Goal: Task Accomplishment & Management: Use online tool/utility

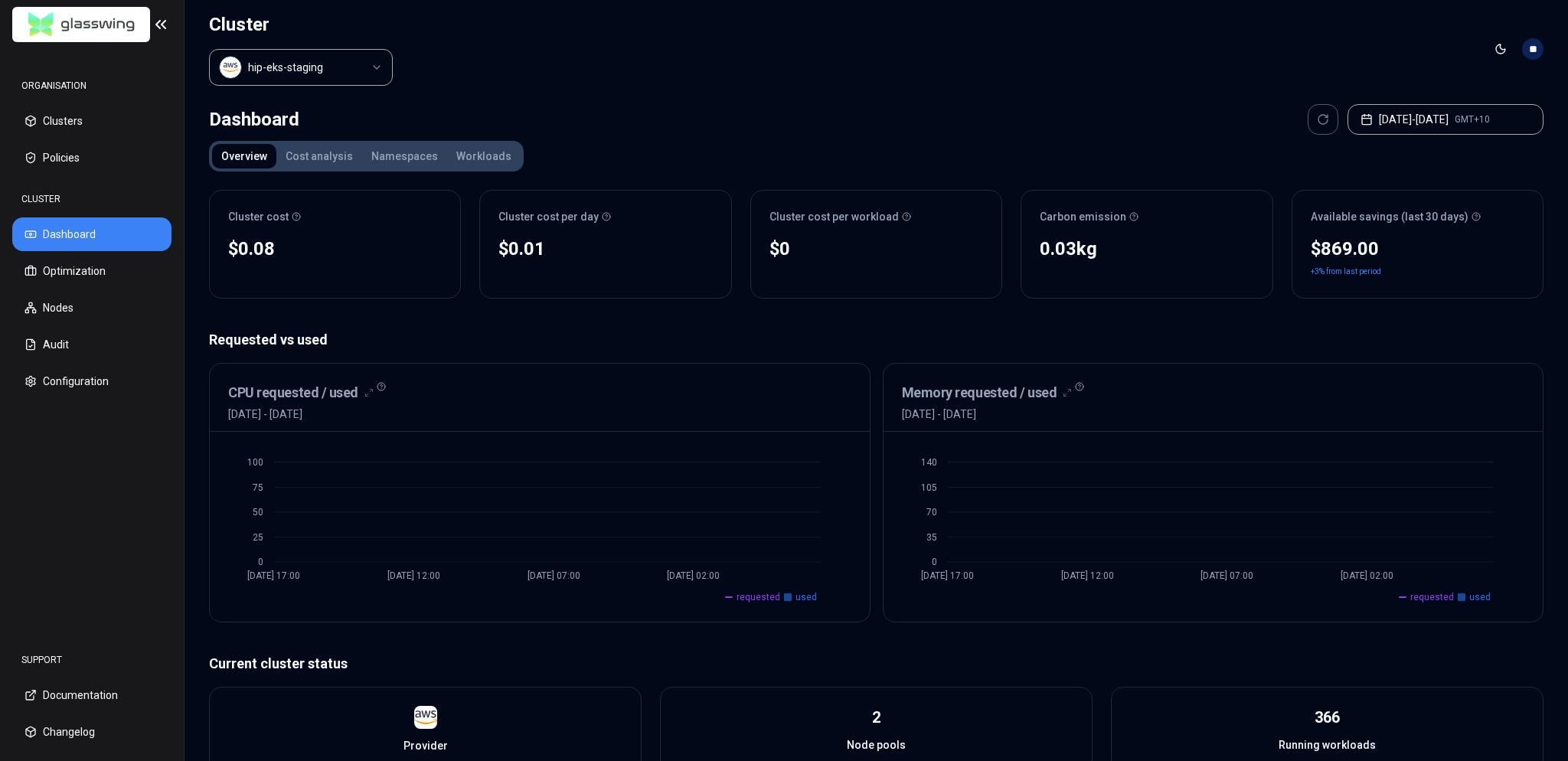
click at [664, 321] on div "Cluster cost $0.08 No reliable trend Cluster cost per day $0.01 No reliable tre…" at bounding box center [876, 640] width 1335 height 925
click at [456, 390] on div "CPU requested / used [DATE] - [DATE]" at bounding box center [540, 401] width 623 height 40
click at [66, 380] on button "Configuration" at bounding box center [92, 381] width 160 height 34
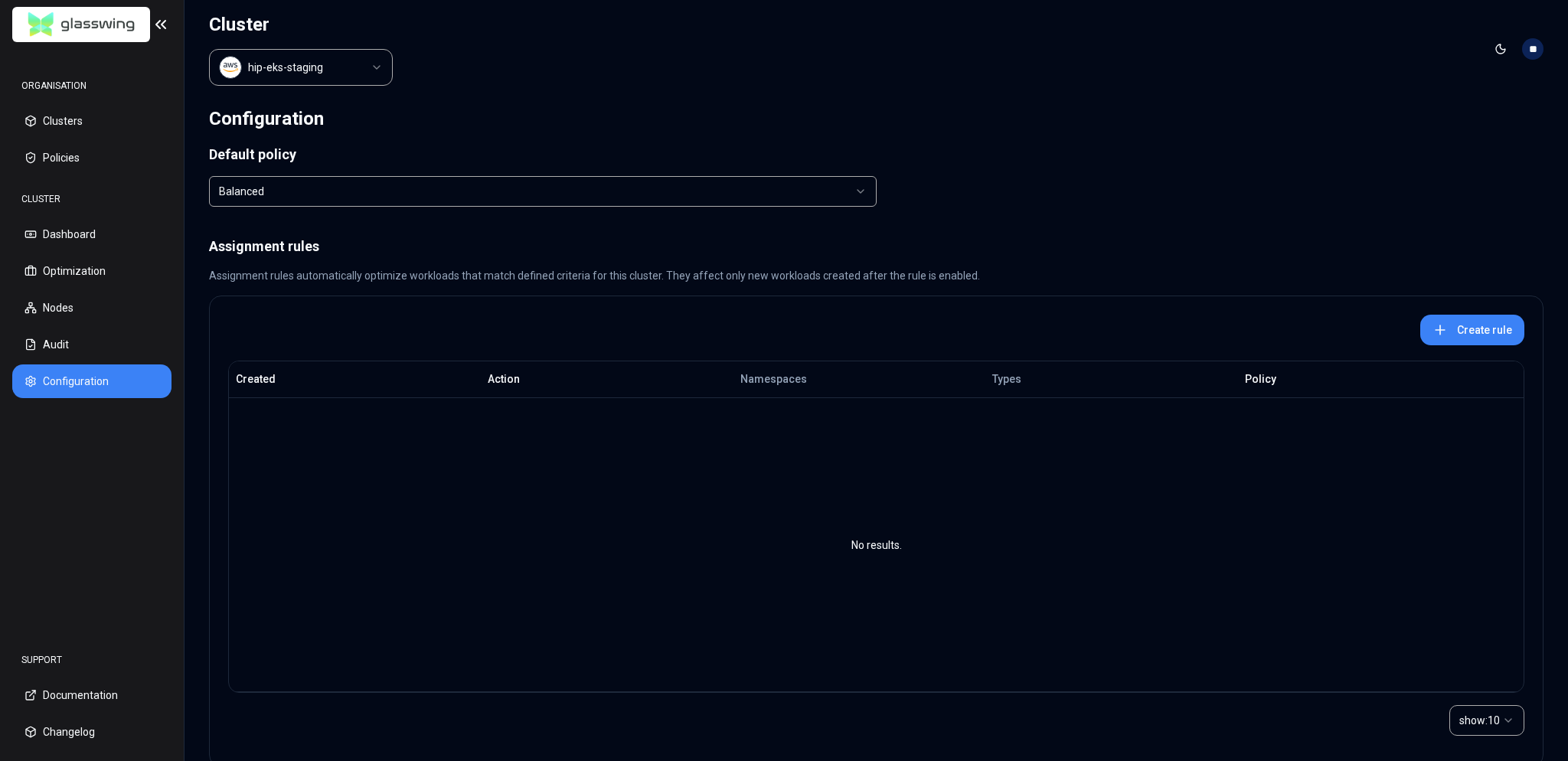
click at [418, 255] on div "Assignment rules Assignment rules automatically optimize workloads that match d…" at bounding box center [876, 502] width 1335 height 531
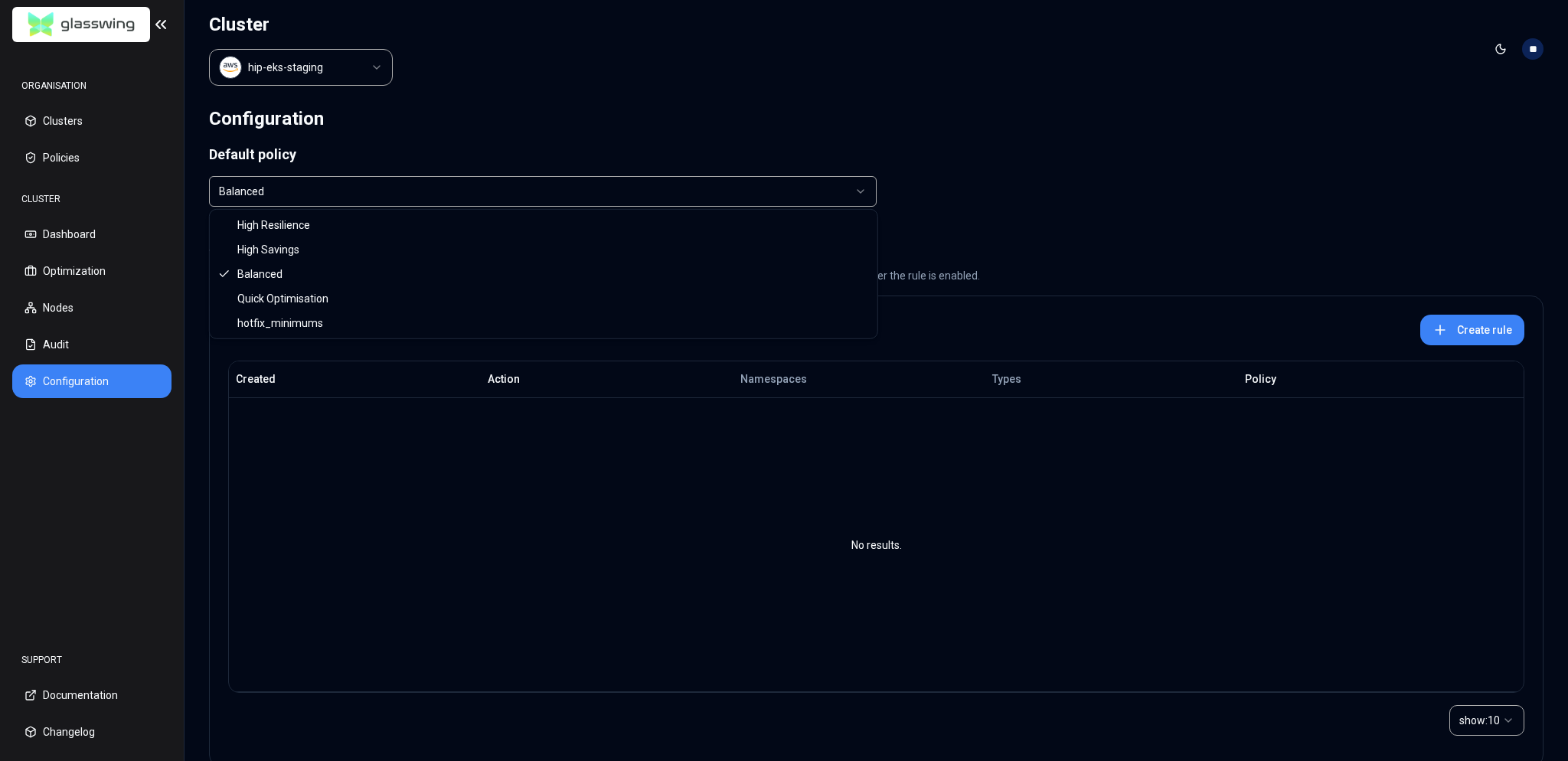
click at [414, 193] on html "ORGANISATION Clusters Policies CLUSTER Dashboard Optimization Nodes Audit Confi…" at bounding box center [784, 380] width 1568 height 761
click at [506, 127] on html "ORGANISATION Clusters Policies CLUSTER Dashboard Optimization Nodes Audit Confi…" at bounding box center [784, 380] width 1568 height 761
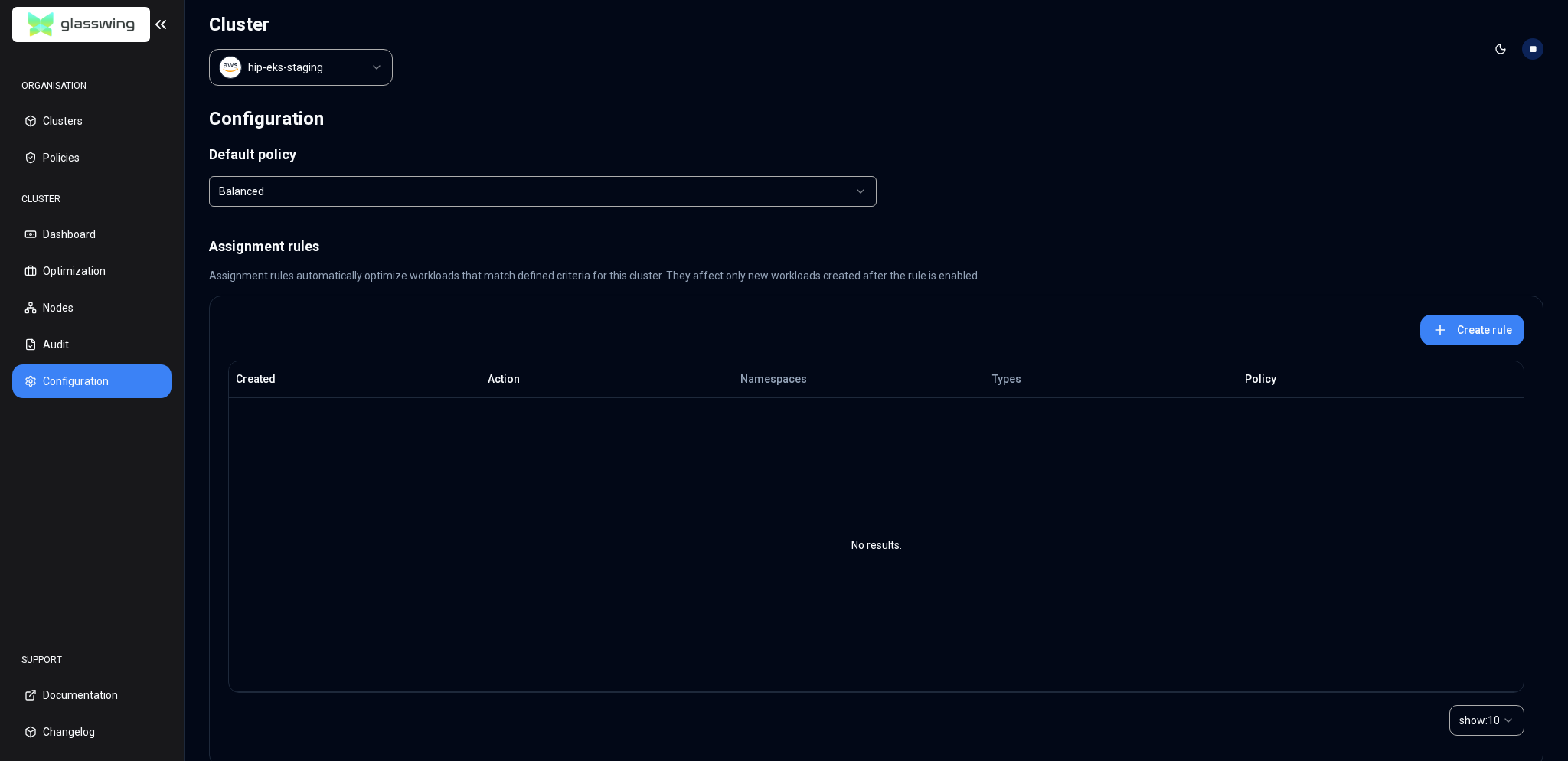
click at [452, 237] on h1 "Assignment rules" at bounding box center [876, 245] width 1335 height 18
click at [653, 347] on div "Create rule" at bounding box center [876, 327] width 1333 height 61
click at [783, 283] on div "Assignment rules Assignment rules automatically optimize workloads that match d…" at bounding box center [876, 502] width 1335 height 531
click at [783, 275] on p "Assignment rules automatically optimize workloads that match defined criteria f…" at bounding box center [876, 276] width 1335 height 15
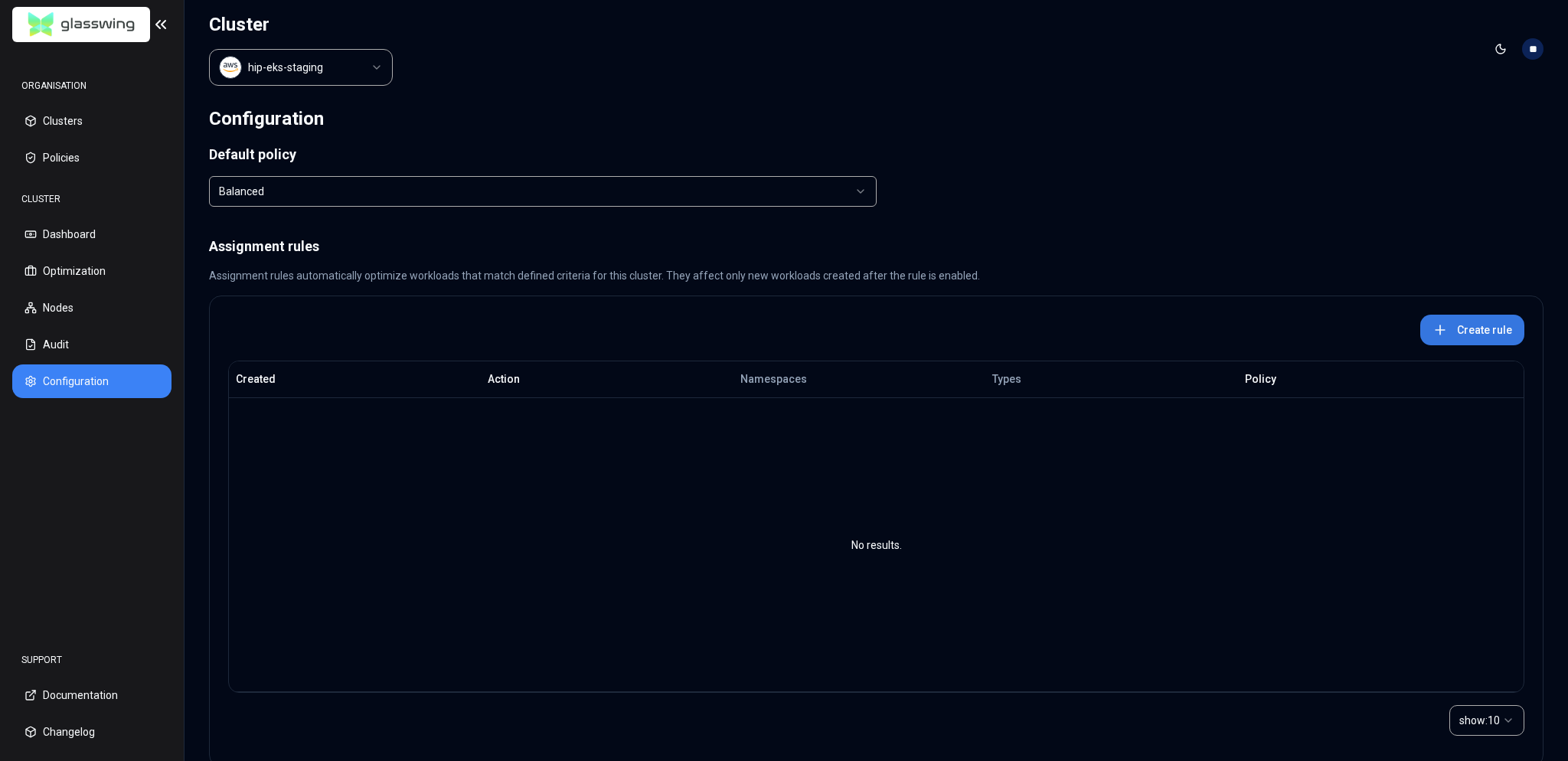
click at [783, 324] on icon at bounding box center [1440, 330] width 15 height 15
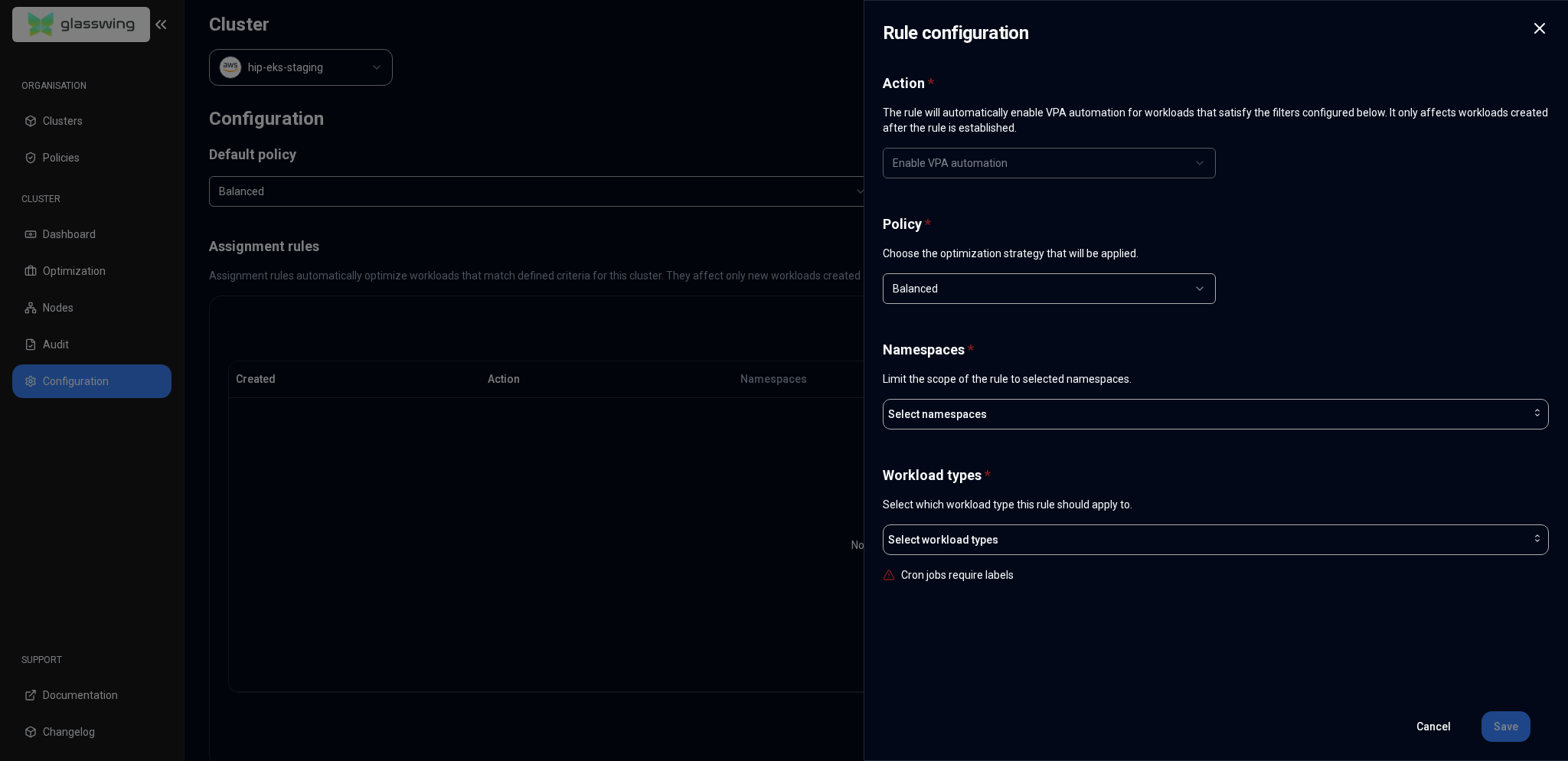
click at [783, 210] on div "Action * The rule will automatically enable VPA automation for workloads that s…" at bounding box center [1215, 383] width 666 height 618
click at [783, 129] on p "The rule will automatically enable VPA automation for workloads that satisfy th…" at bounding box center [1215, 120] width 666 height 30
click at [783, 145] on div "Action * The rule will automatically enable VPA automation for workloads that s…" at bounding box center [1215, 127] width 666 height 104
click at [783, 285] on div "Balanced" at bounding box center [1043, 288] width 301 height 15
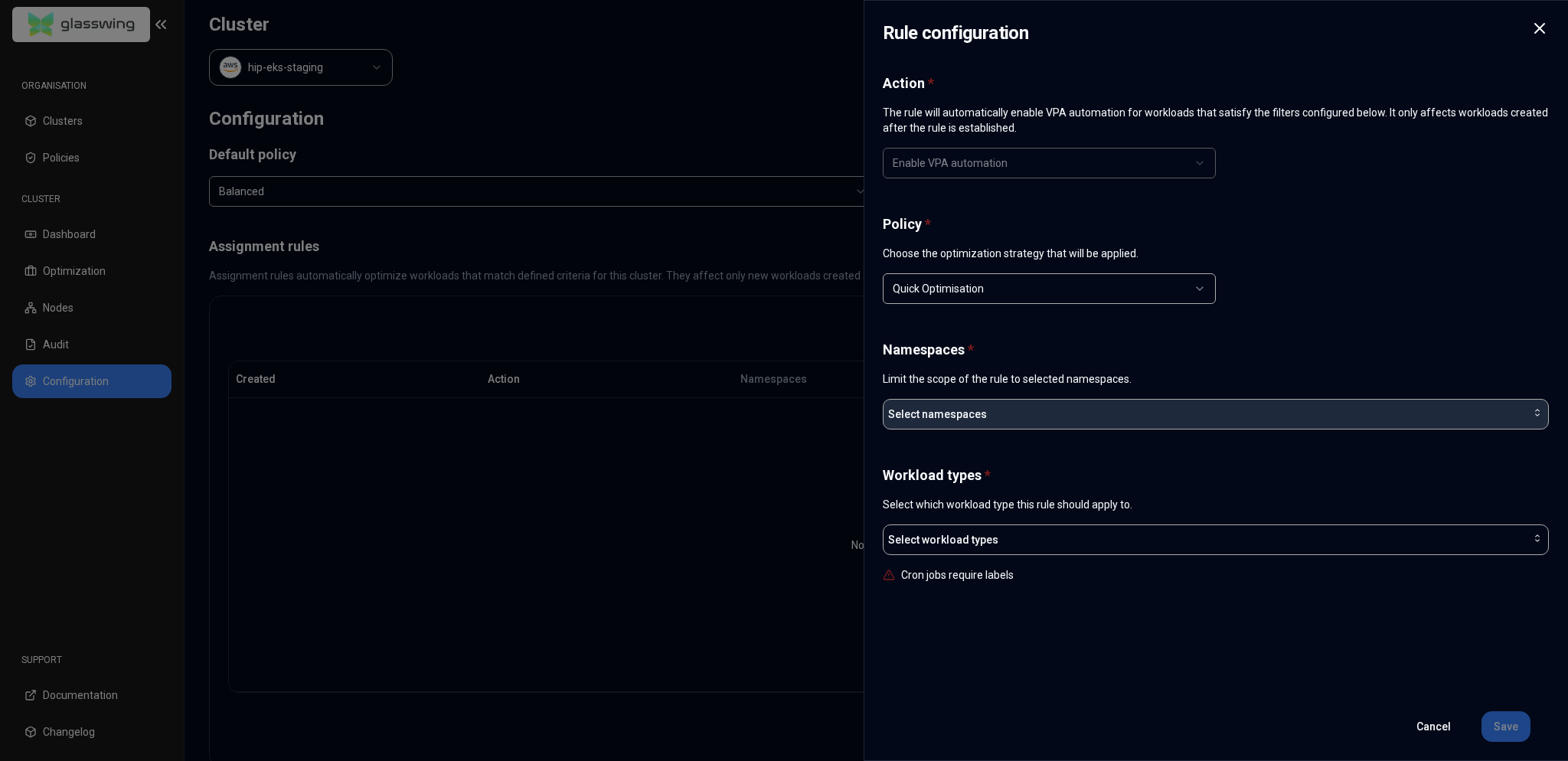
click at [783, 426] on button "Select namespaces" at bounding box center [1215, 414] width 666 height 30
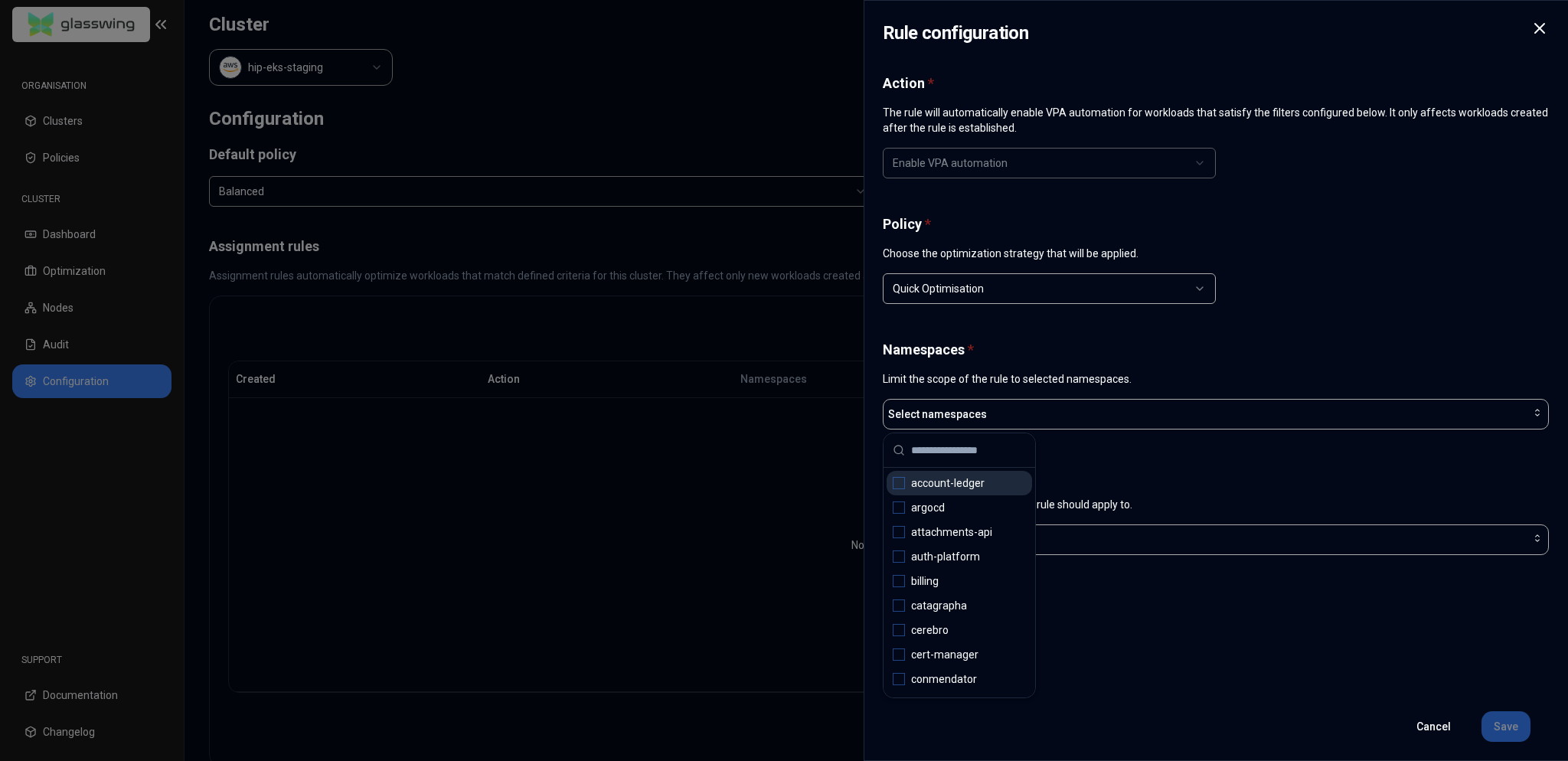
click at [783, 449] on input "text" at bounding box center [968, 450] width 115 height 34
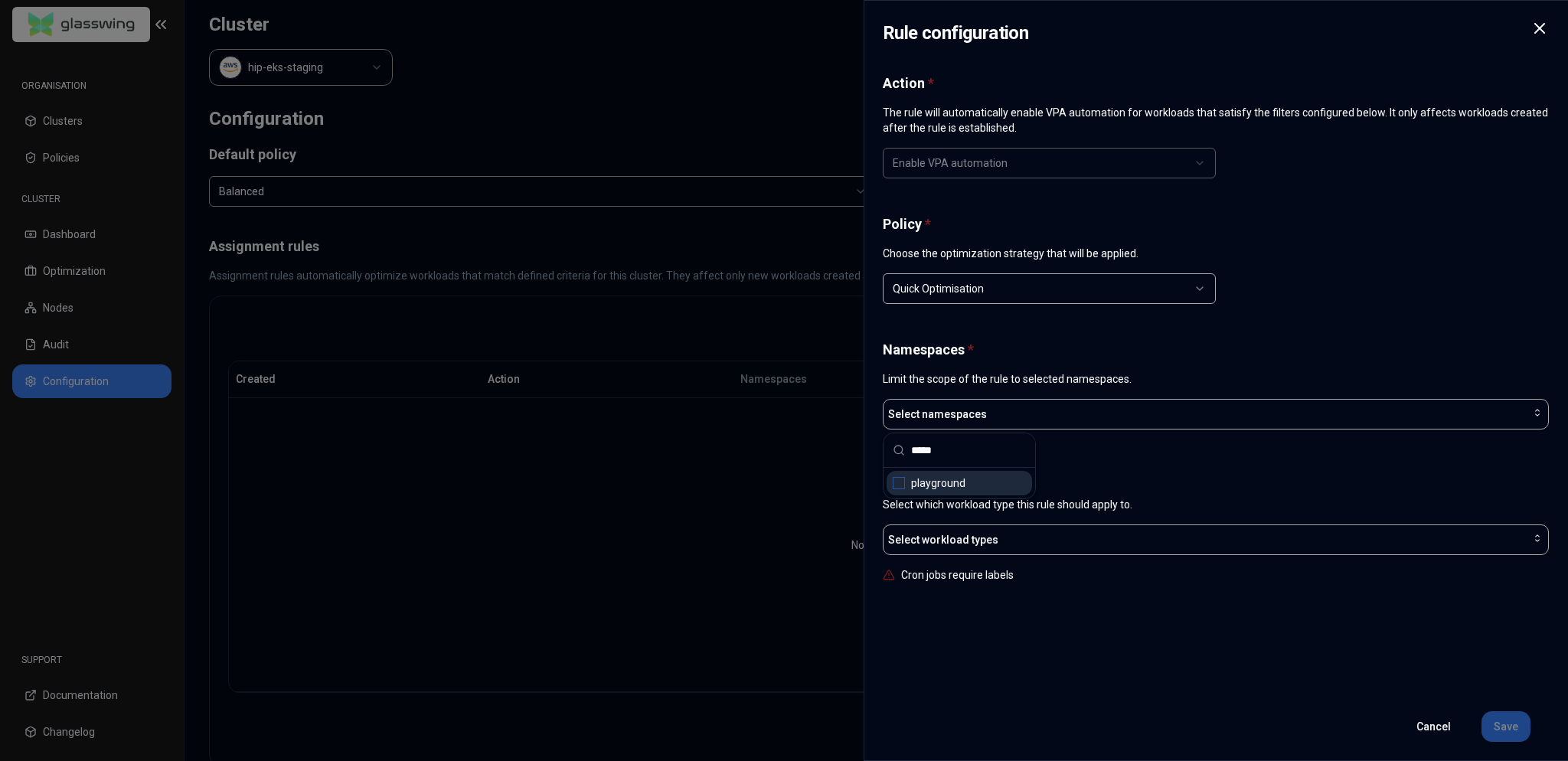
type input "*****"
click at [783, 482] on span "playground" at bounding box center [938, 482] width 55 height 15
click at [783, 453] on div "Action * The rule will automatically enable VPA automation for workloads that s…" at bounding box center [1215, 383] width 666 height 618
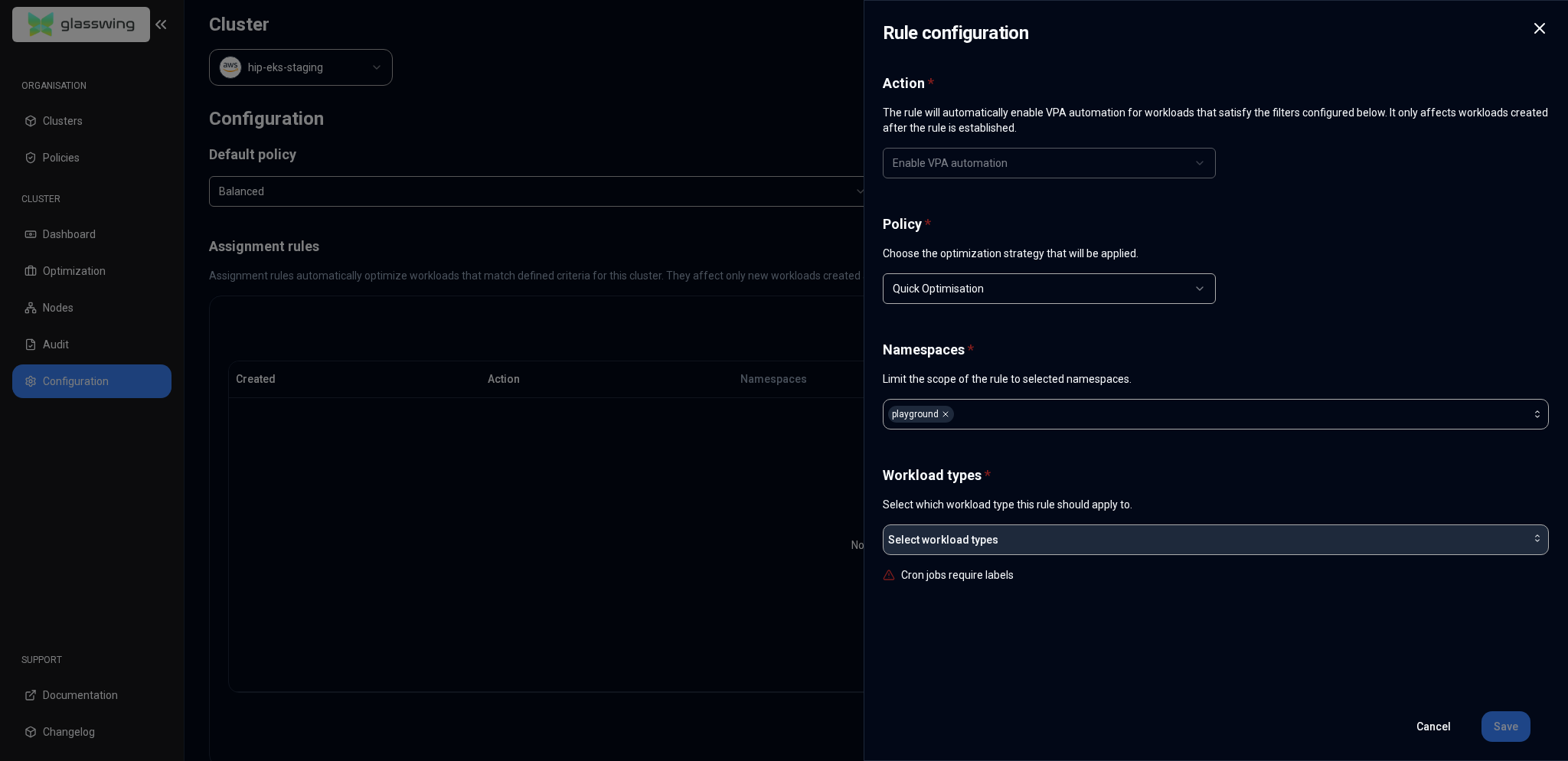
click at [783, 543] on div "Select workload types" at bounding box center [1216, 539] width 656 height 15
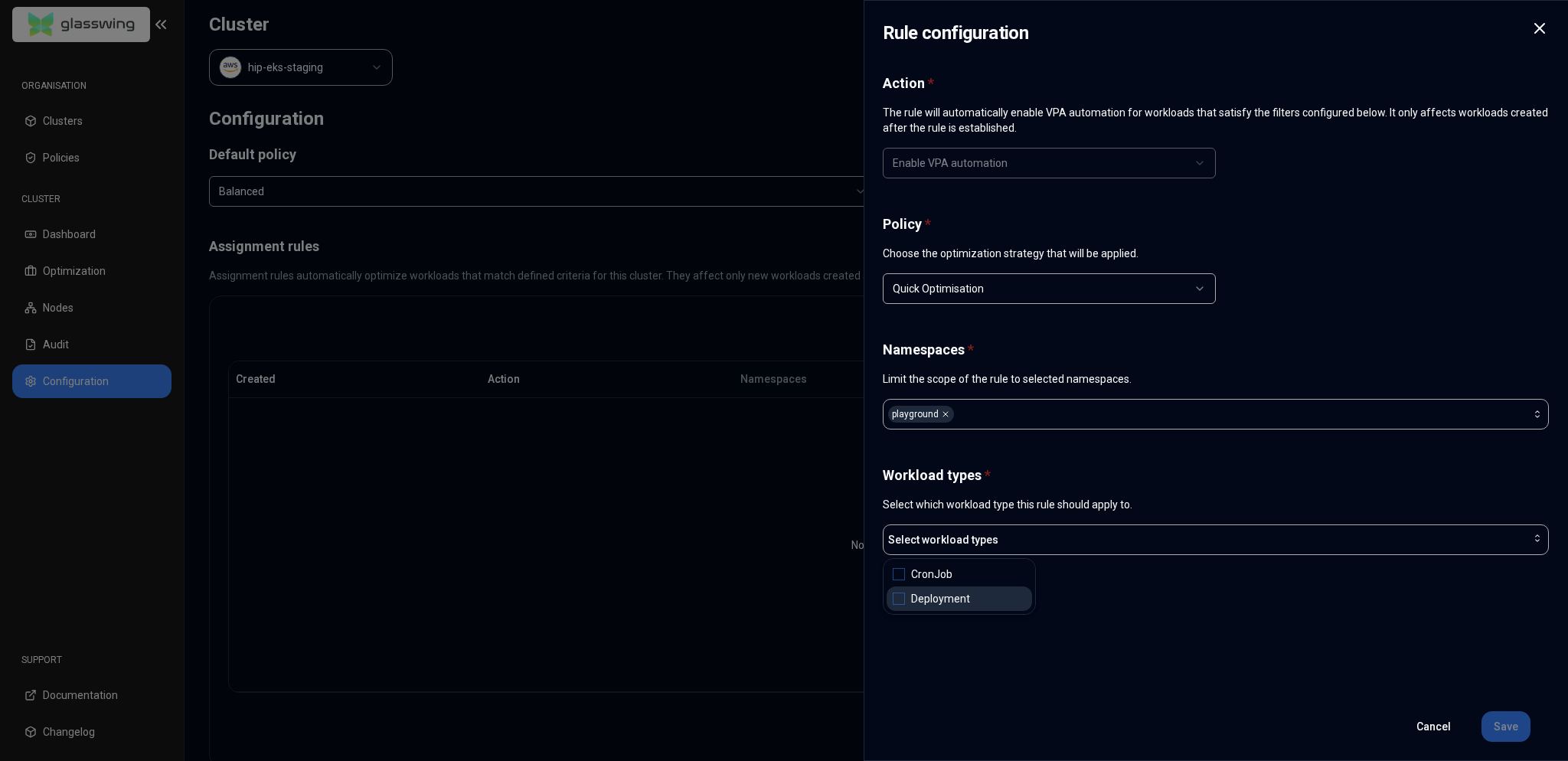
click at [783, 600] on span "Suggestions" at bounding box center [898, 598] width 12 height 12
click at [783, 600] on div "Action * The rule will automatically enable VPA automation for workloads that s…" at bounding box center [1215, 383] width 666 height 618
click at [783, 726] on button "Save" at bounding box center [1506, 726] width 49 height 30
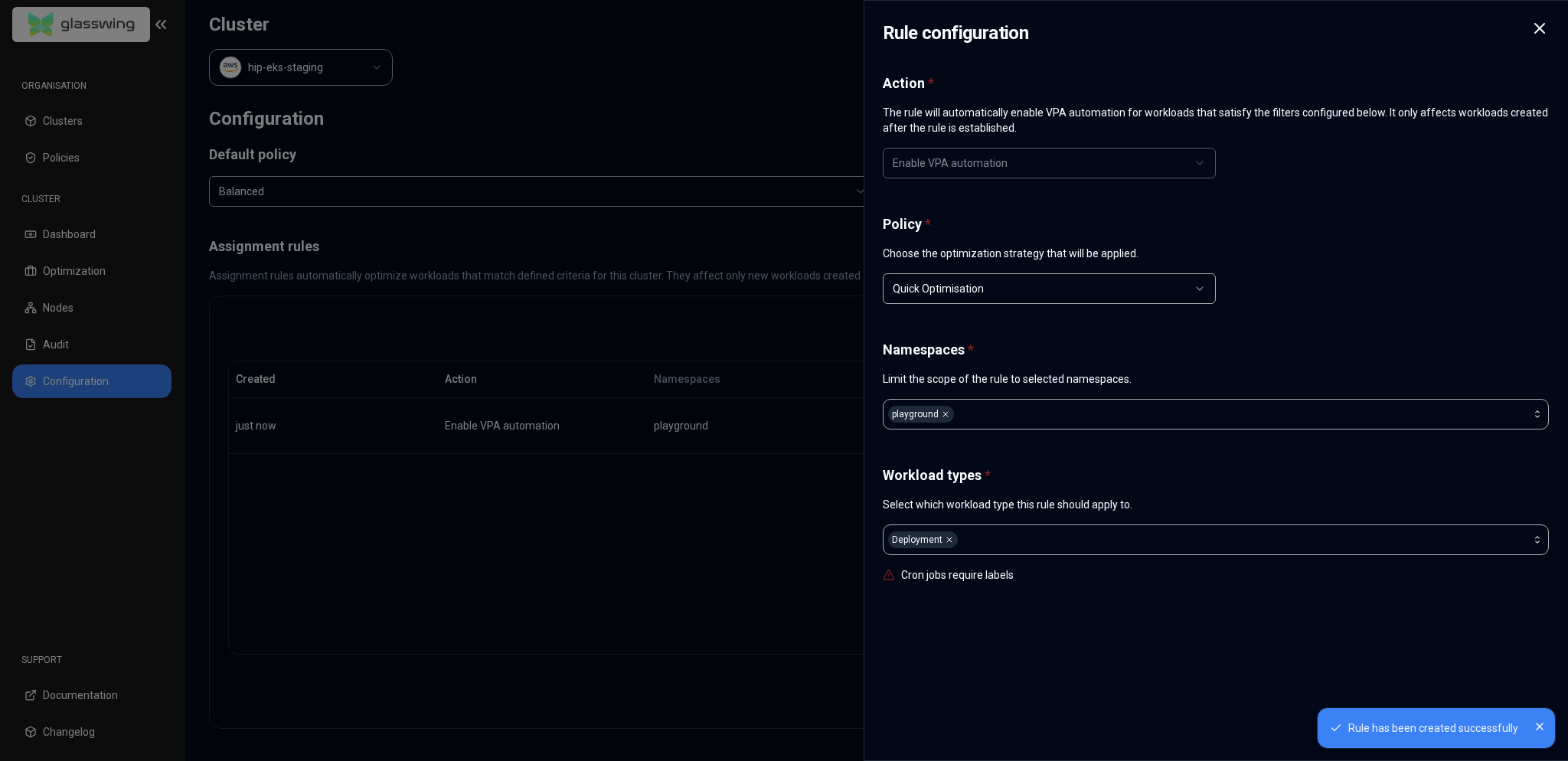
click at [783, 725] on icon "Close" at bounding box center [1540, 726] width 6 height 6
click at [783, 24] on icon at bounding box center [1539, 27] width 18 height 18
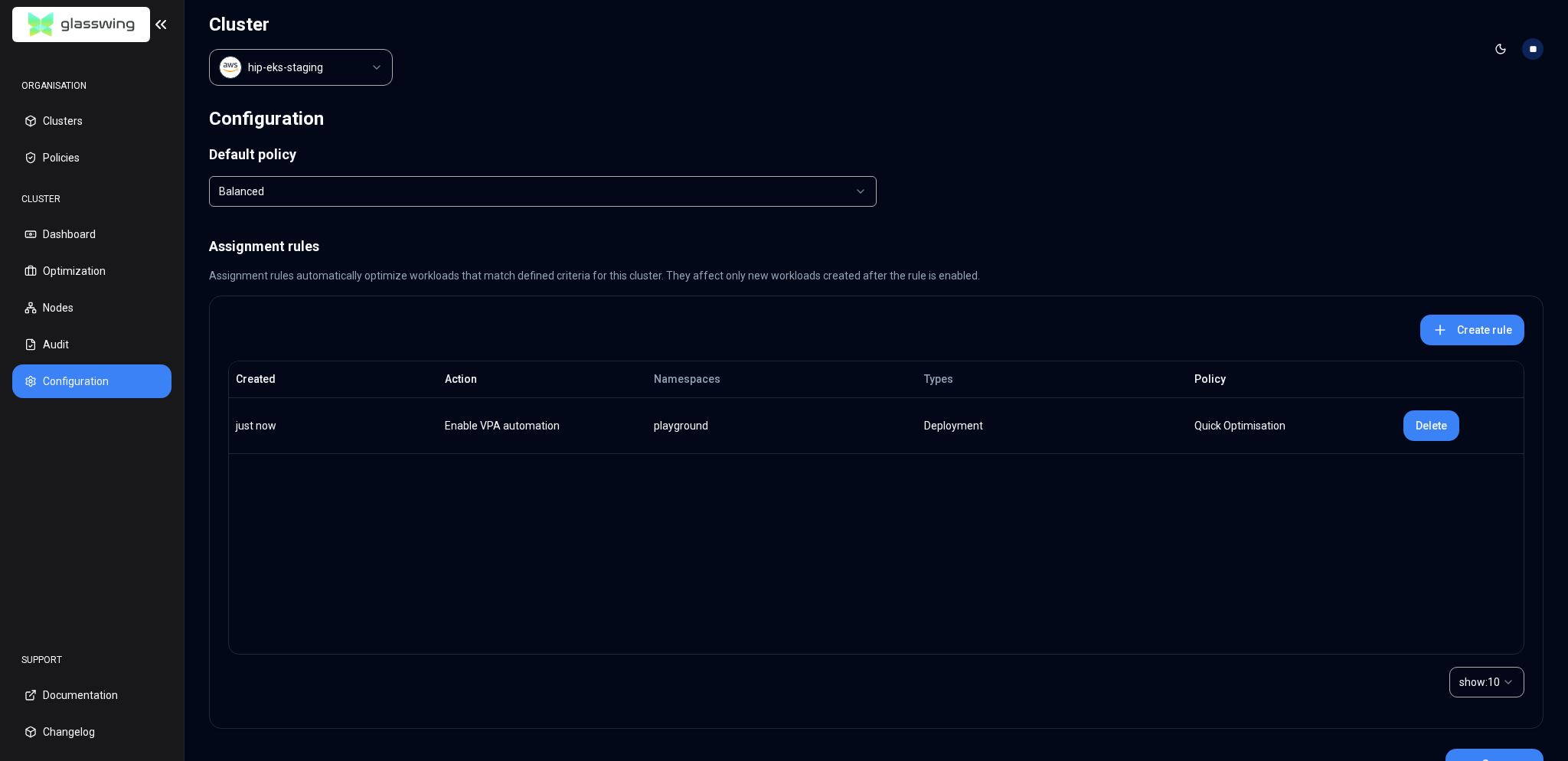
click at [783, 530] on div "Created Action Namespaces Types Policy just now Enable VPA automation playgroun…" at bounding box center [877, 507] width 1296 height 294
click at [696, 498] on div "Created Action Namespaces Types Policy just now Enable VPA automation playgroun…" at bounding box center [877, 507] width 1296 height 294
click at [529, 425] on div "Enable VPA automation" at bounding box center [542, 426] width 196 height 15
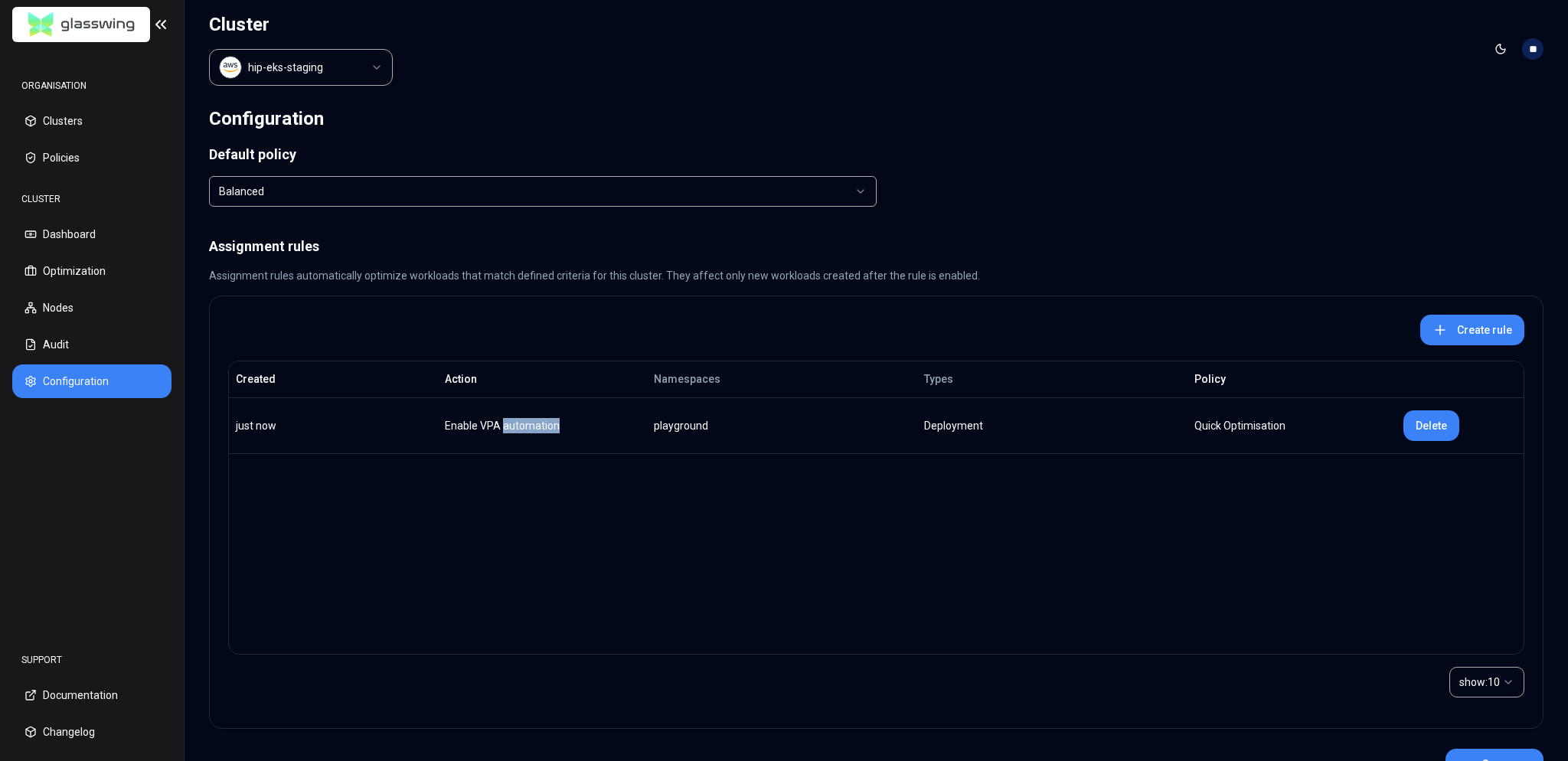
click at [529, 425] on div "Enable VPA automation" at bounding box center [542, 426] width 196 height 15
click at [619, 528] on div "Created Action Namespaces Types Policy just now Enable VPA automation playgroun…" at bounding box center [877, 507] width 1296 height 294
click at [755, 424] on div "playground" at bounding box center [721, 426] width 135 height 15
click at [661, 433] on td "playground" at bounding box center [782, 425] width 270 height 56
click at [668, 430] on div "playground" at bounding box center [721, 426] width 135 height 15
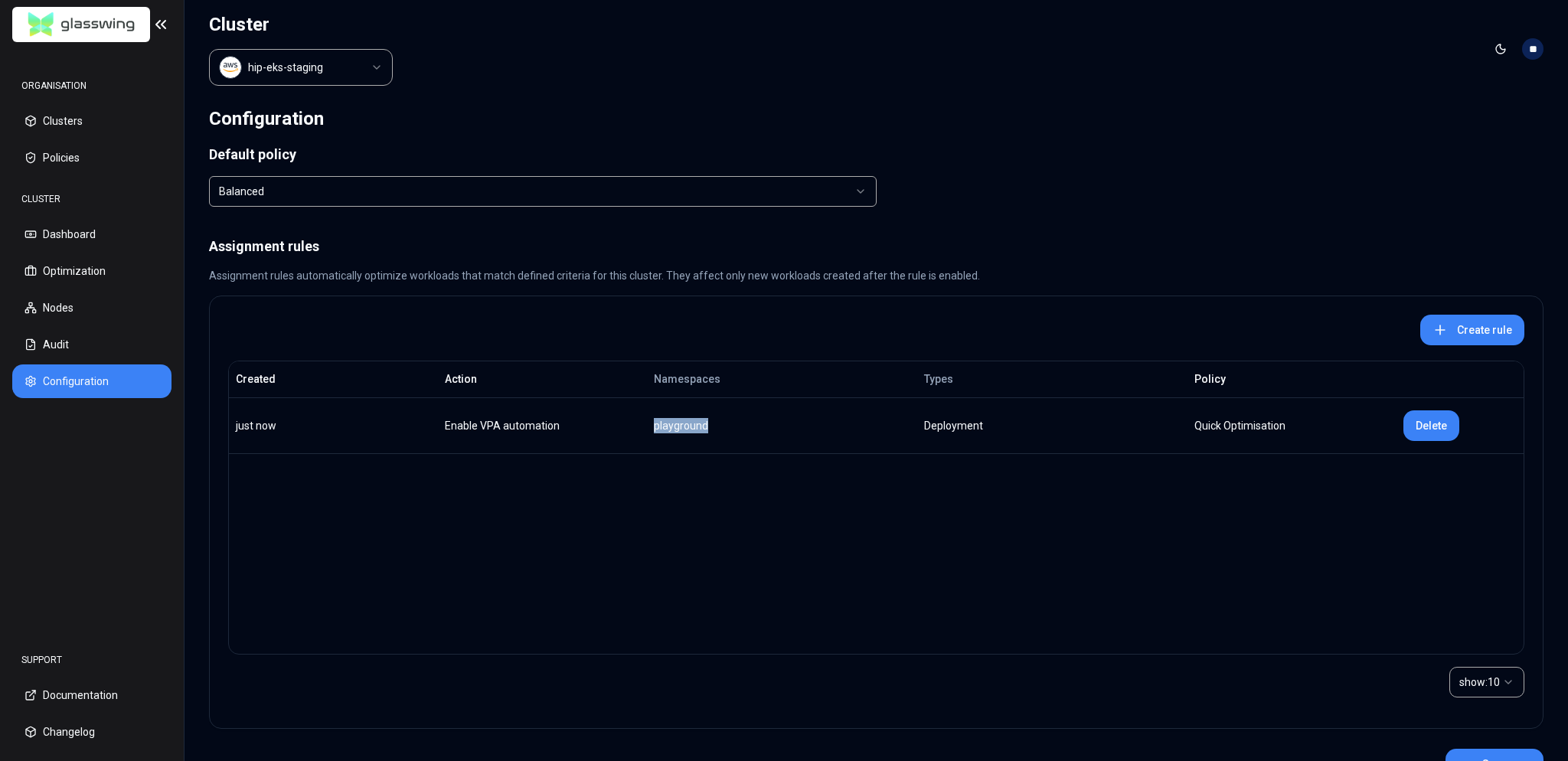
click at [668, 430] on div "playground" at bounding box center [721, 426] width 135 height 15
click at [775, 484] on div "Created Action Namespaces Types Policy just now Enable VPA automation playgroun…" at bounding box center [877, 507] width 1296 height 294
click at [770, 475] on div "Created Action Namespaces Types Policy just now Enable VPA automation playgroun…" at bounding box center [877, 507] width 1296 height 294
click at [486, 115] on div "Configuration" at bounding box center [876, 118] width 1335 height 29
click at [336, 77] on html "ORGANISATION Clusters Policies CLUSTER Dashboard Optimization Nodes Audit Confi…" at bounding box center [784, 380] width 1568 height 761
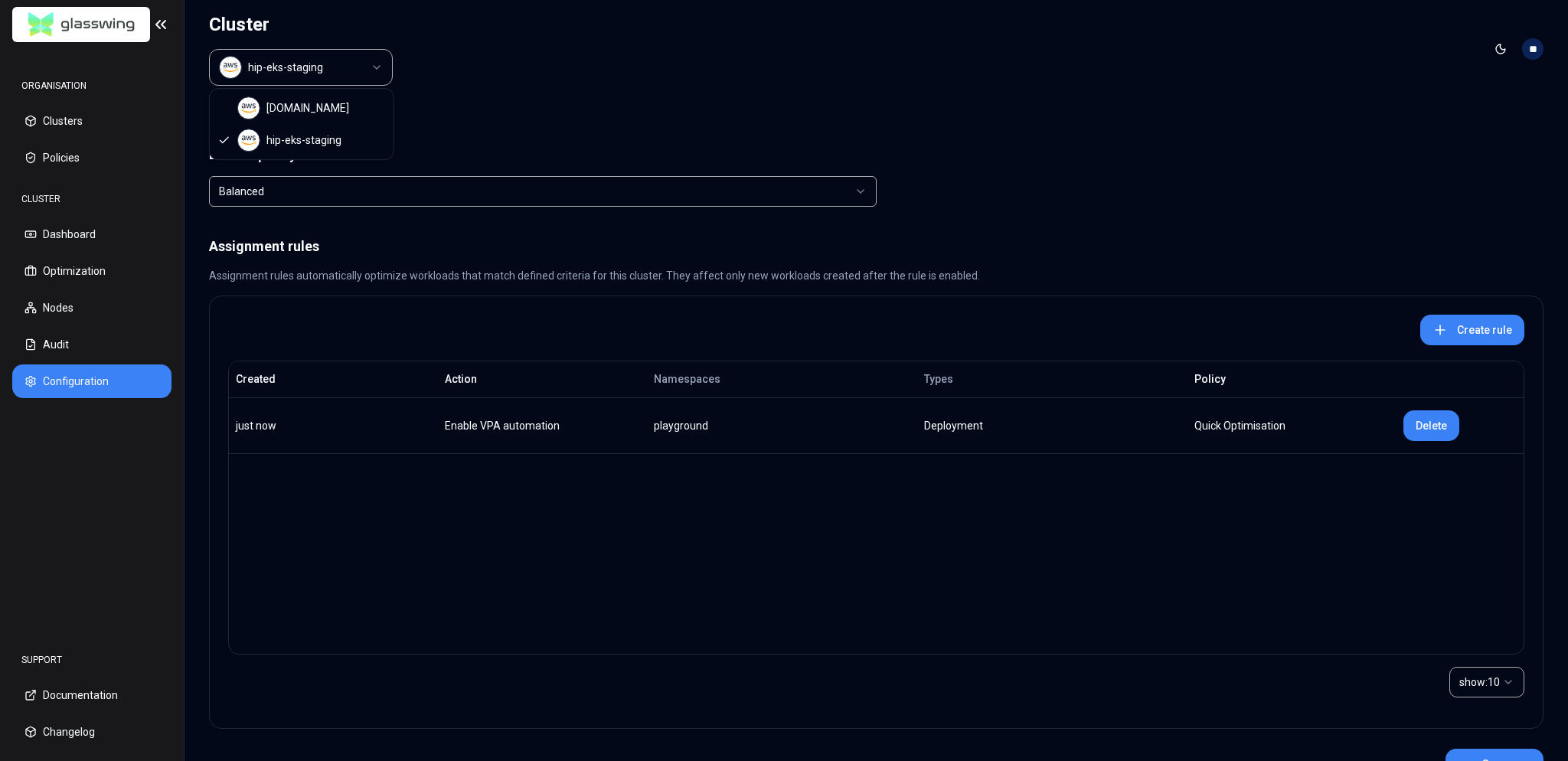
click at [621, 110] on html "ORGANISATION Clusters Policies CLUSTER Dashboard Optimization Nodes Audit Confi…" at bounding box center [784, 380] width 1568 height 761
click at [361, 63] on html "ORGANISATION Clusters Policies CLUSTER Dashboard Optimization Nodes Audit Confi…" at bounding box center [784, 380] width 1568 height 761
click at [539, 93] on html "ORGANISATION Clusters Policies CLUSTER Dashboard Optimization Nodes Audit Confi…" at bounding box center [784, 380] width 1568 height 761
click at [571, 117] on div "Configuration" at bounding box center [876, 118] width 1335 height 29
click at [349, 58] on html "ORGANISATION Clusters Policies CLUSTER Dashboard Optimization Nodes Audit Confi…" at bounding box center [784, 380] width 1568 height 761
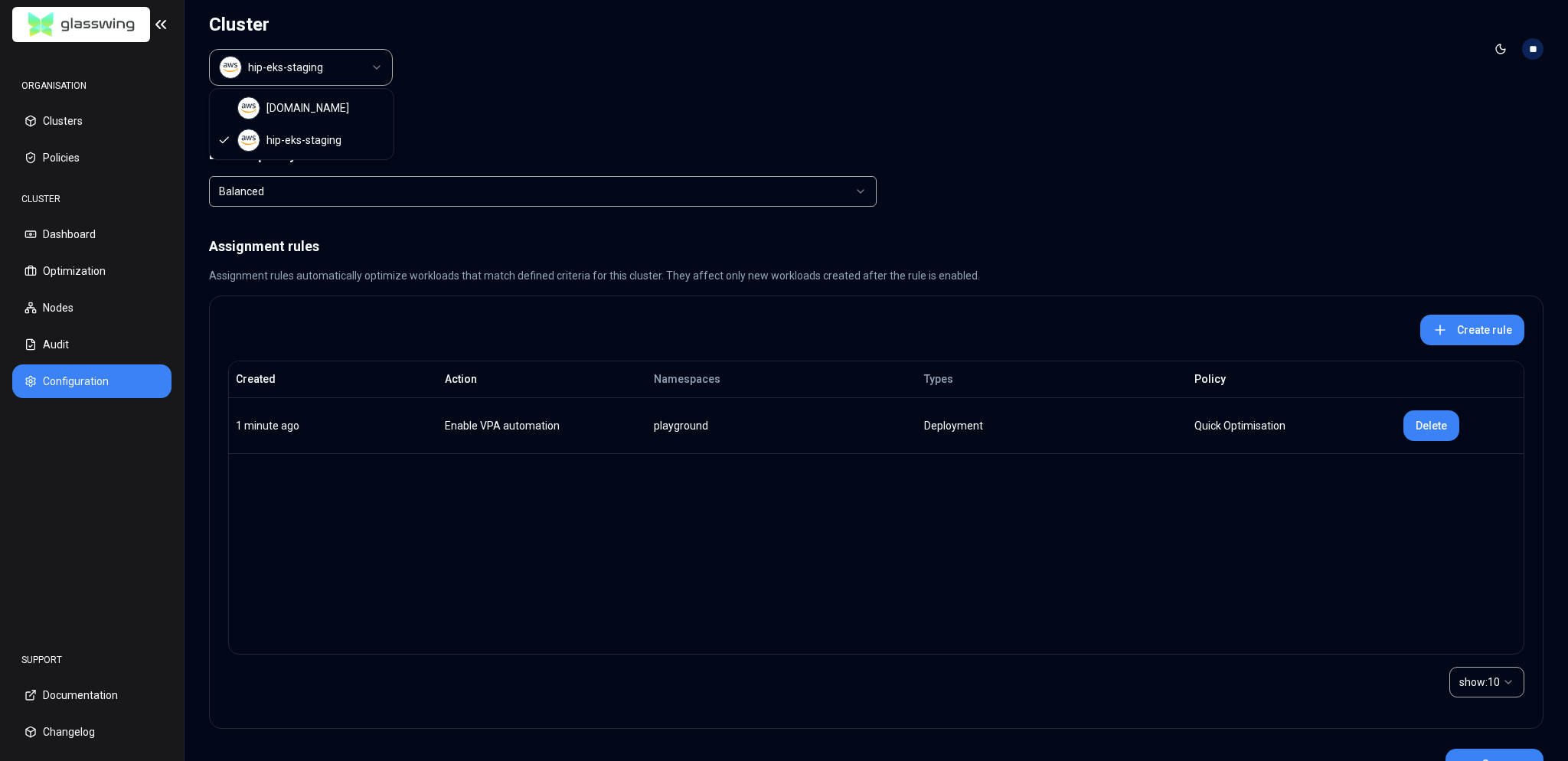
click at [459, 81] on html "ORGANISATION Clusters Policies CLUSTER Dashboard Optimization Nodes Audit Confi…" at bounding box center [784, 380] width 1568 height 761
click at [88, 244] on button "Dashboard" at bounding box center [92, 234] width 160 height 34
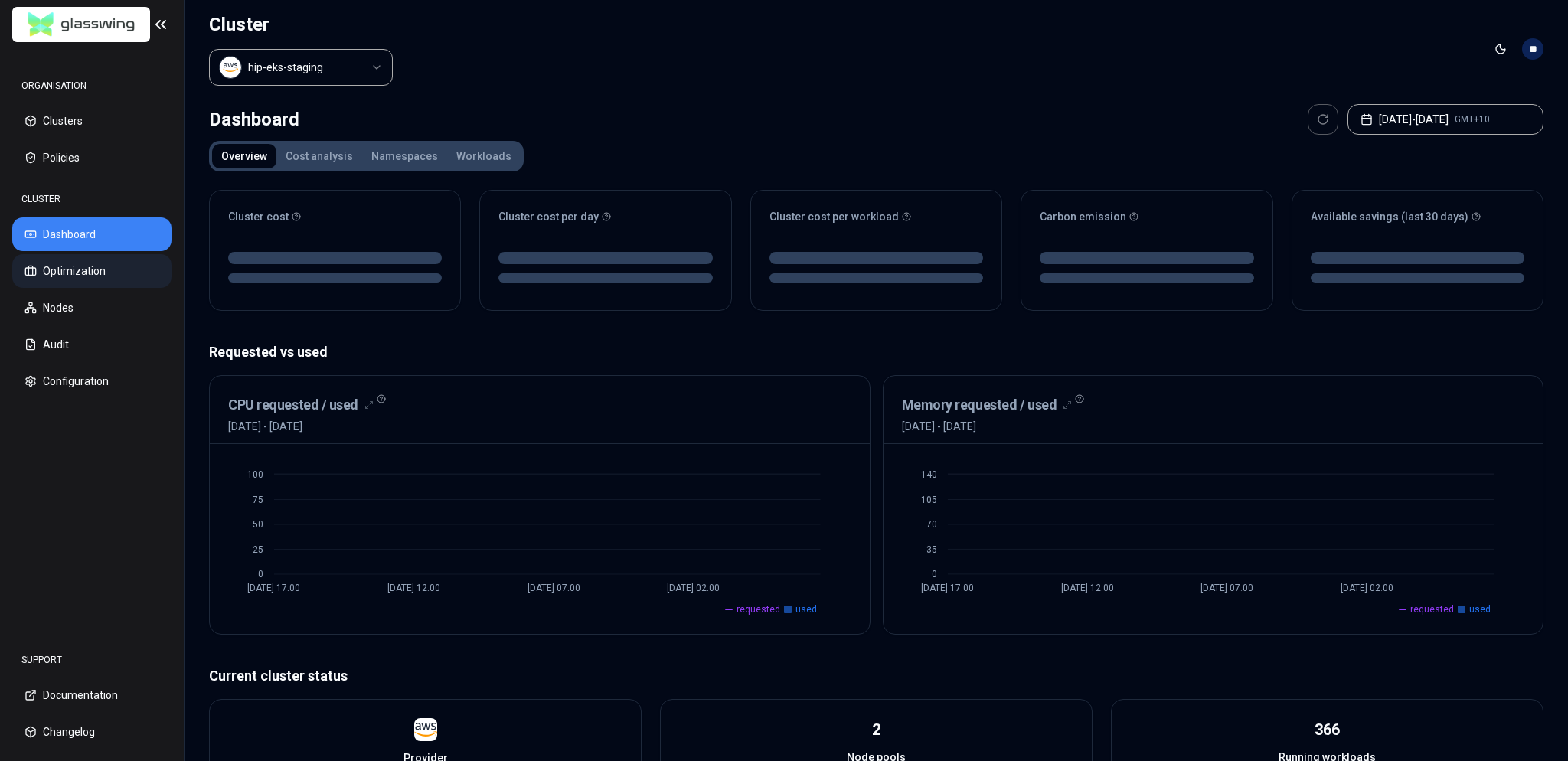
click at [79, 277] on button "Optimization" at bounding box center [92, 271] width 160 height 34
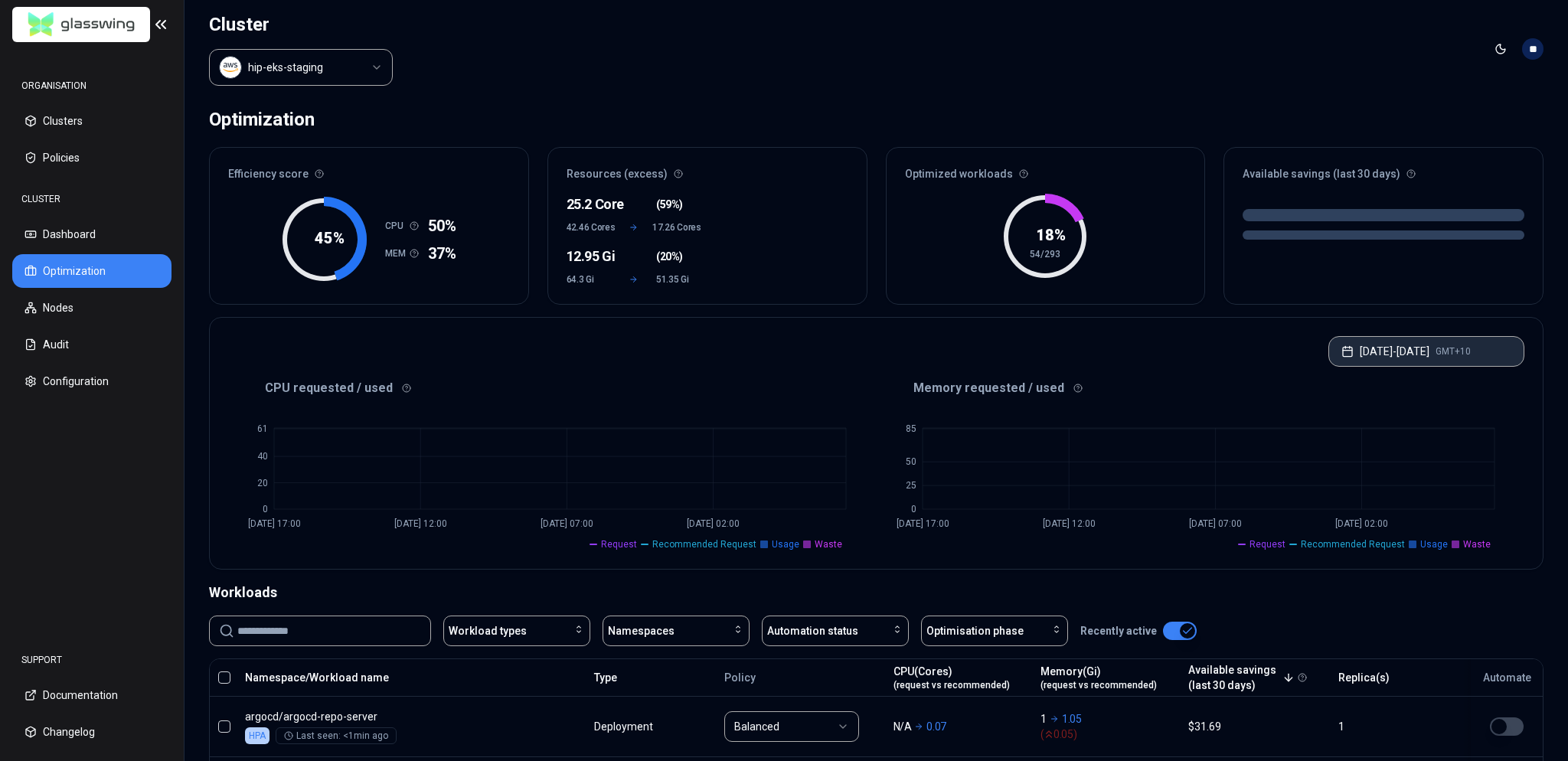
click at [783, 357] on button "[DATE] - [DATE] GMT+10" at bounding box center [1425, 351] width 196 height 30
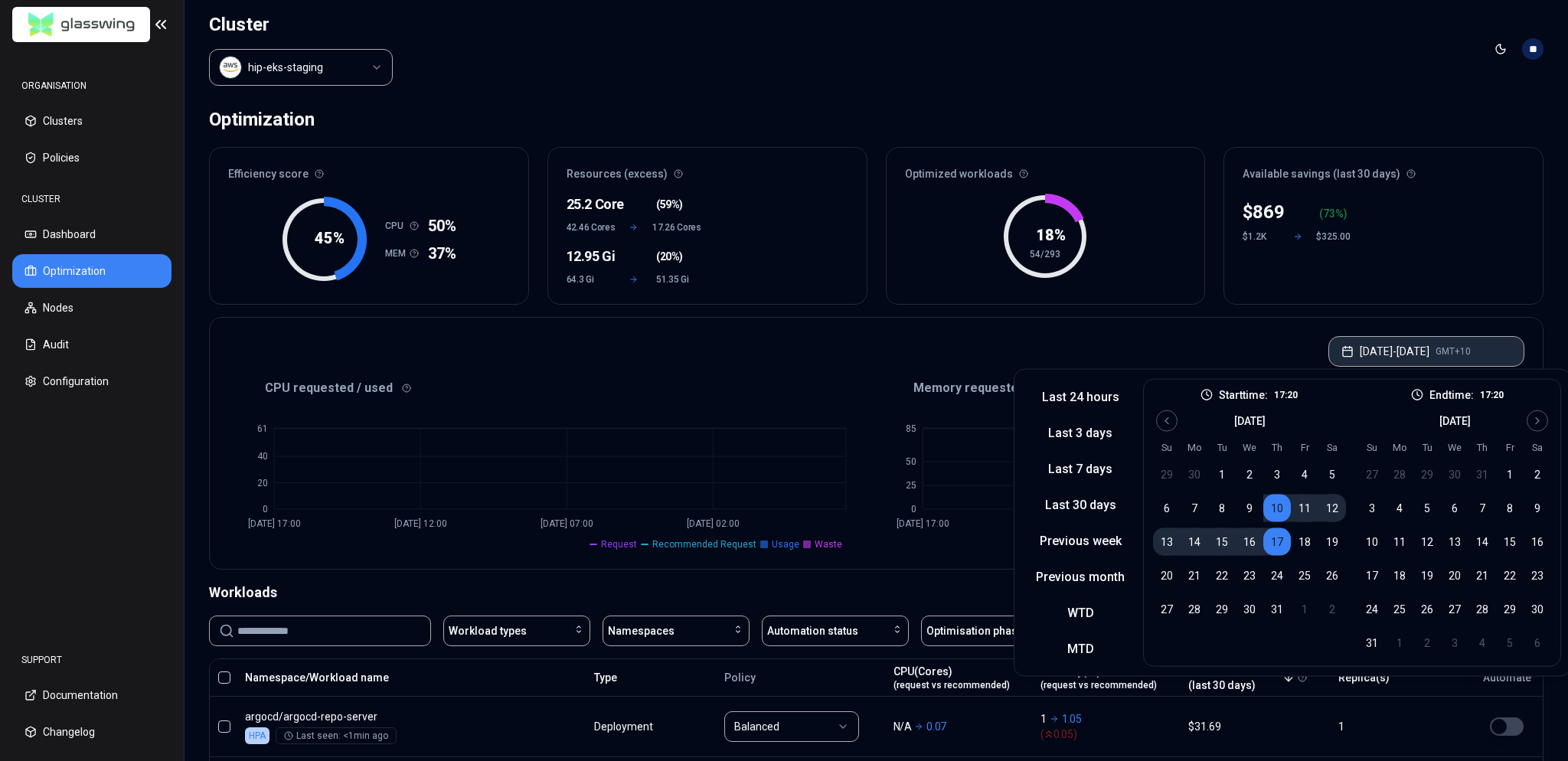
click at [783, 346] on button "[DATE] - [DATE] GMT+10" at bounding box center [1425, 351] width 196 height 30
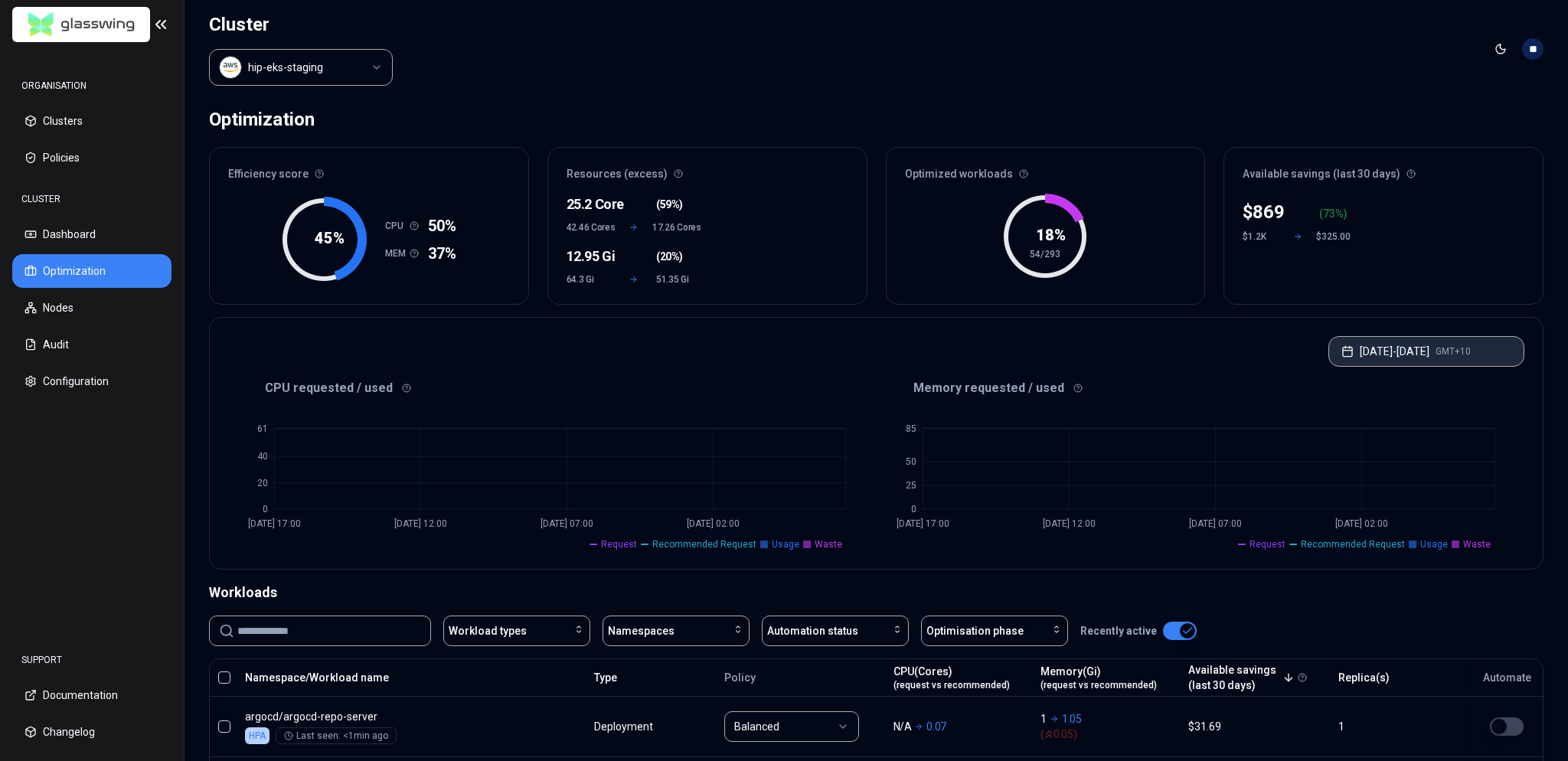
click at [783, 346] on button "[DATE] - [DATE] GMT+10" at bounding box center [1425, 351] width 196 height 30
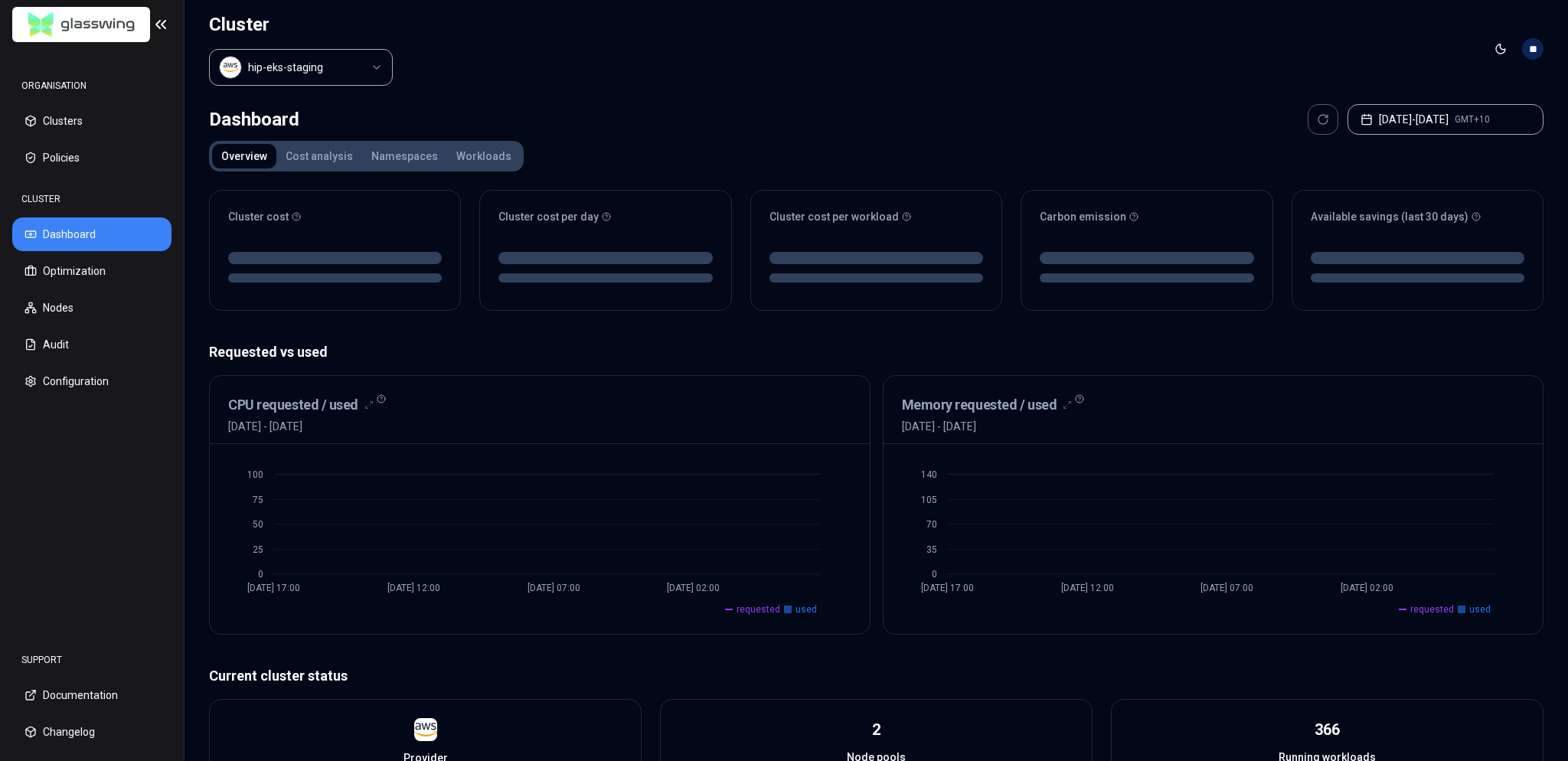
click at [783, 152] on div "Overview Cost analysis Namespaces Workloads Cluster cost Cluster cost per day C…" at bounding box center [876, 628] width 1335 height 974
click at [783, 83] on header "Cluster hip-eks-staging Toggle theme **" at bounding box center [876, 49] width 1384 height 98
click at [783, 124] on button "[DATE] - [DATE] GMT+10" at bounding box center [1444, 119] width 196 height 30
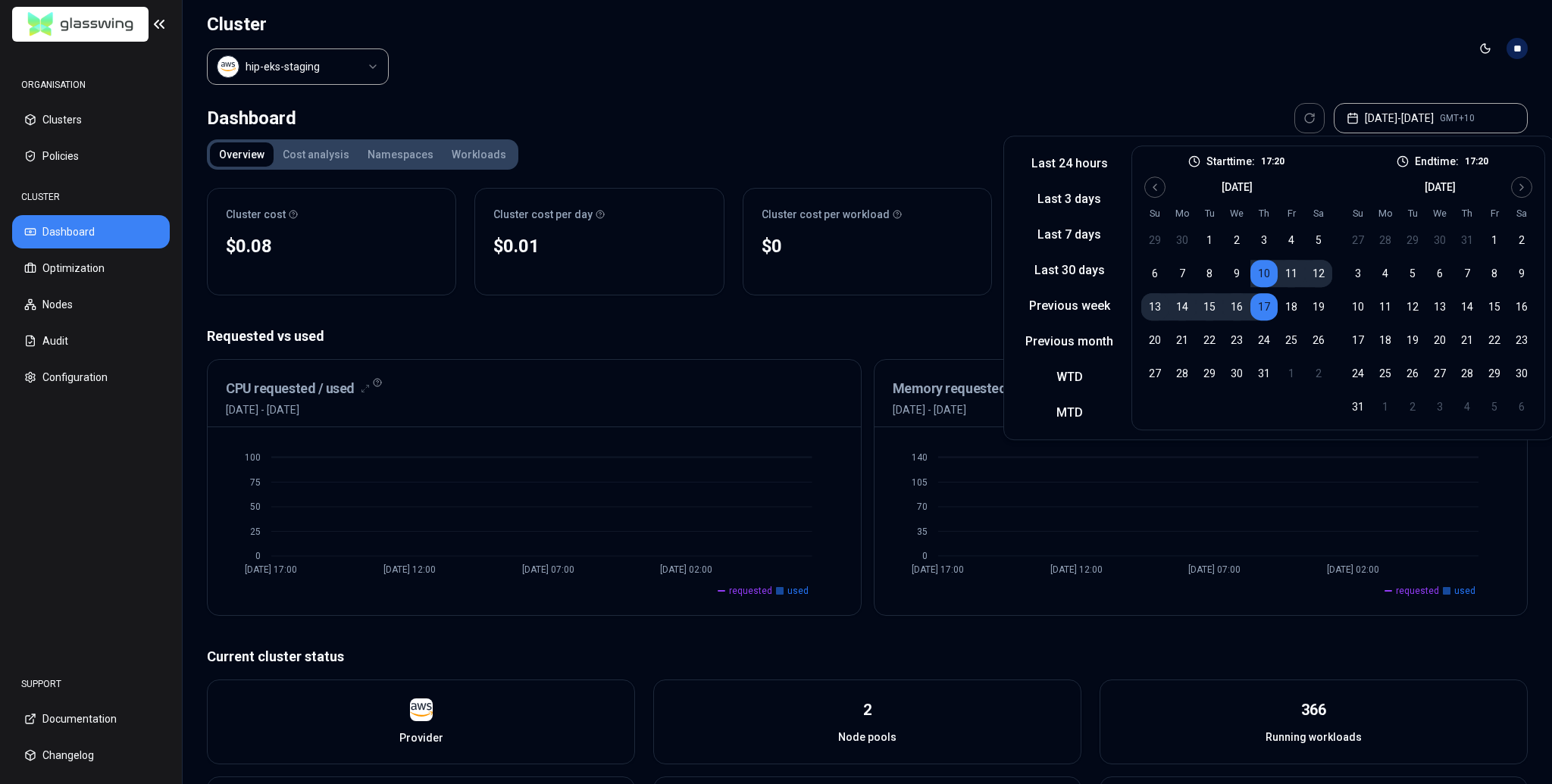
click at [775, 78] on header "Cluster hip-eks-staging Toggle theme **" at bounding box center [867, 49] width 1370 height 97
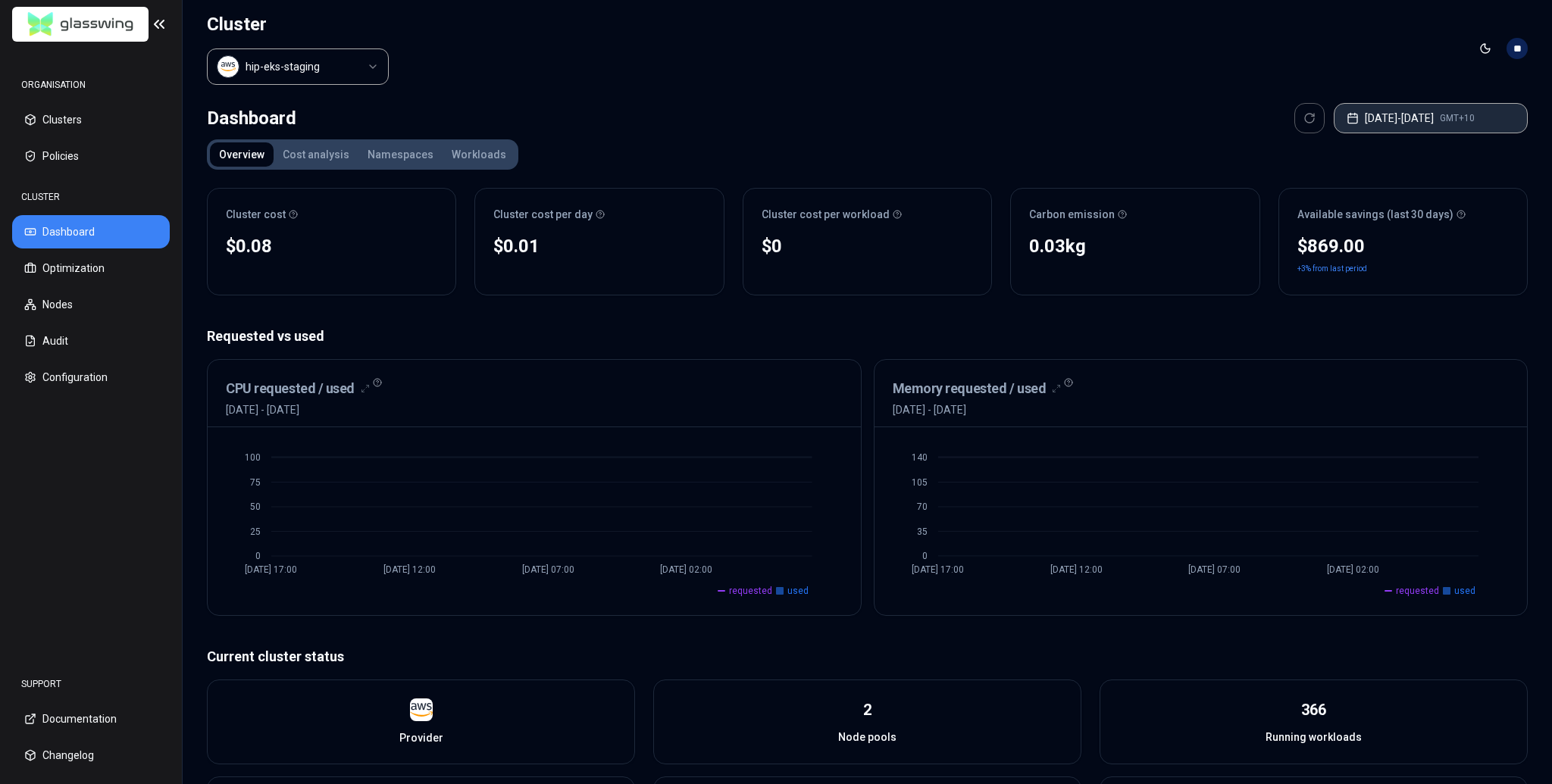
click at [775, 125] on button "[DATE] - [DATE] GMT+10" at bounding box center [1430, 118] width 194 height 30
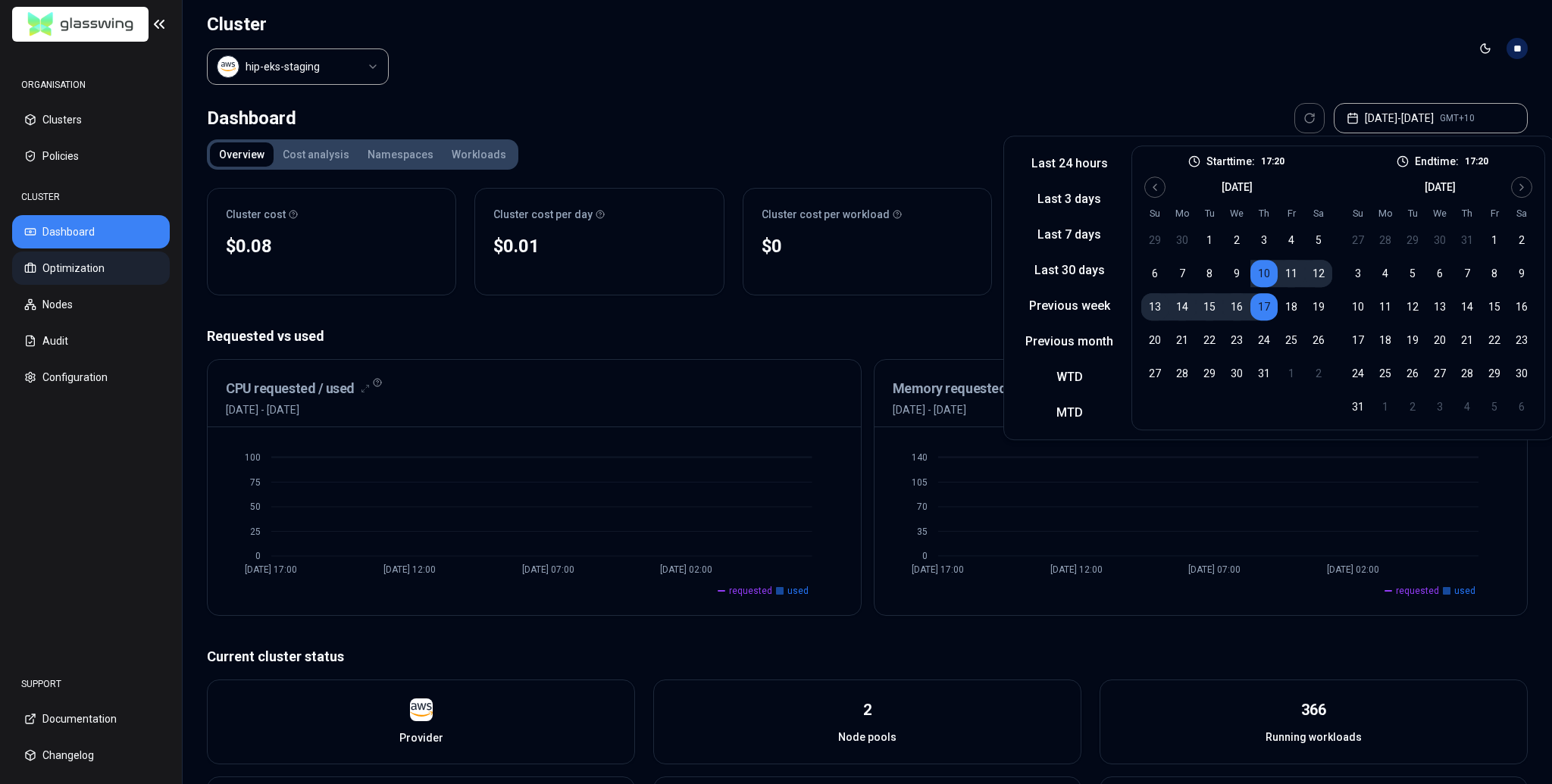
click at [96, 265] on button "Optimization" at bounding box center [91, 268] width 158 height 34
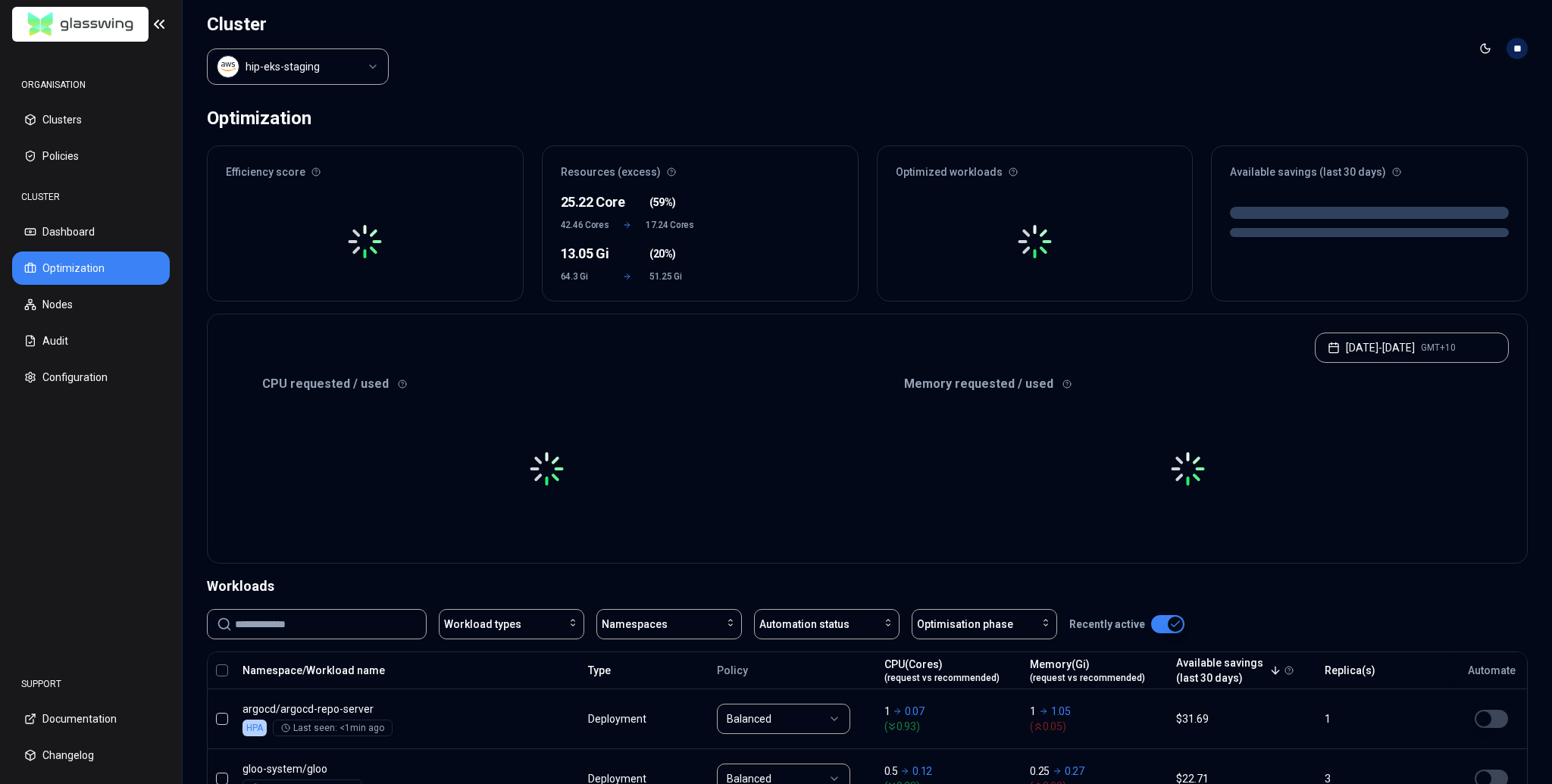
click at [775, 106] on div "Optimization" at bounding box center [867, 118] width 1321 height 30
click at [775, 355] on button "[DATE] - [DATE] GMT+10" at bounding box center [1411, 348] width 194 height 30
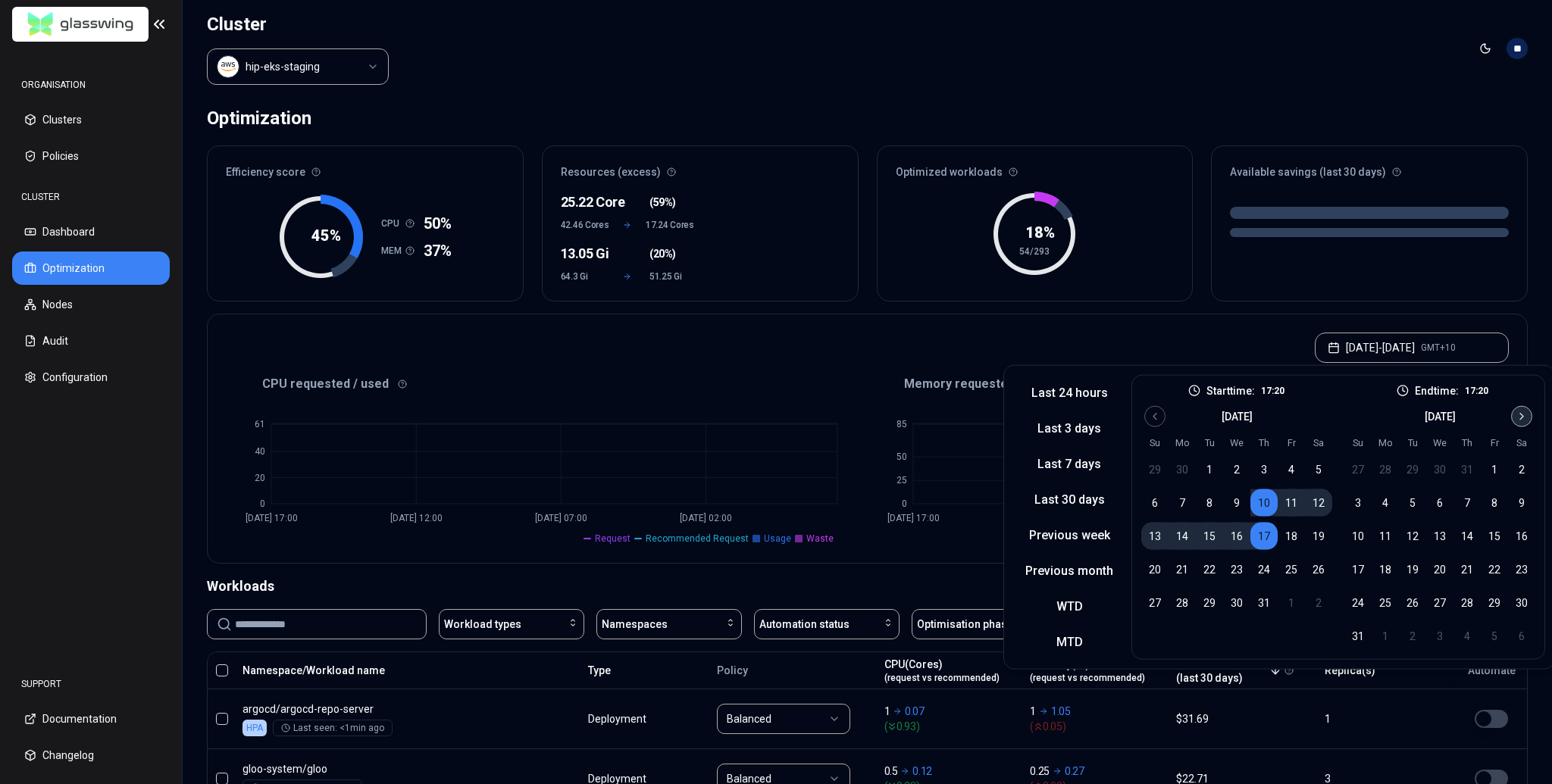
click at [775, 424] on button "Go to next month" at bounding box center [1521, 416] width 22 height 21
click at [775, 473] on button "1" at bounding box center [1385, 469] width 27 height 27
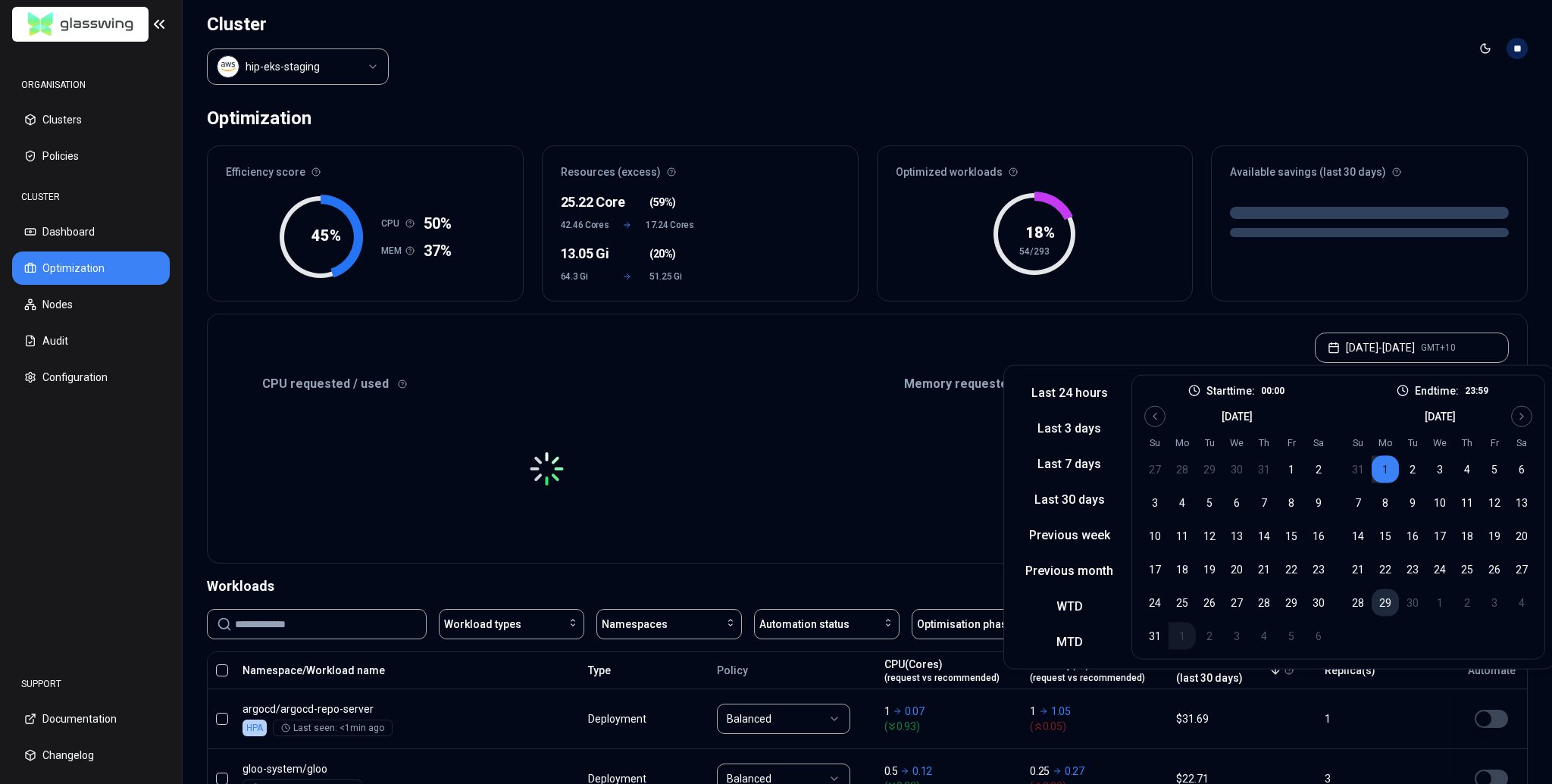
click at [775, 602] on button "29" at bounding box center [1385, 603] width 27 height 27
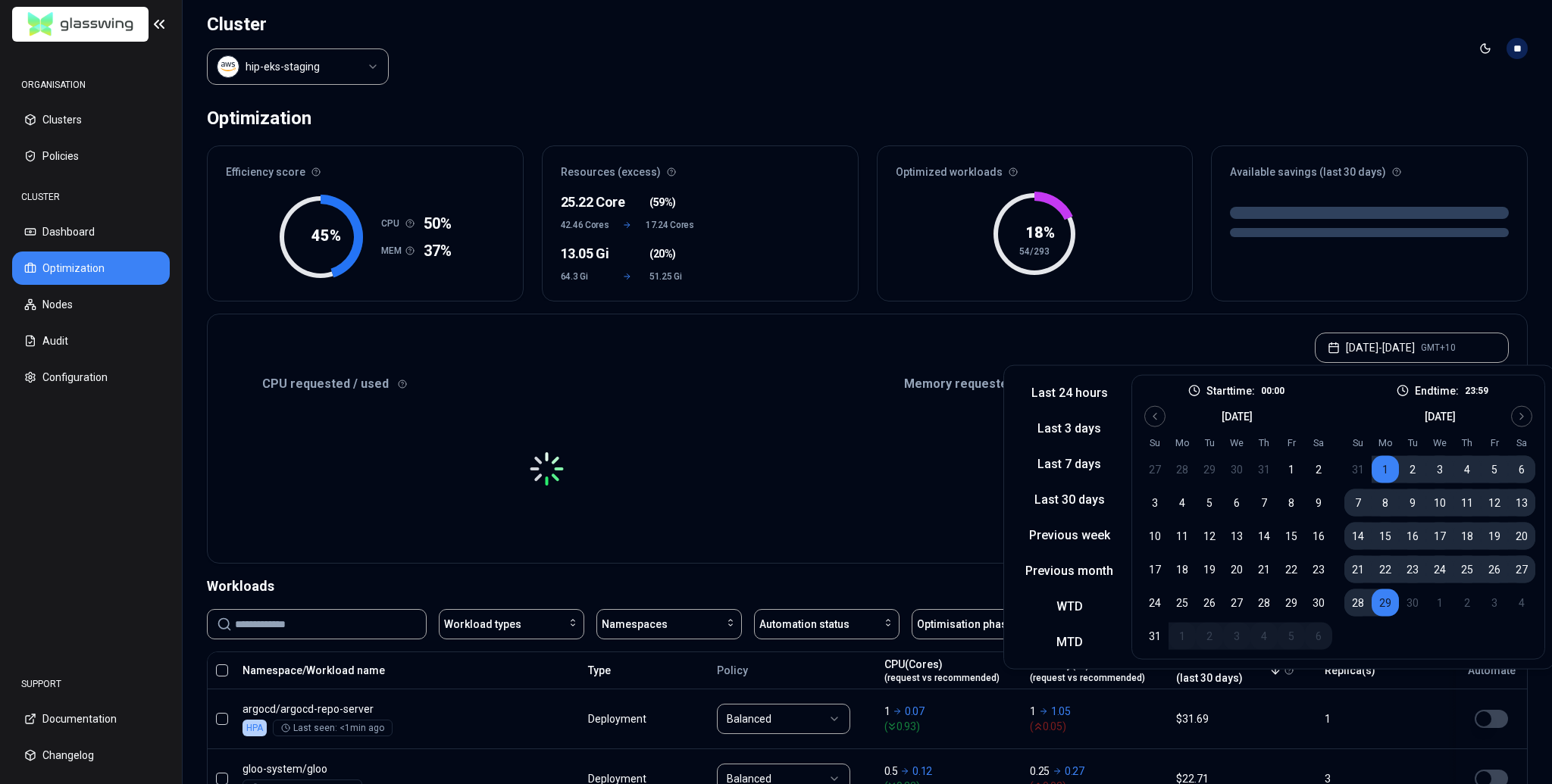
click at [775, 94] on header "Cluster hip-eks-staging Toggle theme **" at bounding box center [867, 49] width 1370 height 97
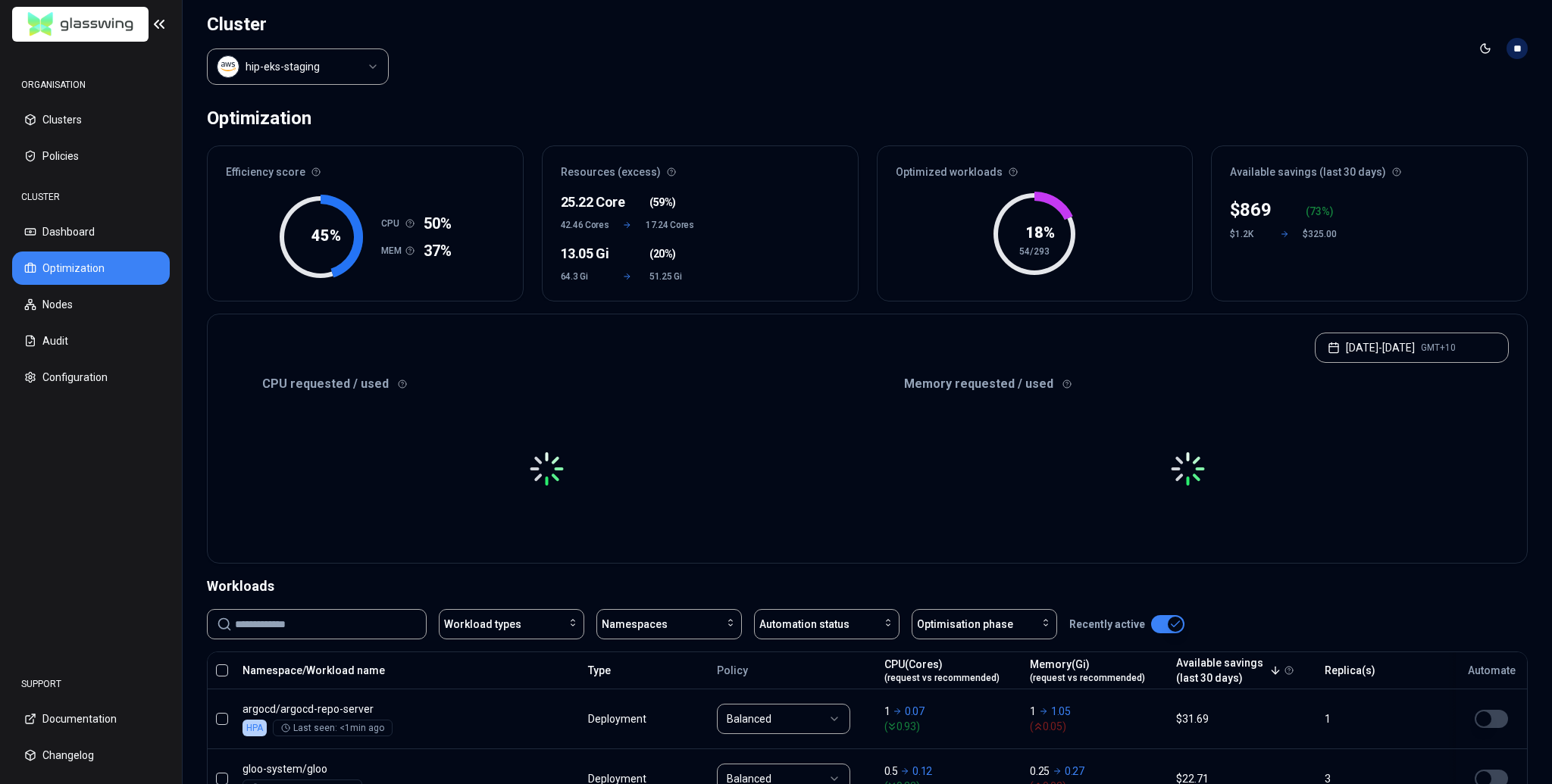
click at [318, 77] on html "ORGANISATION Clusters Policies CLUSTER Dashboard Optimization Nodes Audit Confi…" at bounding box center [776, 392] width 1552 height 784
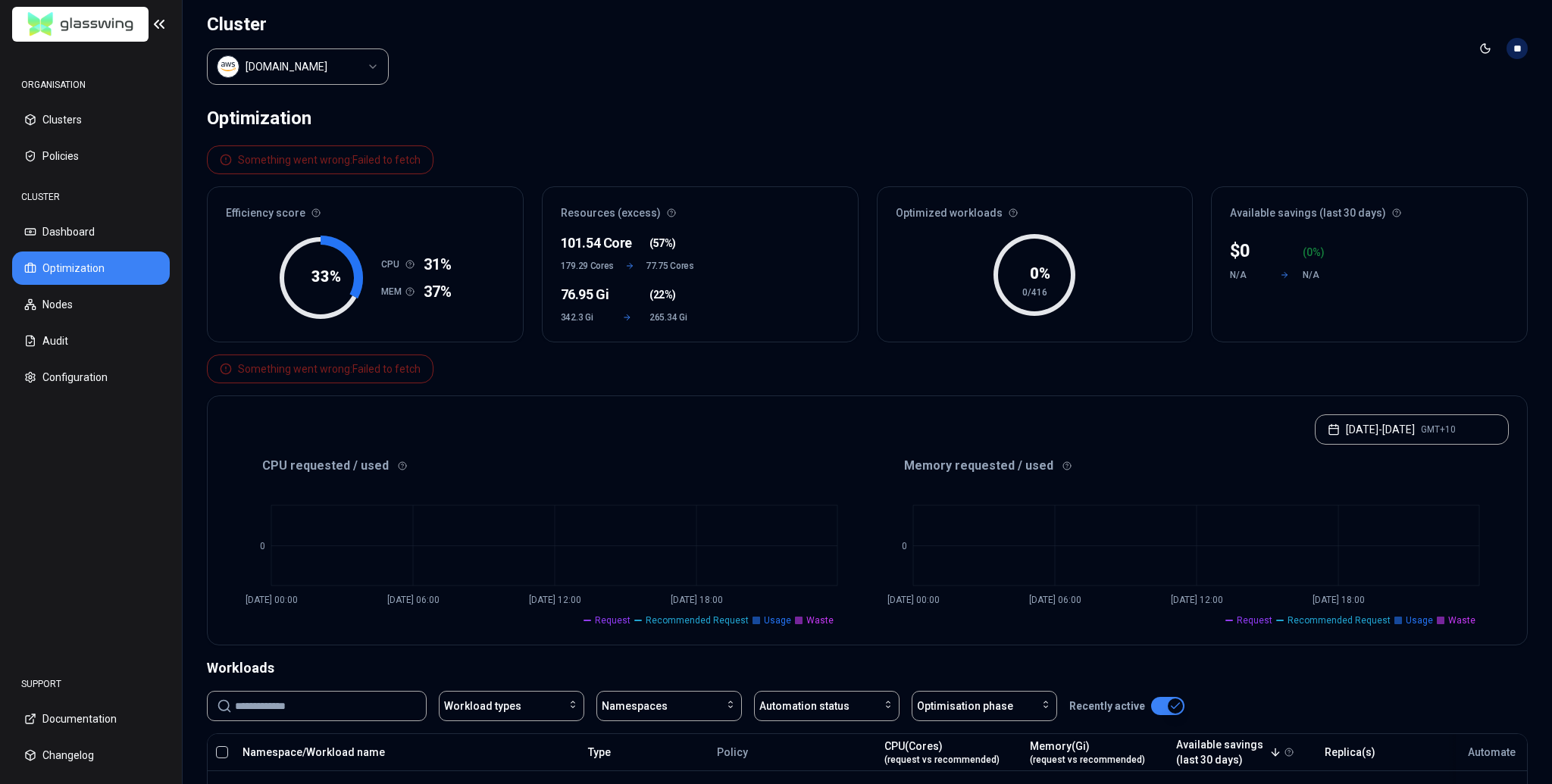
click at [545, 162] on div "Something went wrong: Failed to fetch Efficiency score 33 % CPU 31% MEM 37% Res…" at bounding box center [867, 244] width 1321 height 197
drag, startPoint x: 237, startPoint y: 156, endPoint x: 418, endPoint y: 153, distance: 181.0
click at [418, 153] on div "Something went wrong: Failed to fetch" at bounding box center [320, 160] width 226 height 29
click at [278, 158] on div "Something went wrong: Failed to fetch" at bounding box center [328, 160] width 182 height 15
drag, startPoint x: 235, startPoint y: 154, endPoint x: 414, endPoint y: 154, distance: 179.0
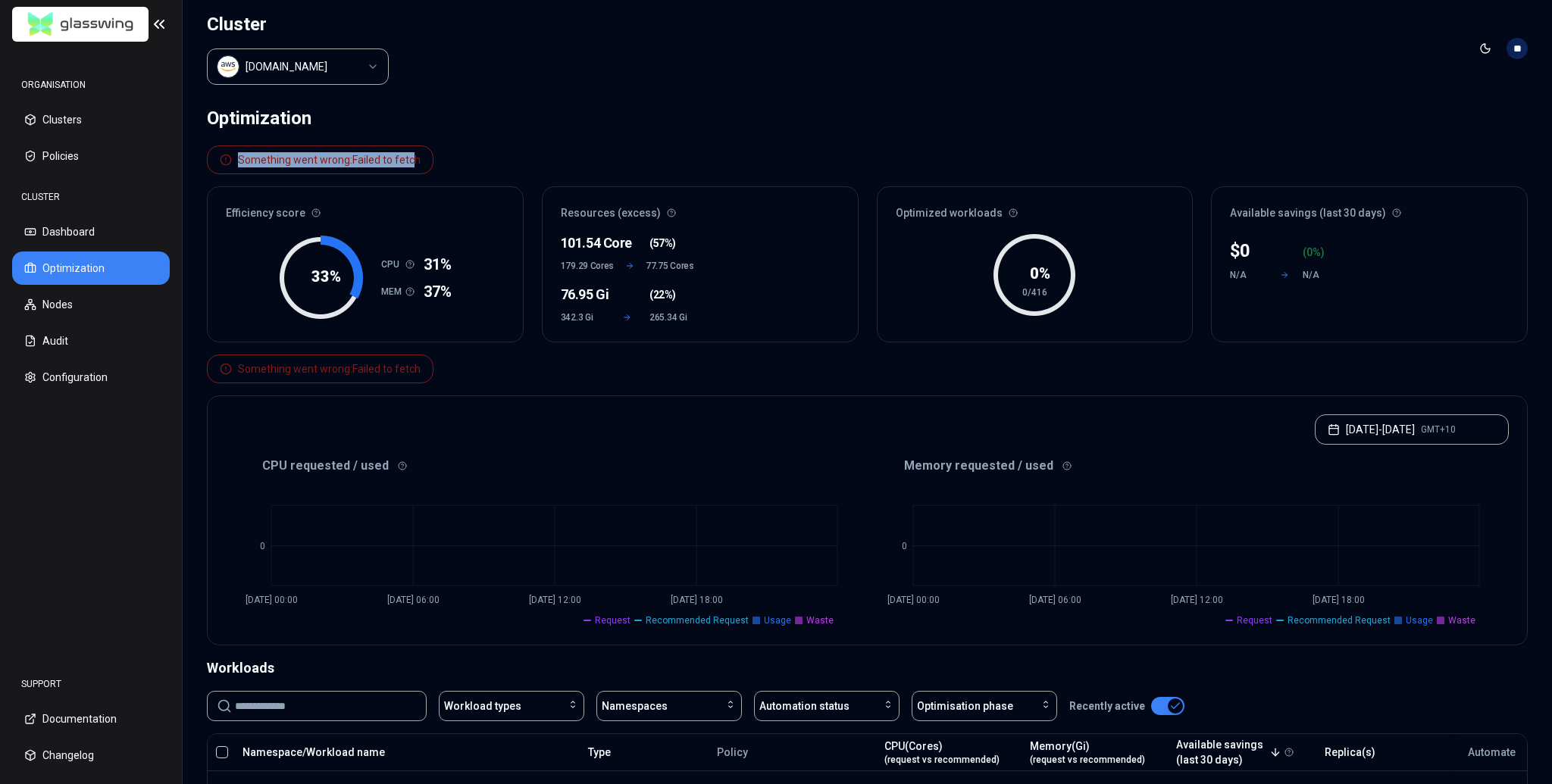
click at [410, 154] on div "Something went wrong: Failed to fetch" at bounding box center [320, 160] width 201 height 15
click at [419, 153] on div "Something went wrong: Failed to fetch" at bounding box center [320, 160] width 226 height 29
drag, startPoint x: 418, startPoint y: 154, endPoint x: 236, endPoint y: 156, distance: 182.0
click at [236, 156] on div "Something went wrong: Failed to fetch" at bounding box center [320, 160] width 226 height 29
click at [251, 193] on div "Efficiency score" at bounding box center [365, 207] width 315 height 42
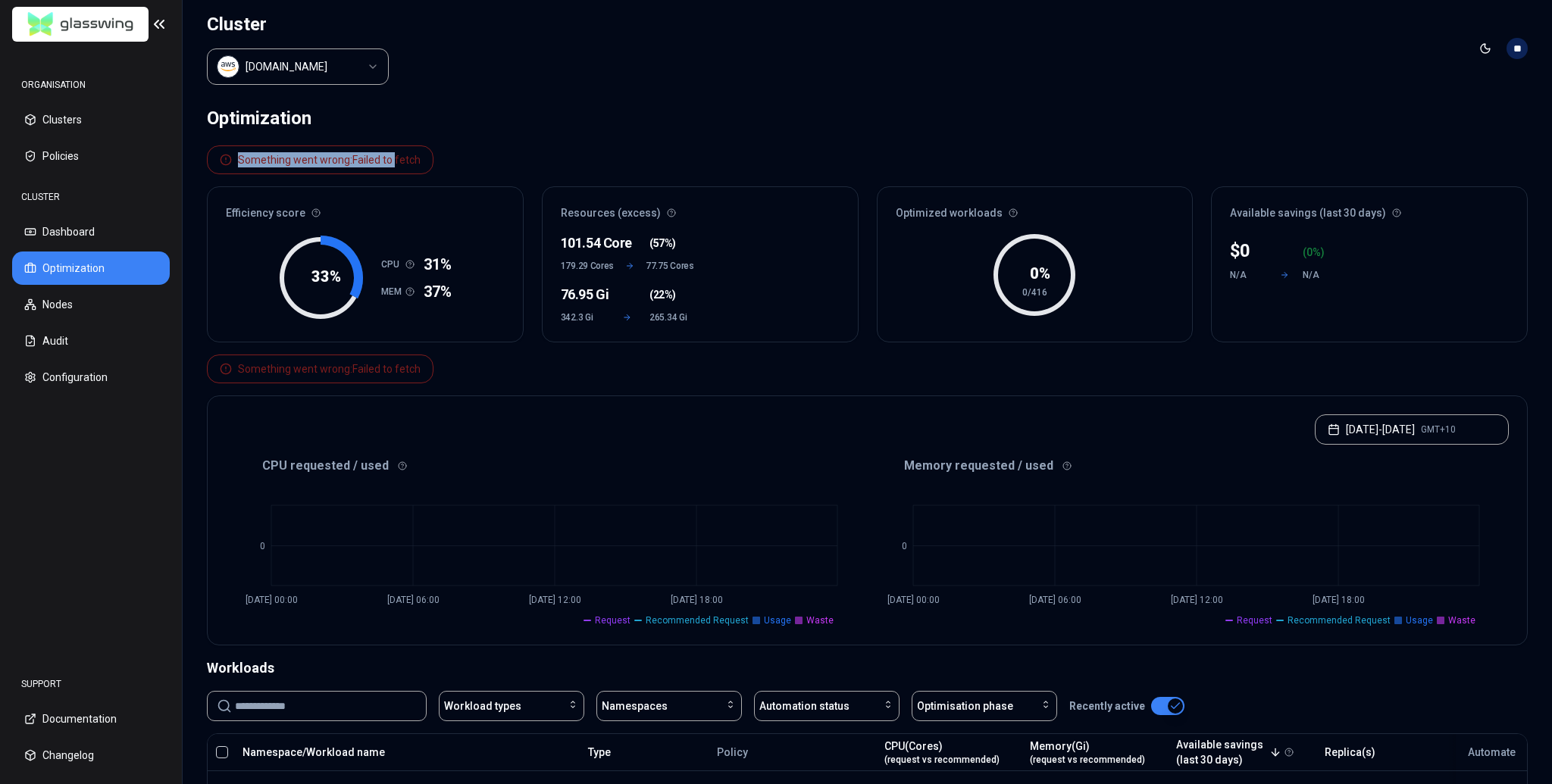
drag, startPoint x: 238, startPoint y: 154, endPoint x: 395, endPoint y: 152, distance: 157.0
click at [395, 152] on div "Something went wrong: Failed to fetch" at bounding box center [328, 160] width 182 height 15
click at [557, 163] on div "Something went wrong: Failed to fetch Efficiency score 33 % CPU 31% MEM 37% Res…" at bounding box center [867, 244] width 1321 height 197
drag, startPoint x: 236, startPoint y: 152, endPoint x: 411, endPoint y: 158, distance: 175.1
click at [411, 158] on div "Something went wrong: Failed to fetch" at bounding box center [320, 160] width 201 height 15
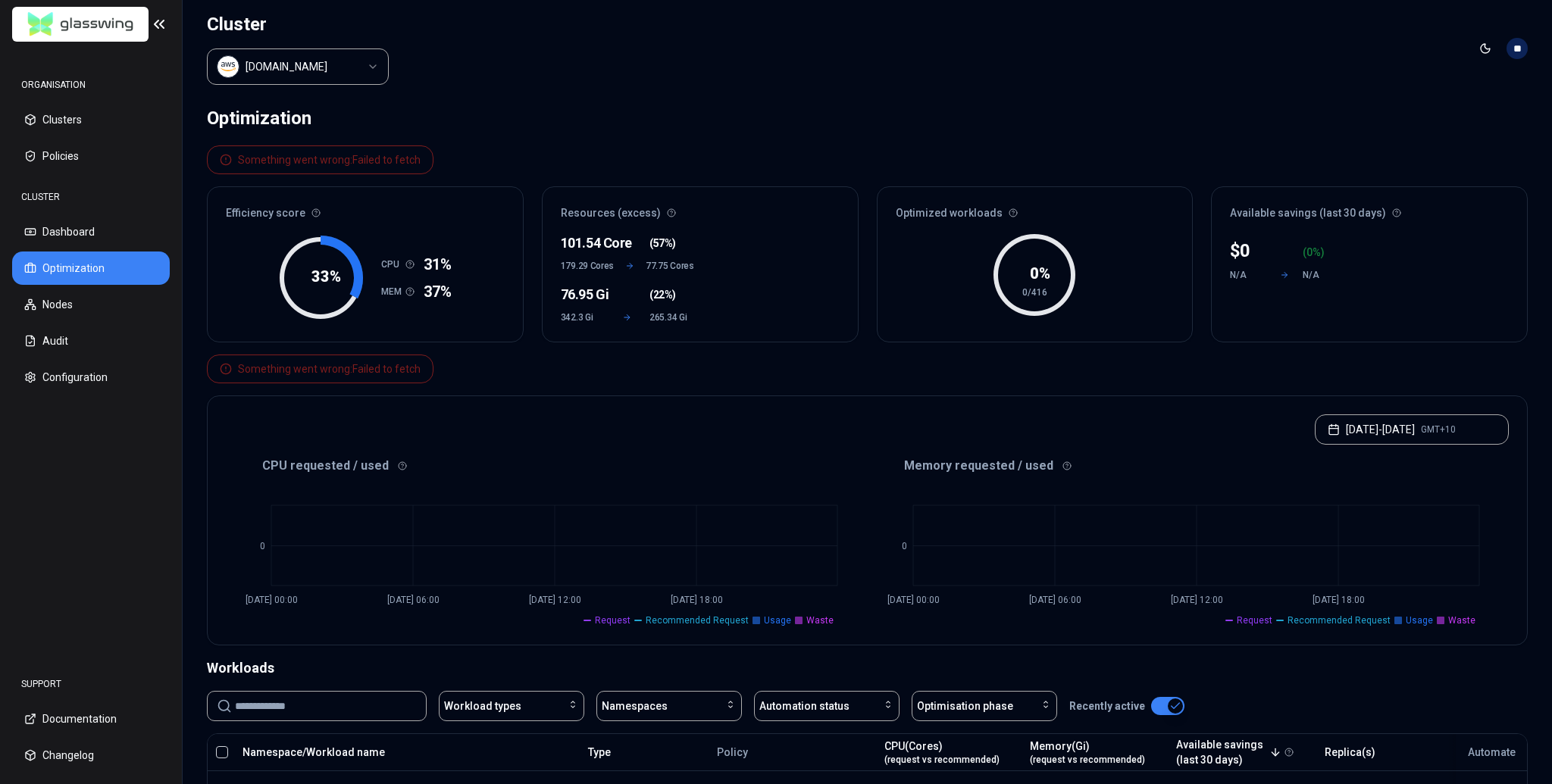
click at [469, 158] on div "Something went wrong: Failed to fetch Efficiency score 33 % CPU 31% MEM 37% Res…" at bounding box center [867, 244] width 1321 height 197
drag, startPoint x: 306, startPoint y: 363, endPoint x: 428, endPoint y: 366, distance: 122.0
click at [417, 363] on div "Something went wrong: Failed to fetch" at bounding box center [328, 369] width 182 height 15
click at [455, 358] on div "Something went wrong: Failed to fetch [DATE] - [DATE] GMT+10 CPU requested / us…" at bounding box center [867, 499] width 1321 height 291
drag, startPoint x: 418, startPoint y: 364, endPoint x: 248, endPoint y: 365, distance: 170.0
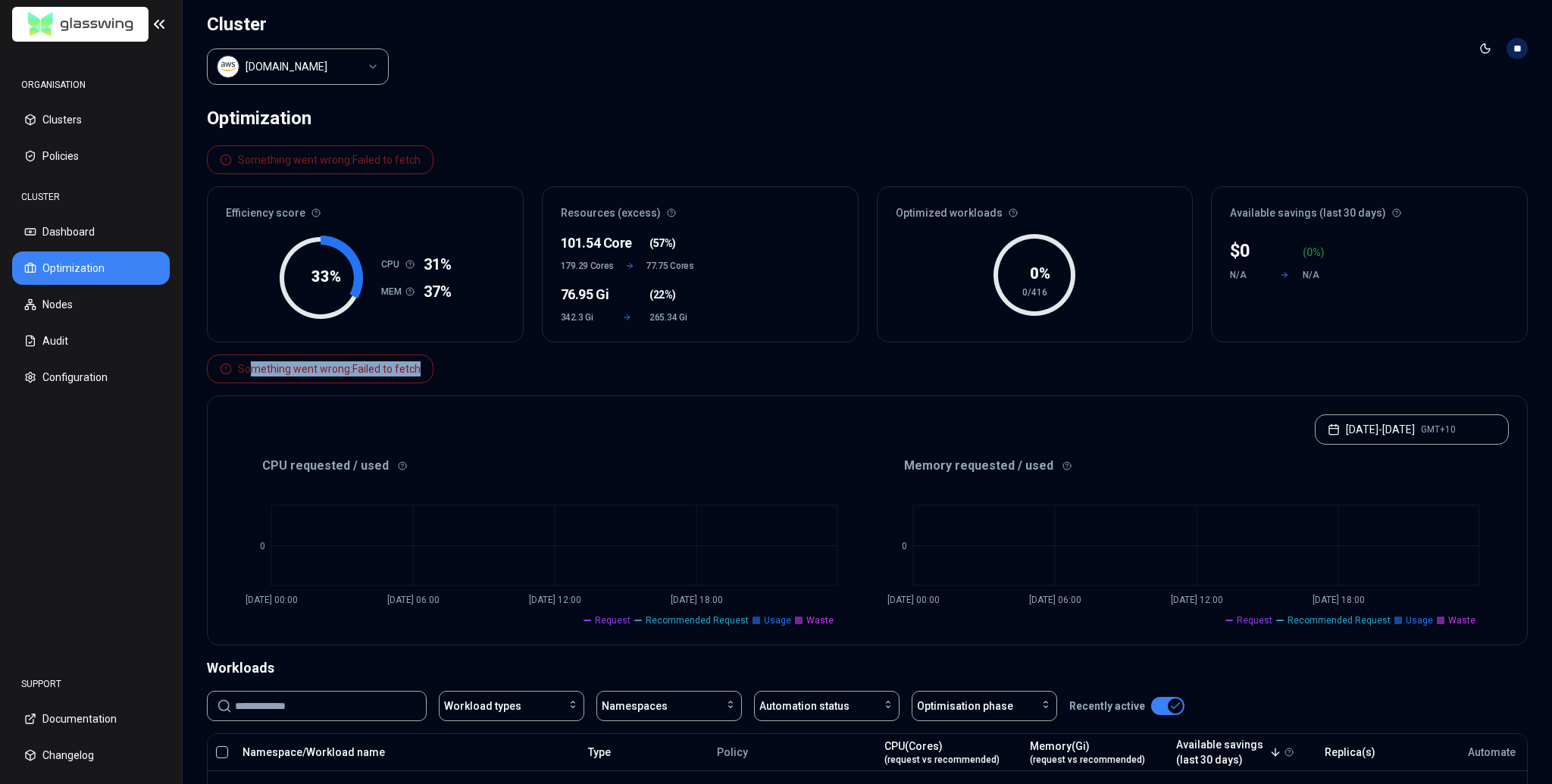
click at [248, 365] on div "Something went wrong: Failed to fetch" at bounding box center [328, 369] width 182 height 15
click at [397, 378] on div "Something went wrong: Failed to fetch [DATE] - [DATE] GMT+10 CPU requested / us…" at bounding box center [867, 499] width 1321 height 291
click at [386, 364] on div "Something went wrong: Failed to fetch" at bounding box center [328, 369] width 182 height 15
click at [414, 362] on div "Something went wrong: Failed to fetch" at bounding box center [328, 369] width 182 height 15
click at [775, 444] on div "[DATE] - [DATE] GMT+10" at bounding box center [867, 425] width 1319 height 58
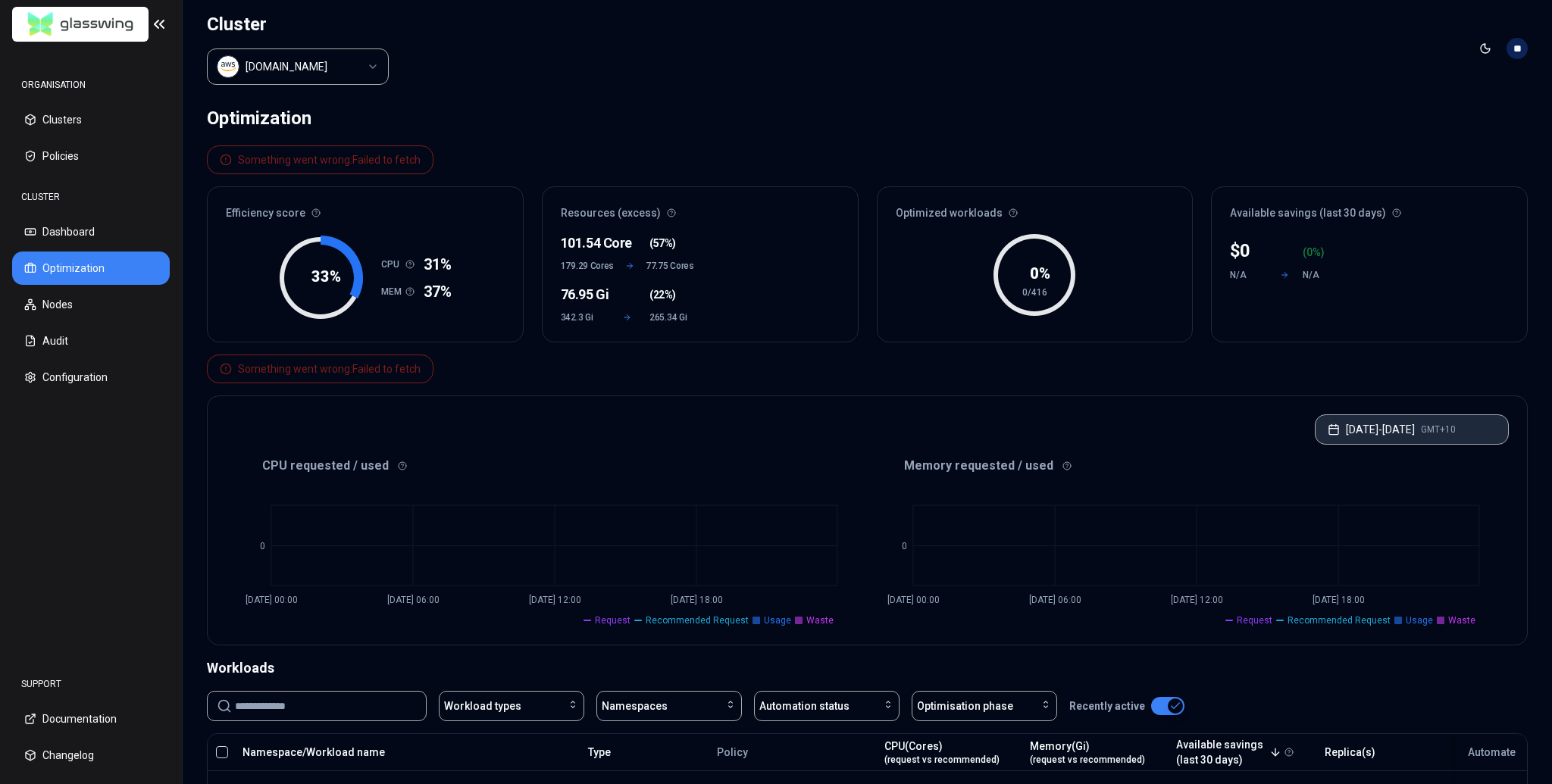
click at [775, 437] on button "[DATE] - [DATE] GMT+10" at bounding box center [1411, 429] width 194 height 30
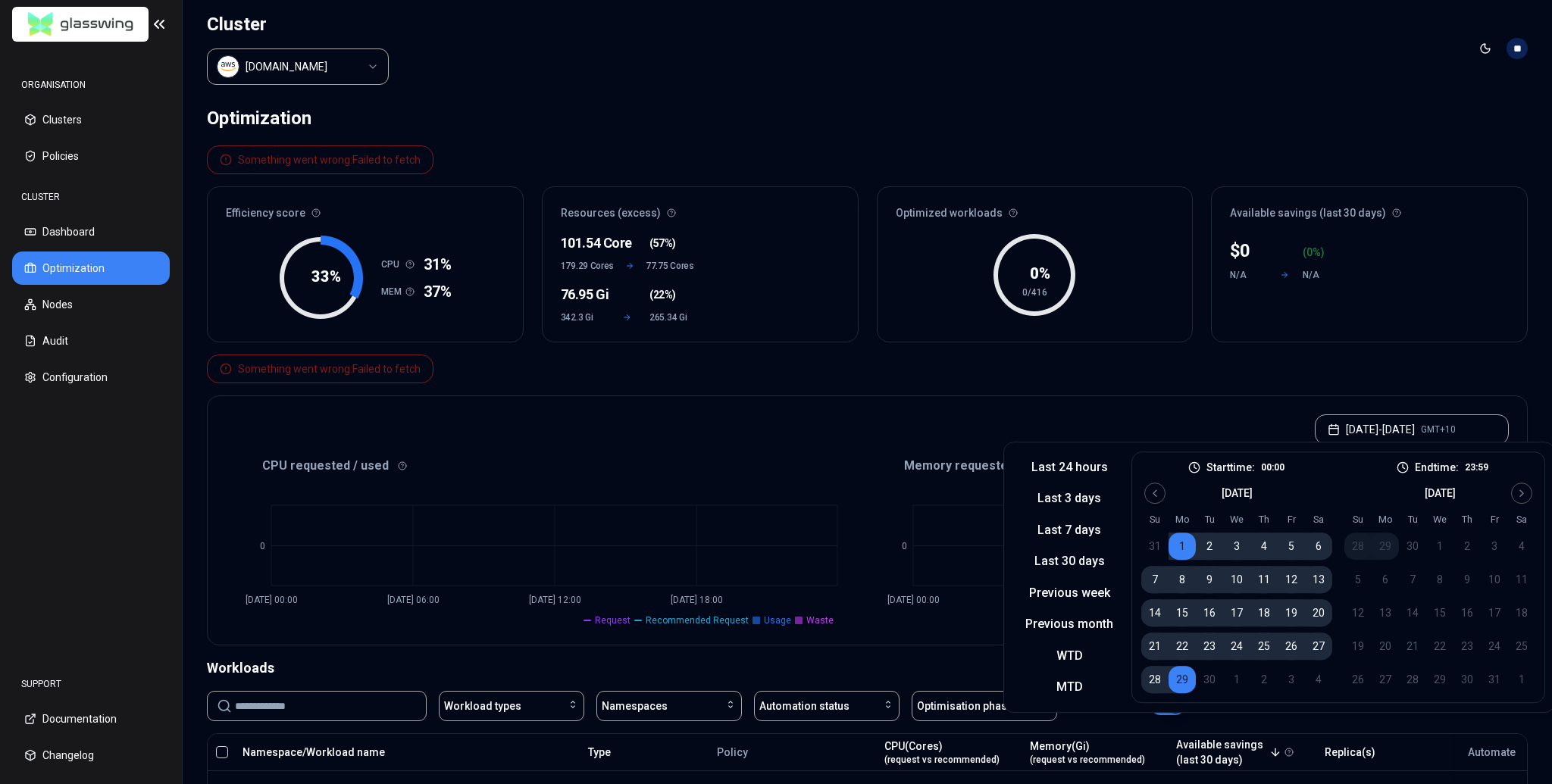
click at [775, 685] on button "29" at bounding box center [1182, 678] width 27 height 27
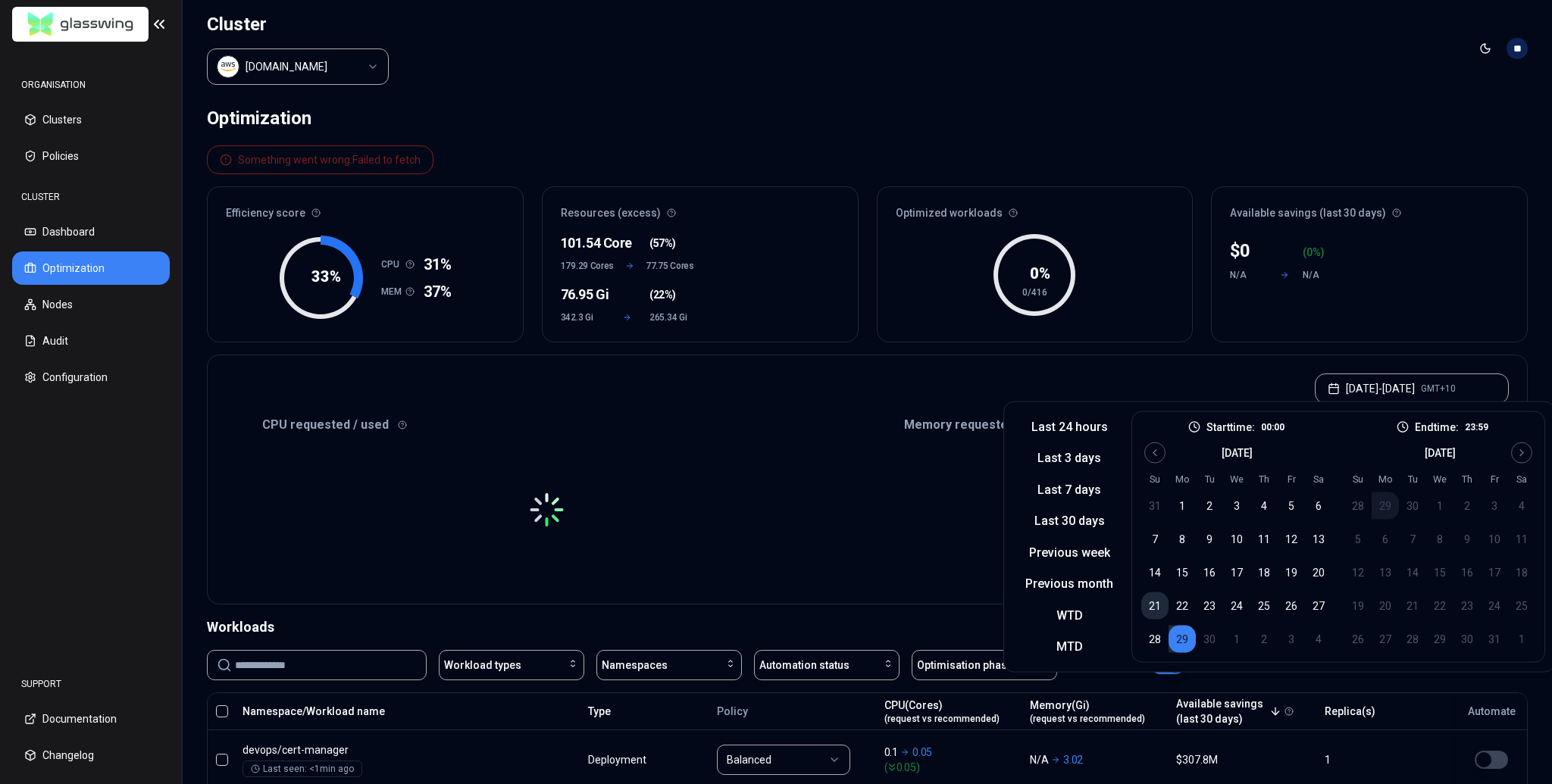
click at [775, 610] on button "21" at bounding box center [1155, 606] width 27 height 27
click at [775, 637] on button "29" at bounding box center [1182, 638] width 27 height 27
click at [775, 578] on button "19" at bounding box center [1290, 572] width 27 height 27
click at [775, 635] on button "28" at bounding box center [1155, 638] width 27 height 27
click at [775, 146] on div "Something went wrong: Failed to fetch Efficiency score 33 % CPU 31% MEM 37% Res…" at bounding box center [867, 244] width 1321 height 197
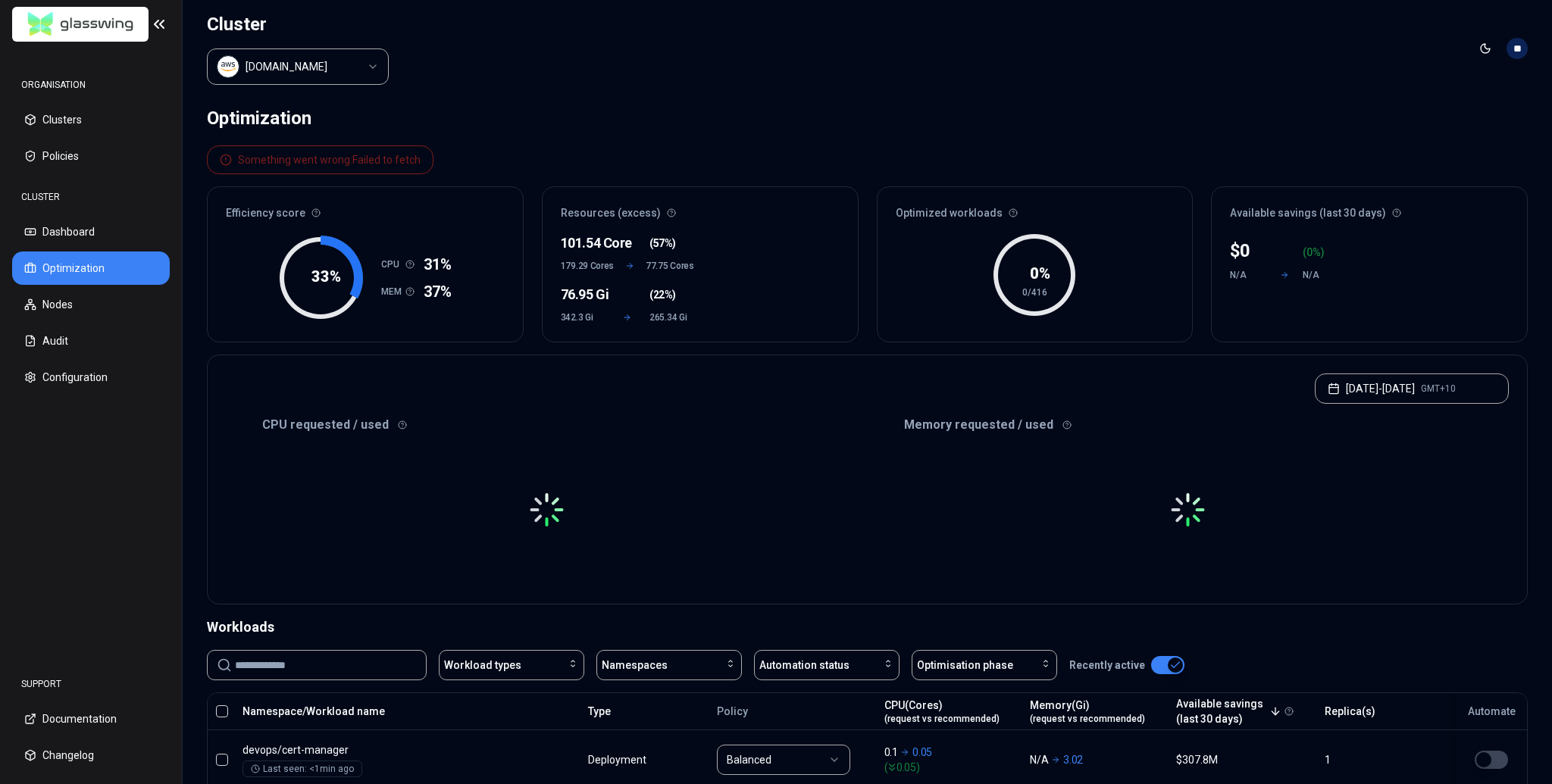
click at [775, 107] on div "Optimization" at bounding box center [867, 118] width 1321 height 30
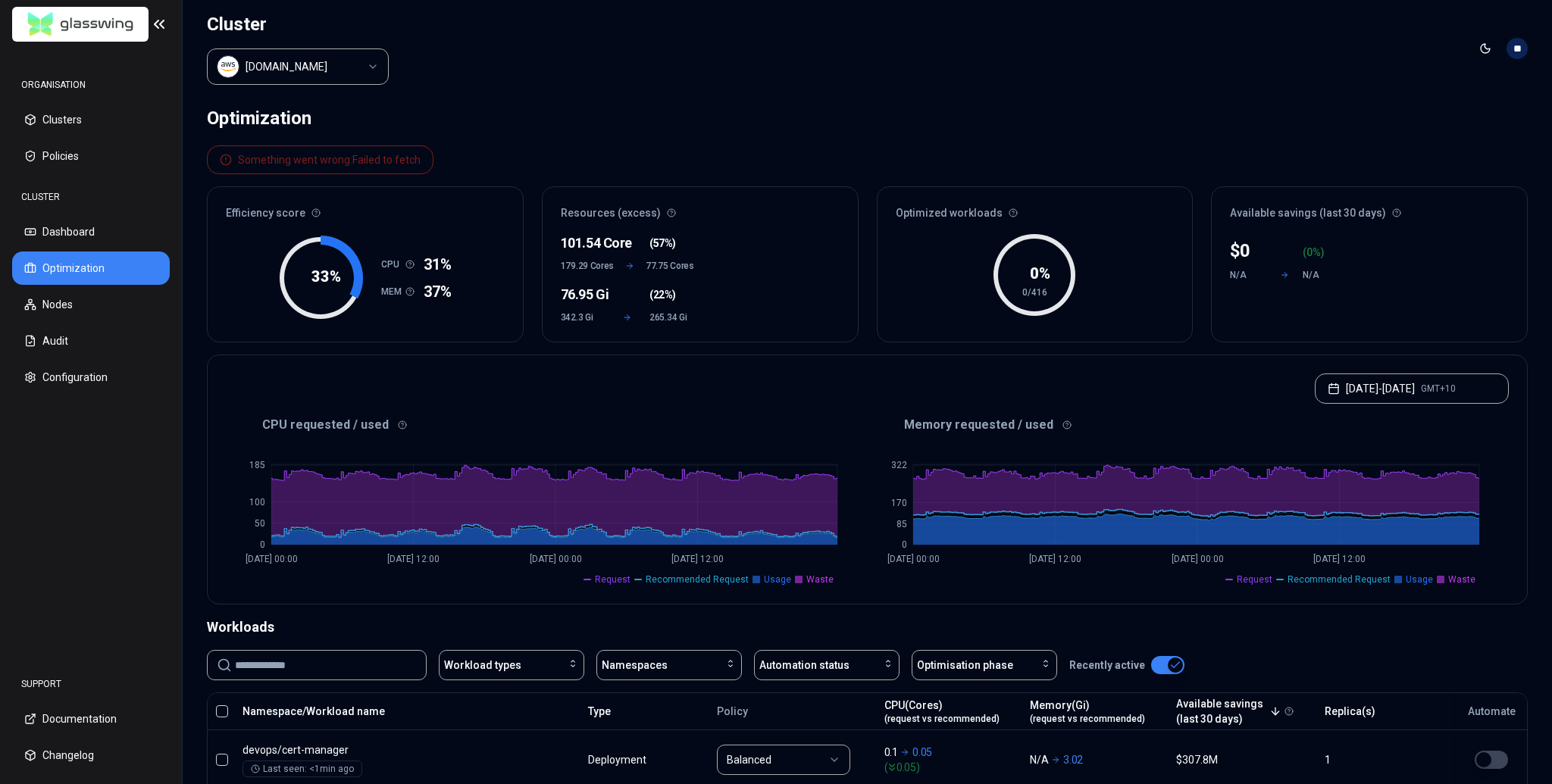
click at [775, 296] on div "$ 0 ( 0 %) N/A N/A" at bounding box center [1369, 286] width 315 height 112
click at [775, 244] on p "0" at bounding box center [1244, 250] width 10 height 24
drag, startPoint x: 1240, startPoint y: 245, endPoint x: 1276, endPoint y: 242, distance: 36.1
click at [775, 242] on div "$ 0 ( 0 %)" at bounding box center [1284, 250] width 109 height 24
click at [775, 278] on div "$ 0 ( 0 %) N/A N/A" at bounding box center [1369, 286] width 315 height 112
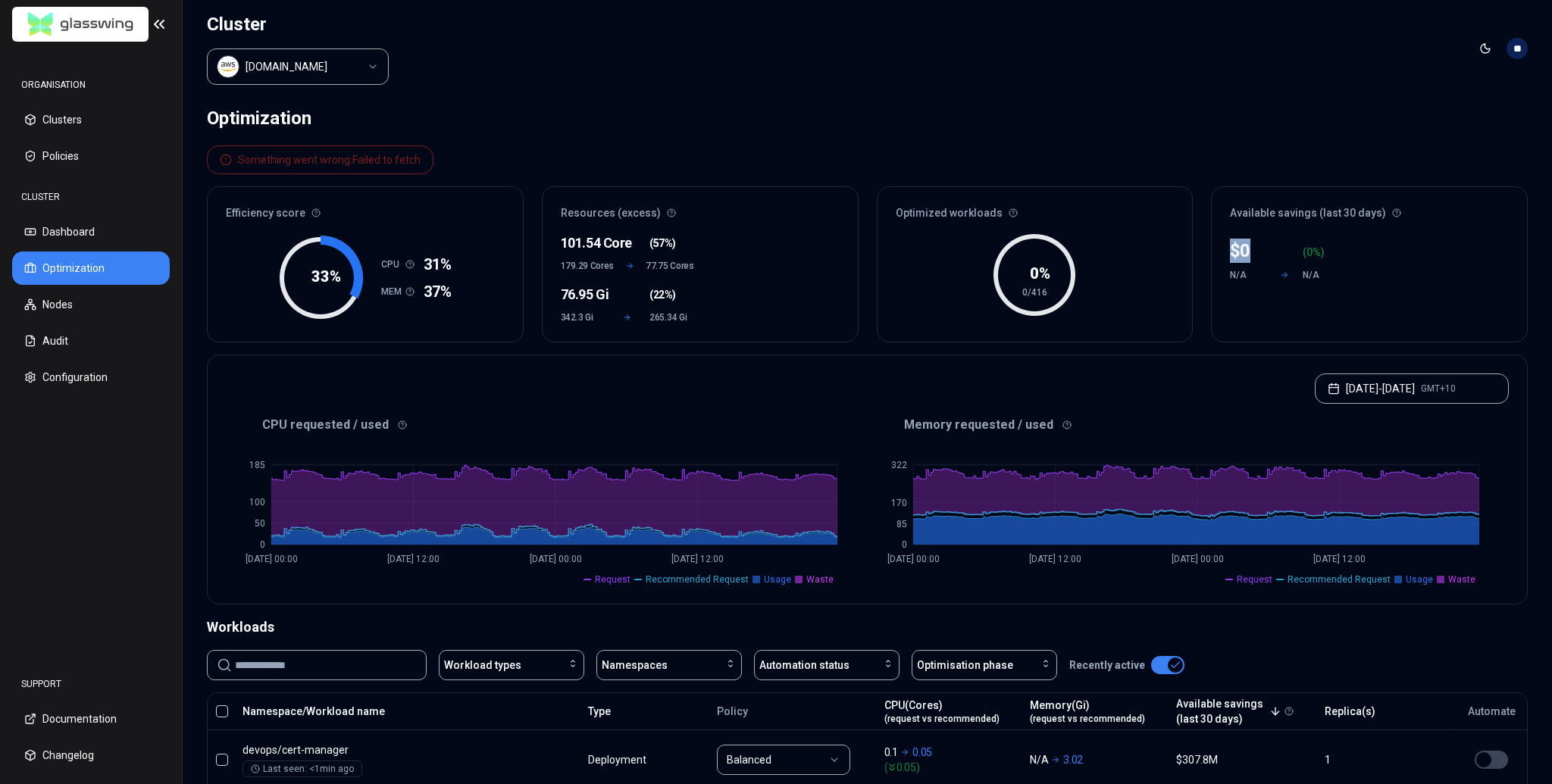
drag, startPoint x: 1224, startPoint y: 240, endPoint x: 1254, endPoint y: 249, distance: 31.3
click at [775, 246] on div "$ 0 ( 0 %) N/A N/A" at bounding box center [1369, 286] width 315 height 112
drag, startPoint x: 1254, startPoint y: 248, endPoint x: 1226, endPoint y: 258, distance: 29.7
click at [775, 249] on div "$ 0" at bounding box center [1247, 250] width 36 height 24
drag, startPoint x: 1242, startPoint y: 247, endPoint x: 1284, endPoint y: 251, distance: 42.2
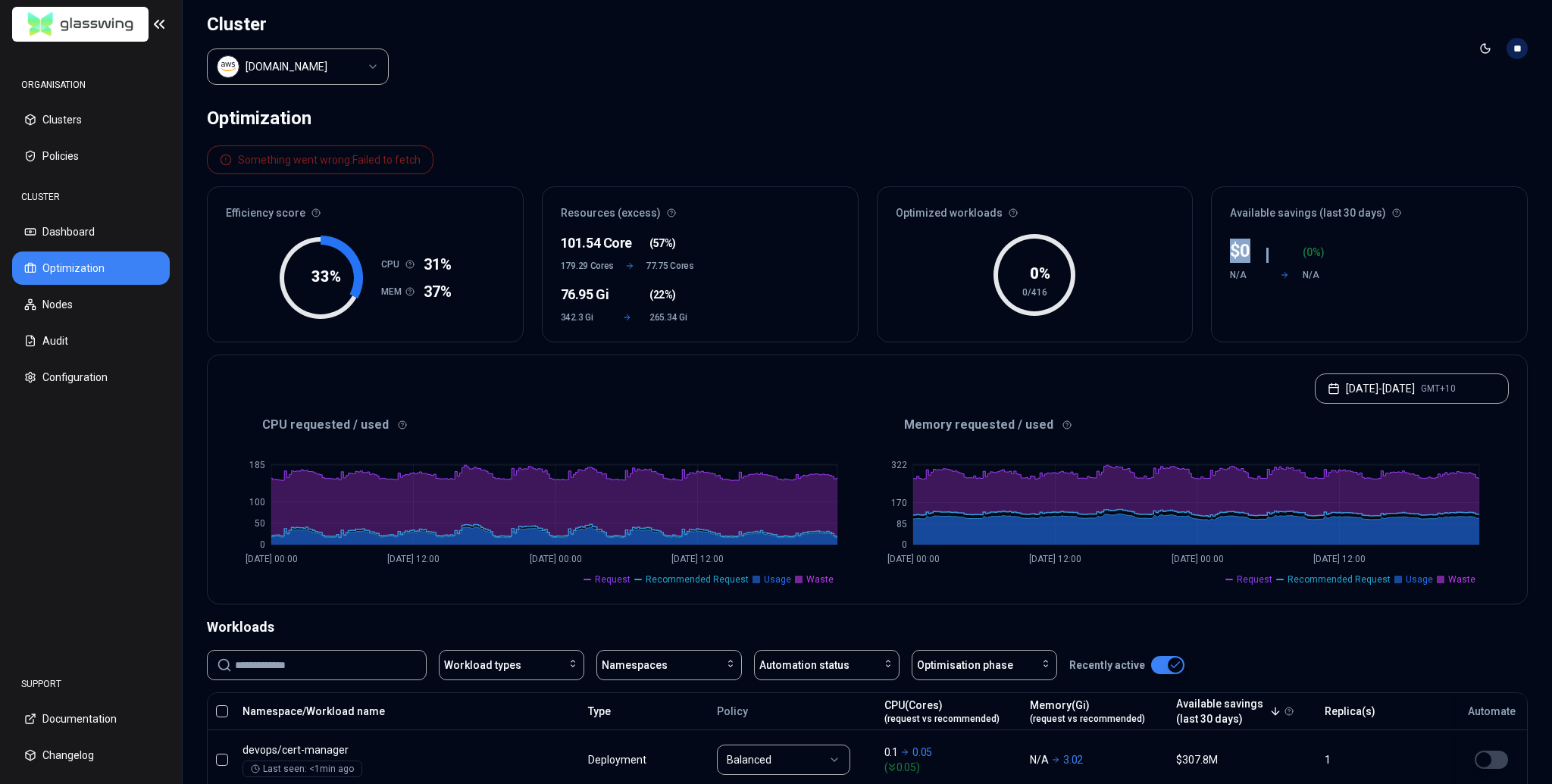
click at [775, 251] on div "$ 0 ( 0 %) N/A N/A" at bounding box center [1369, 286] width 315 height 112
drag, startPoint x: 1233, startPoint y: 235, endPoint x: 1237, endPoint y: 281, distance: 46.2
click at [775, 247] on div "$ 0" at bounding box center [1247, 250] width 36 height 24
drag, startPoint x: 1226, startPoint y: 241, endPoint x: 1278, endPoint y: 249, distance: 52.6
click at [775, 248] on div "$ 0 ( 0 %) N/A N/A" at bounding box center [1369, 286] width 315 height 112
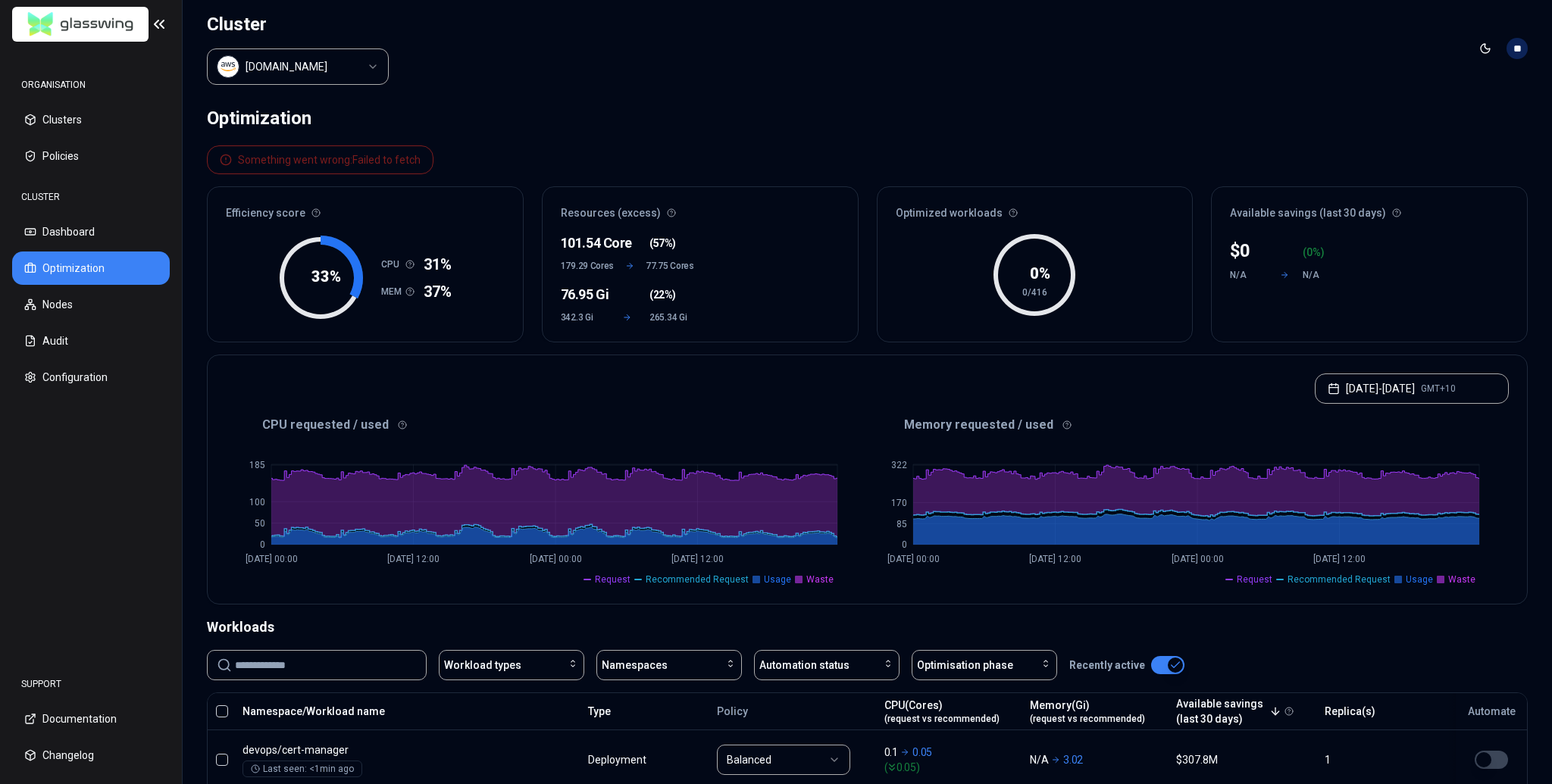
drag, startPoint x: 1236, startPoint y: 261, endPoint x: 1233, endPoint y: 345, distance: 84.1
click at [775, 273] on div "$ 0 ( 0 %) N/A N/A" at bounding box center [1284, 259] width 109 height 42
click at [775, 306] on div "0 % 0/416" at bounding box center [1035, 286] width 315 height 112
click at [775, 317] on div "0 % 0/416" at bounding box center [1035, 286] width 315 height 112
click at [775, 321] on div "0 % 0/416" at bounding box center [1035, 286] width 315 height 112
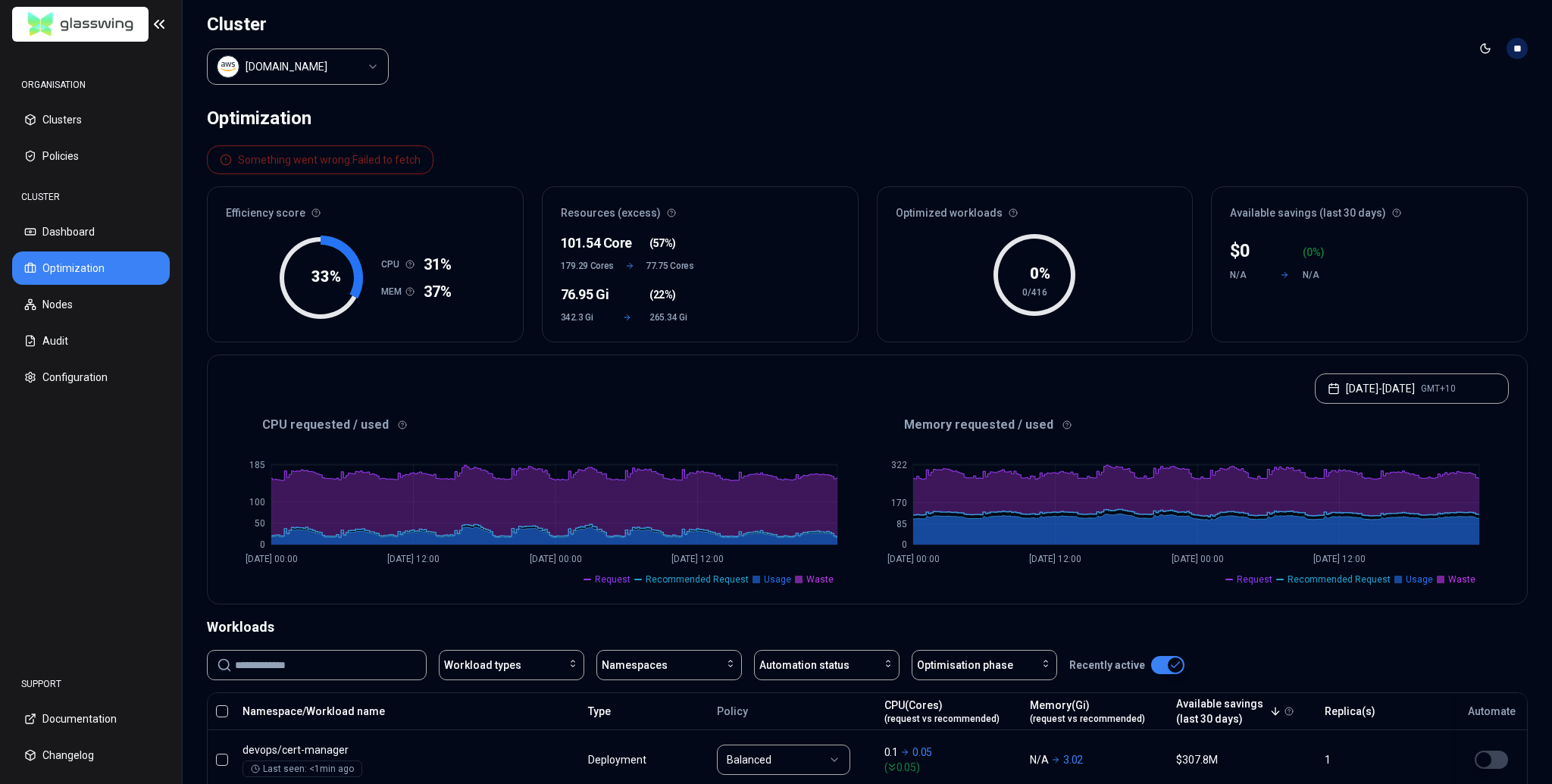
click at [775, 416] on div "CPU requested / used" at bounding box center [547, 424] width 641 height 18
click at [775, 388] on button "[DATE] - [DATE] GMT+10" at bounding box center [1411, 389] width 194 height 30
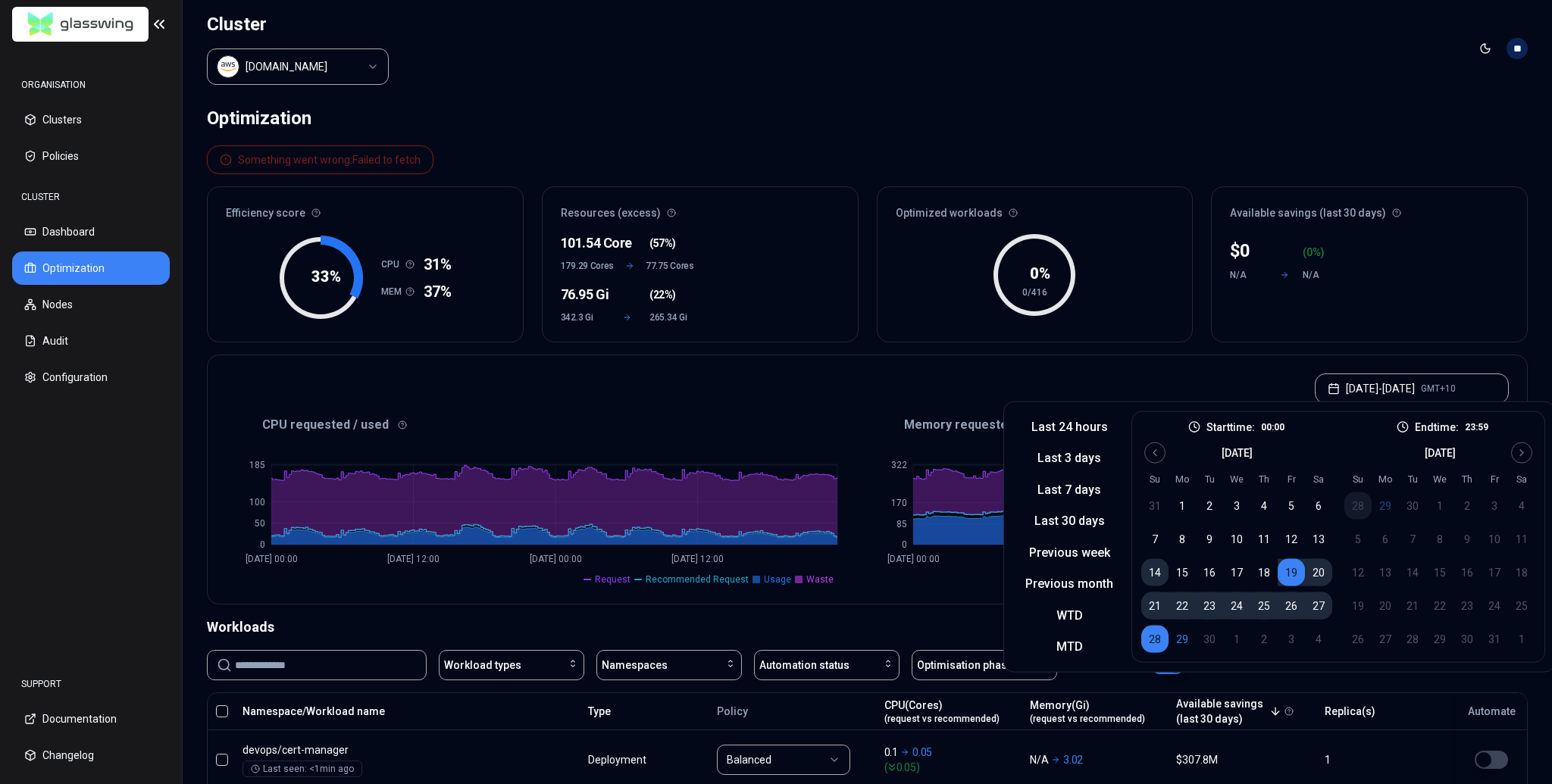
click at [775, 574] on button "14" at bounding box center [1155, 572] width 27 height 27
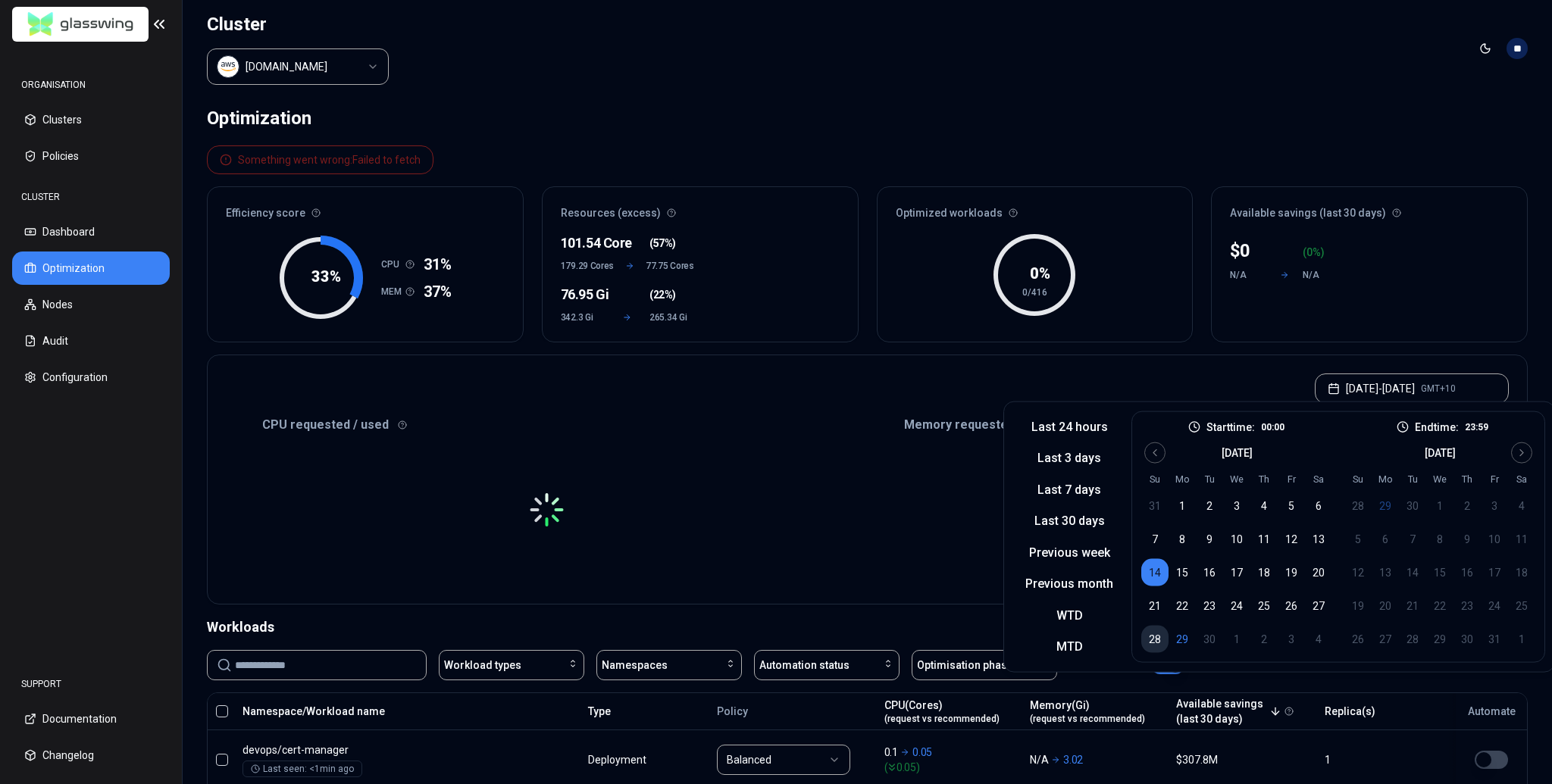
click at [775, 633] on button "28" at bounding box center [1155, 638] width 27 height 27
click at [775, 337] on div "Optimization Something went wrong: Failed to fetch Efficiency score 33 % CPU 31…" at bounding box center [867, 752] width 1370 height 1311
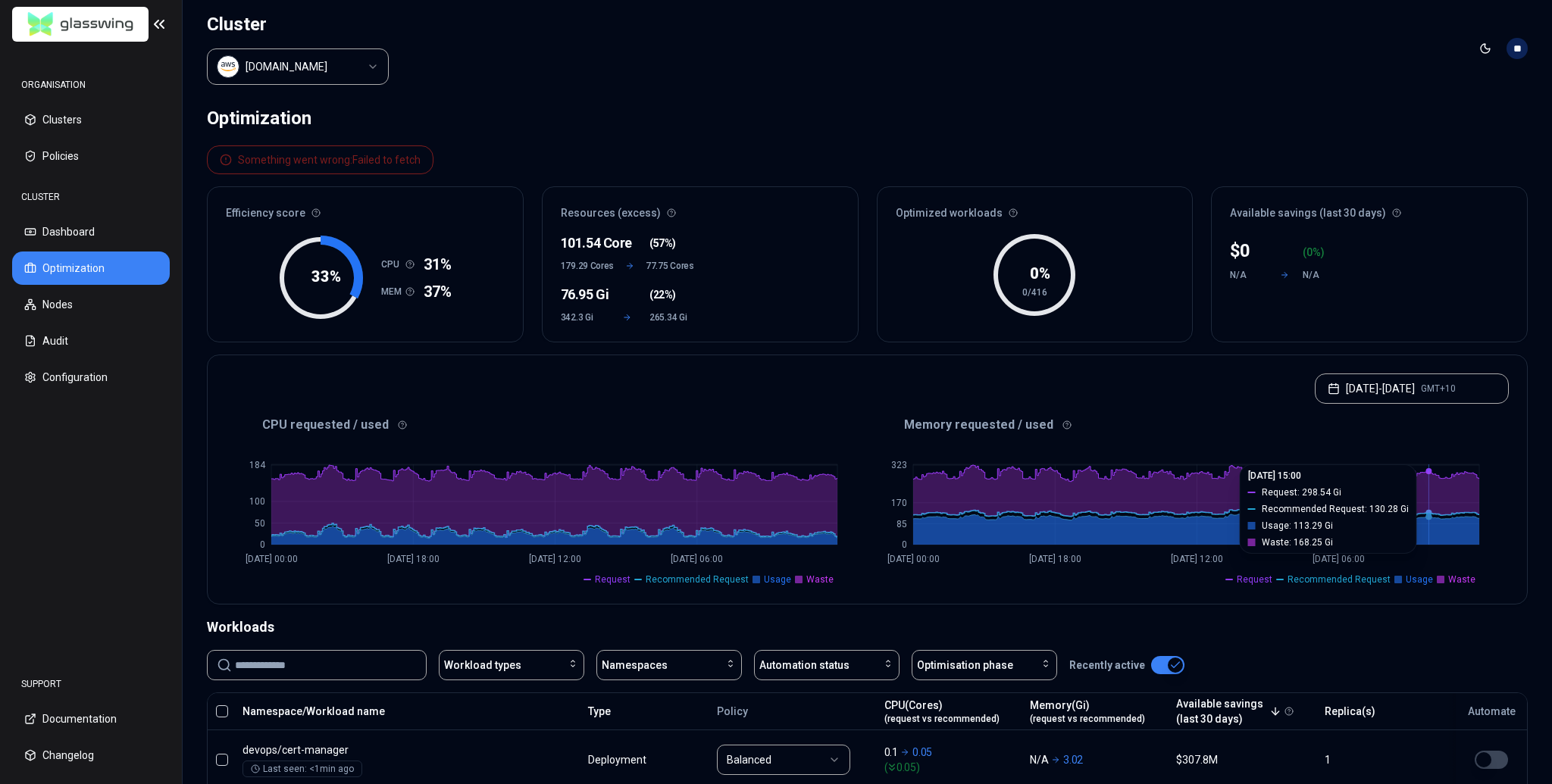
click at [775, 312] on div "Optimized workloads 0 % 0/416" at bounding box center [1035, 264] width 317 height 156
click at [775, 319] on div "Efficiency score 33 % CPU 31% MEM 37% Resources (excess) 101.54 Core ( 57% ) 17…" at bounding box center [867, 264] width 1321 height 156
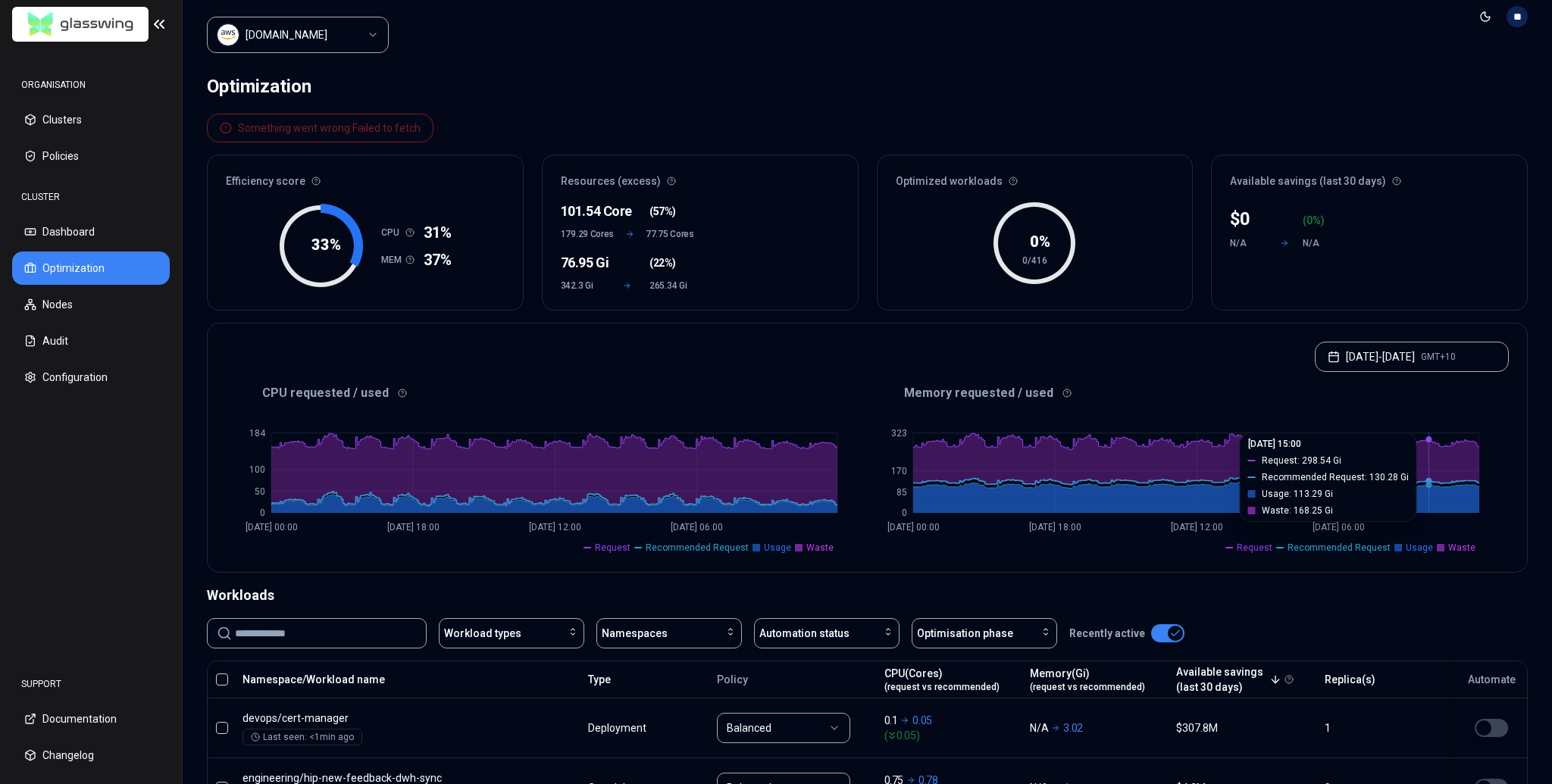
click at [775, 300] on div "Efficiency score 33 % CPU 31% MEM 37% Resources (excess) 101.54 Core ( 57% ) 17…" at bounding box center [867, 232] width 1321 height 156
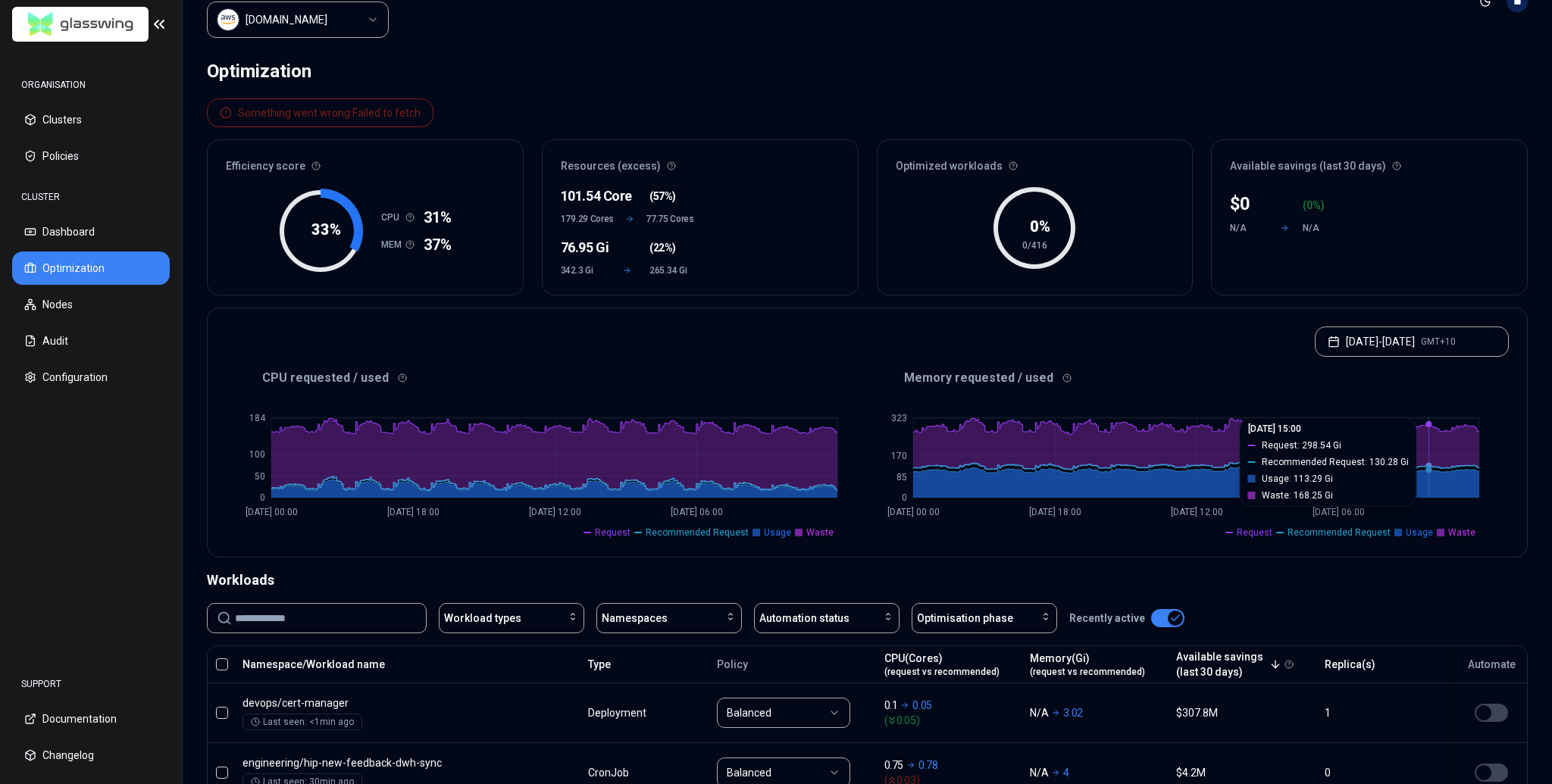
scroll to position [0, 0]
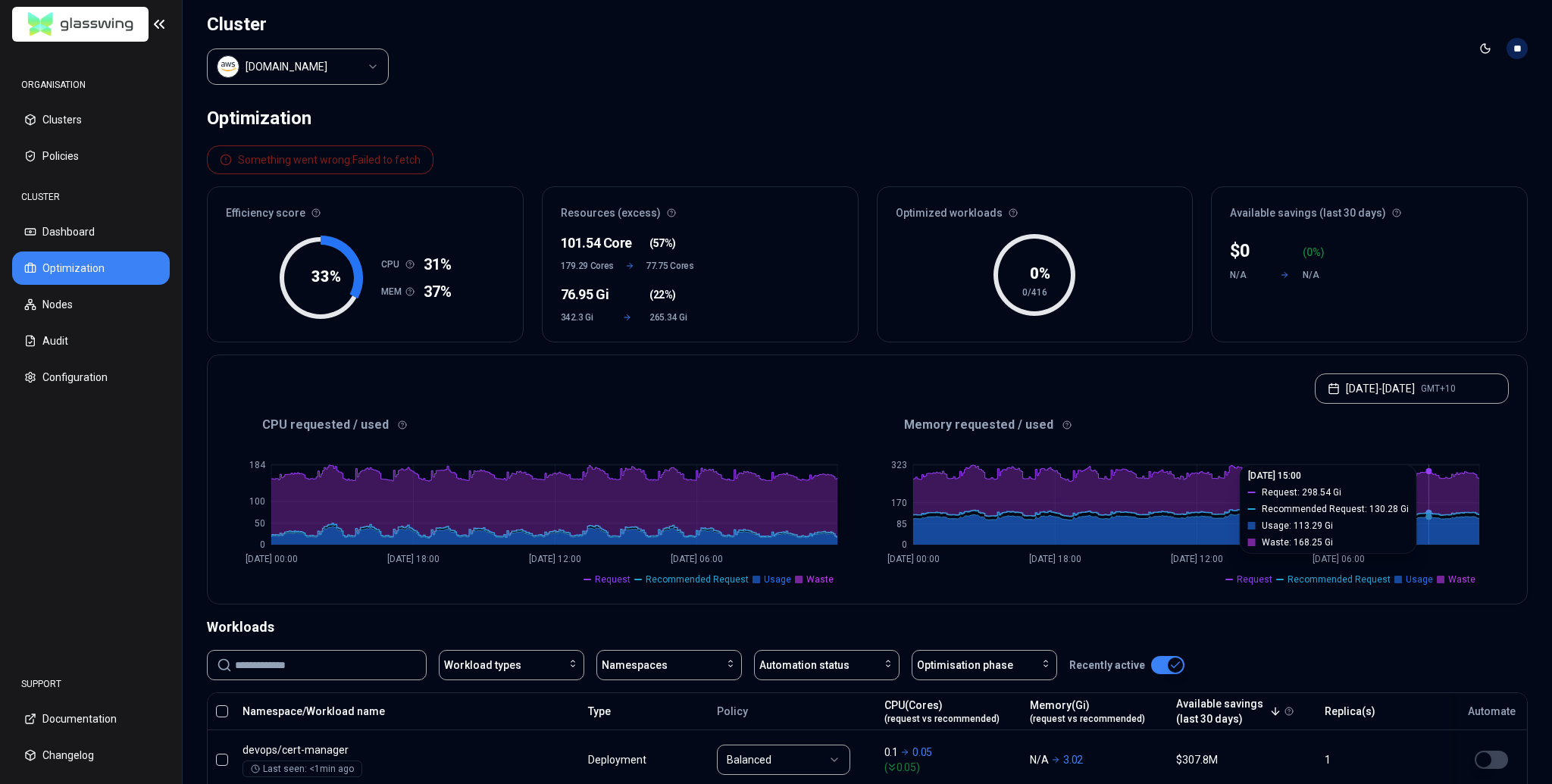
click at [775, 280] on div "Efficiency score 33 % CPU 31% MEM 37% Resources (excess) 101.54 Core ( 57% ) 17…" at bounding box center [867, 264] width 1321 height 156
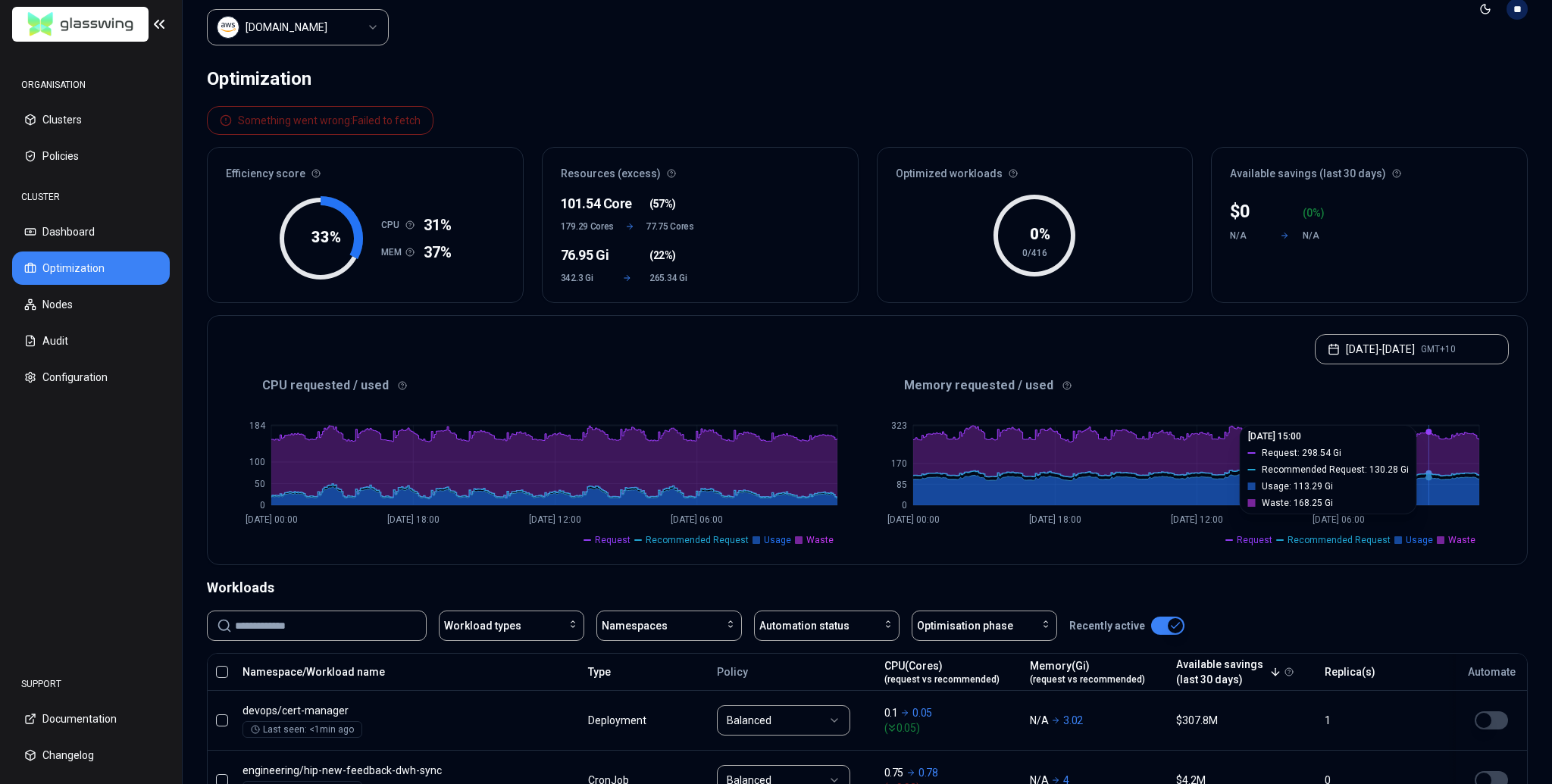
scroll to position [118, 0]
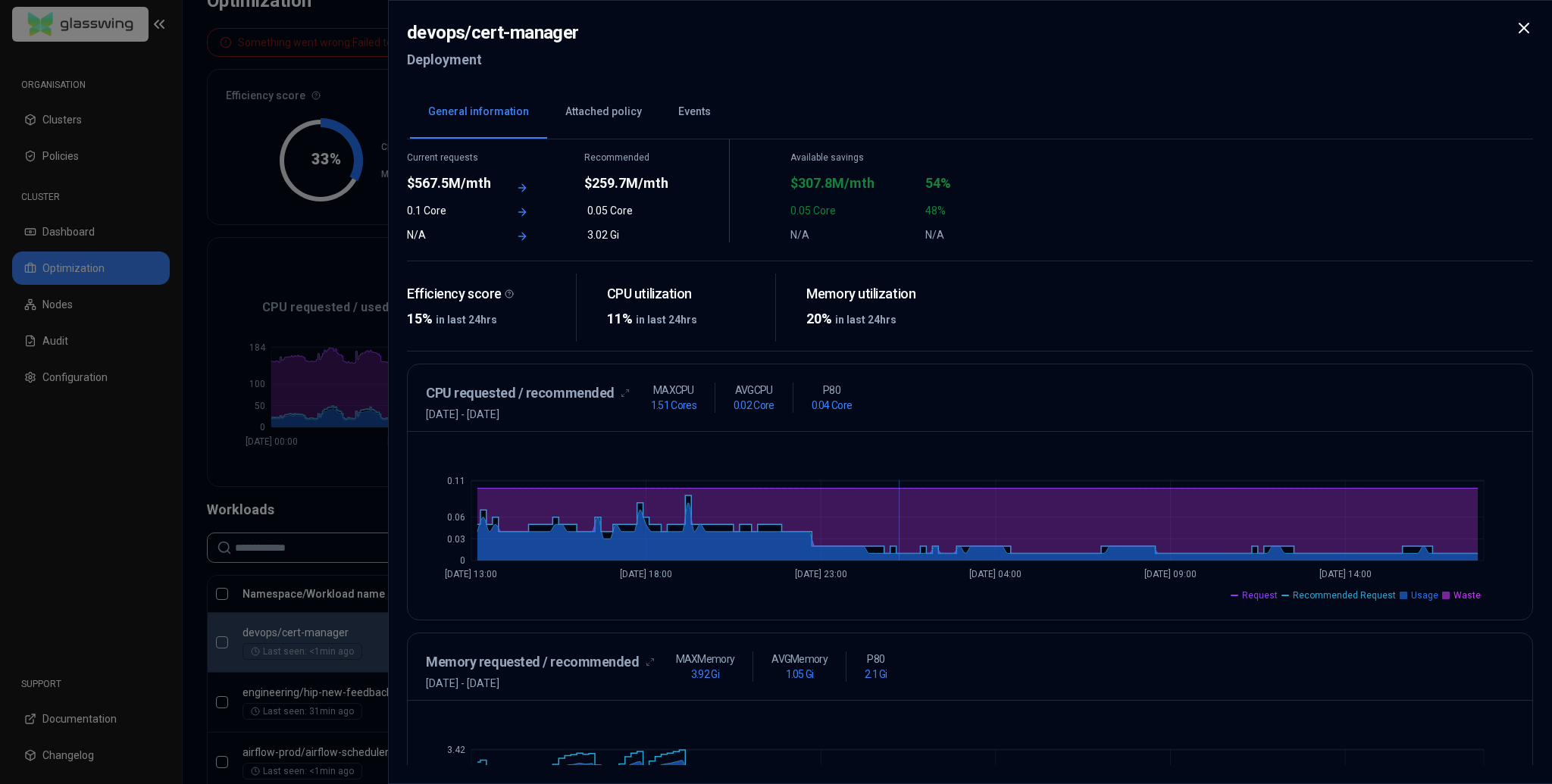
scroll to position [112, 0]
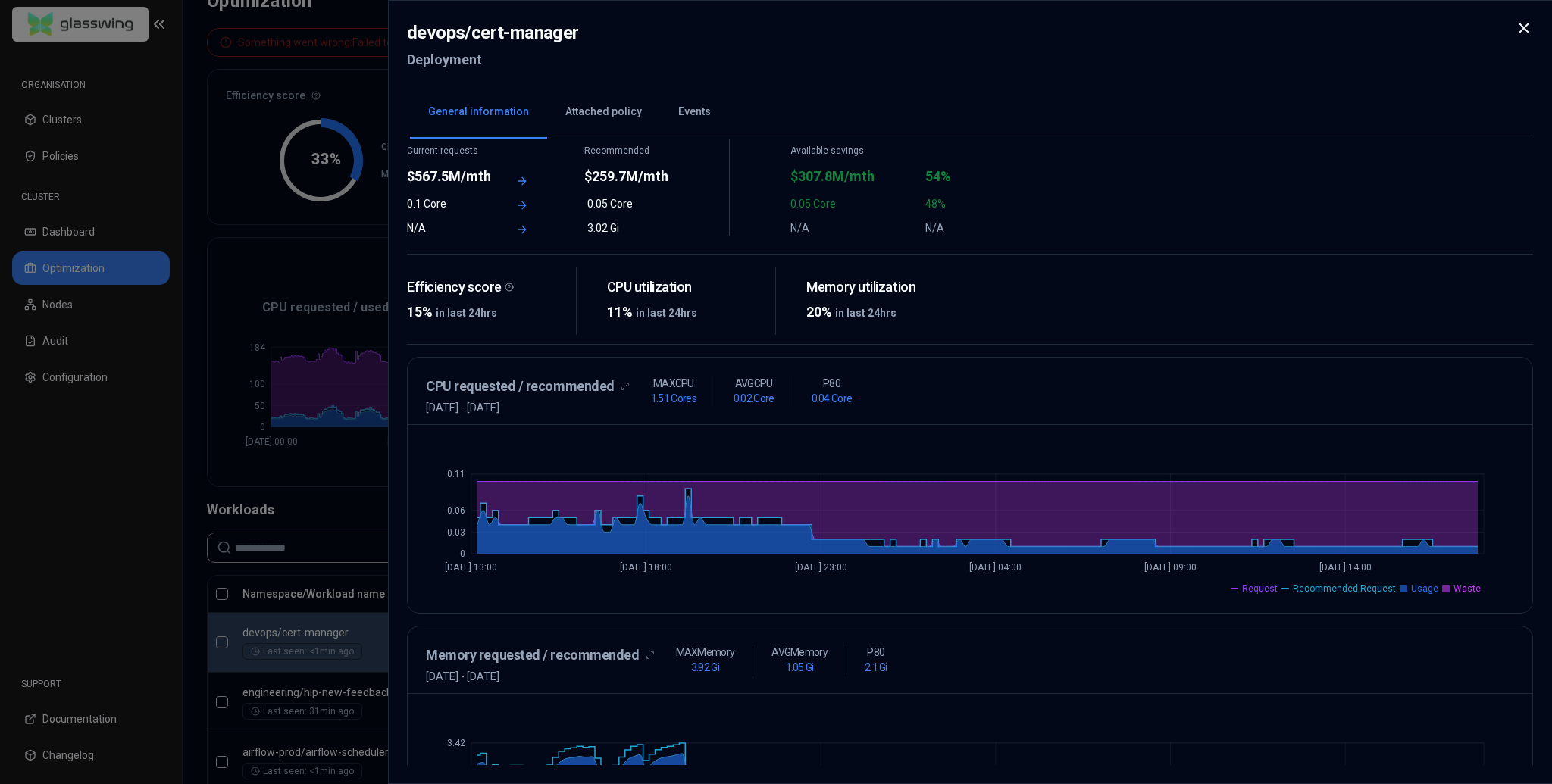
click at [322, 486] on div at bounding box center [776, 392] width 1552 height 784
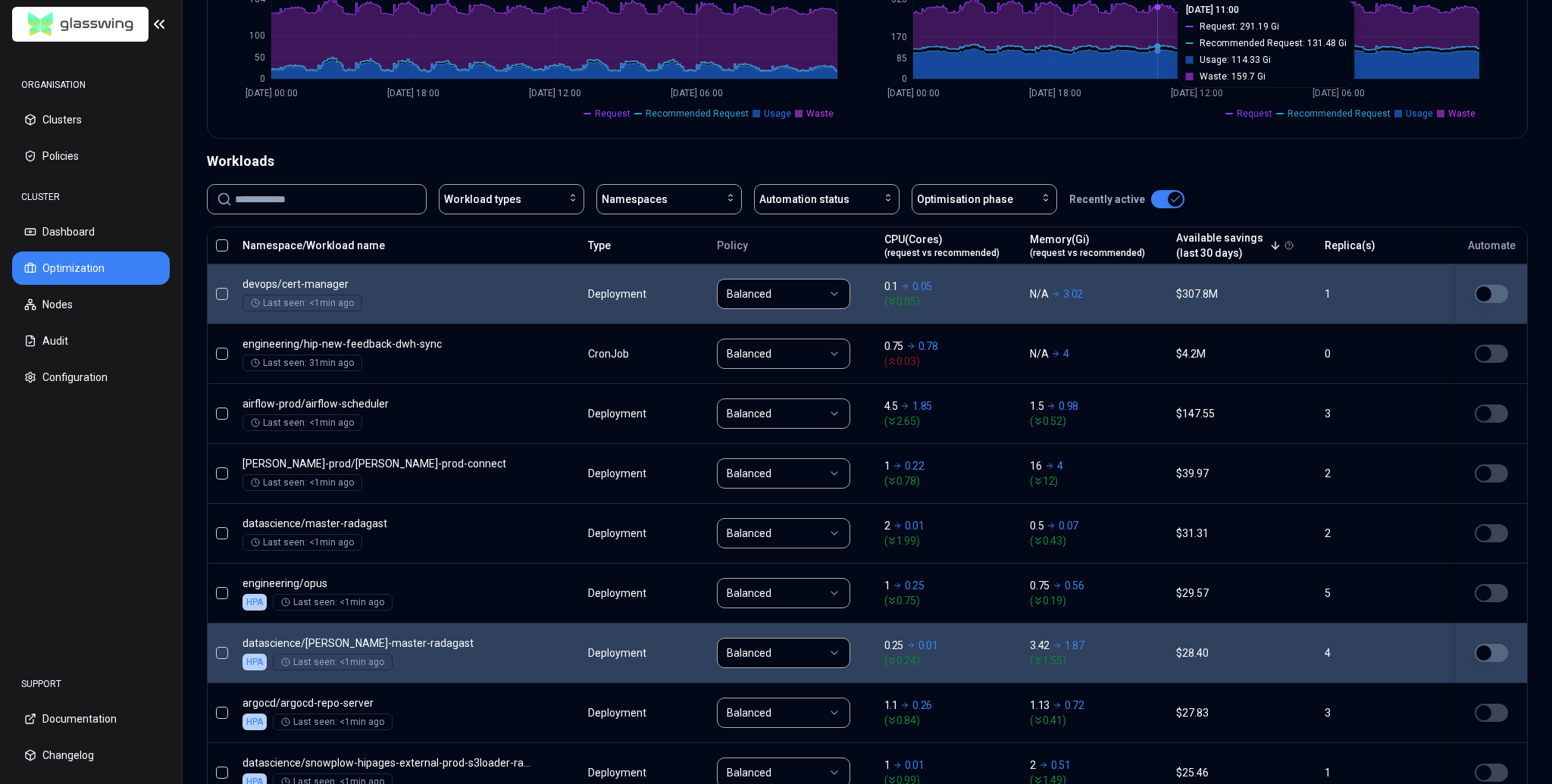
scroll to position [478, 0]
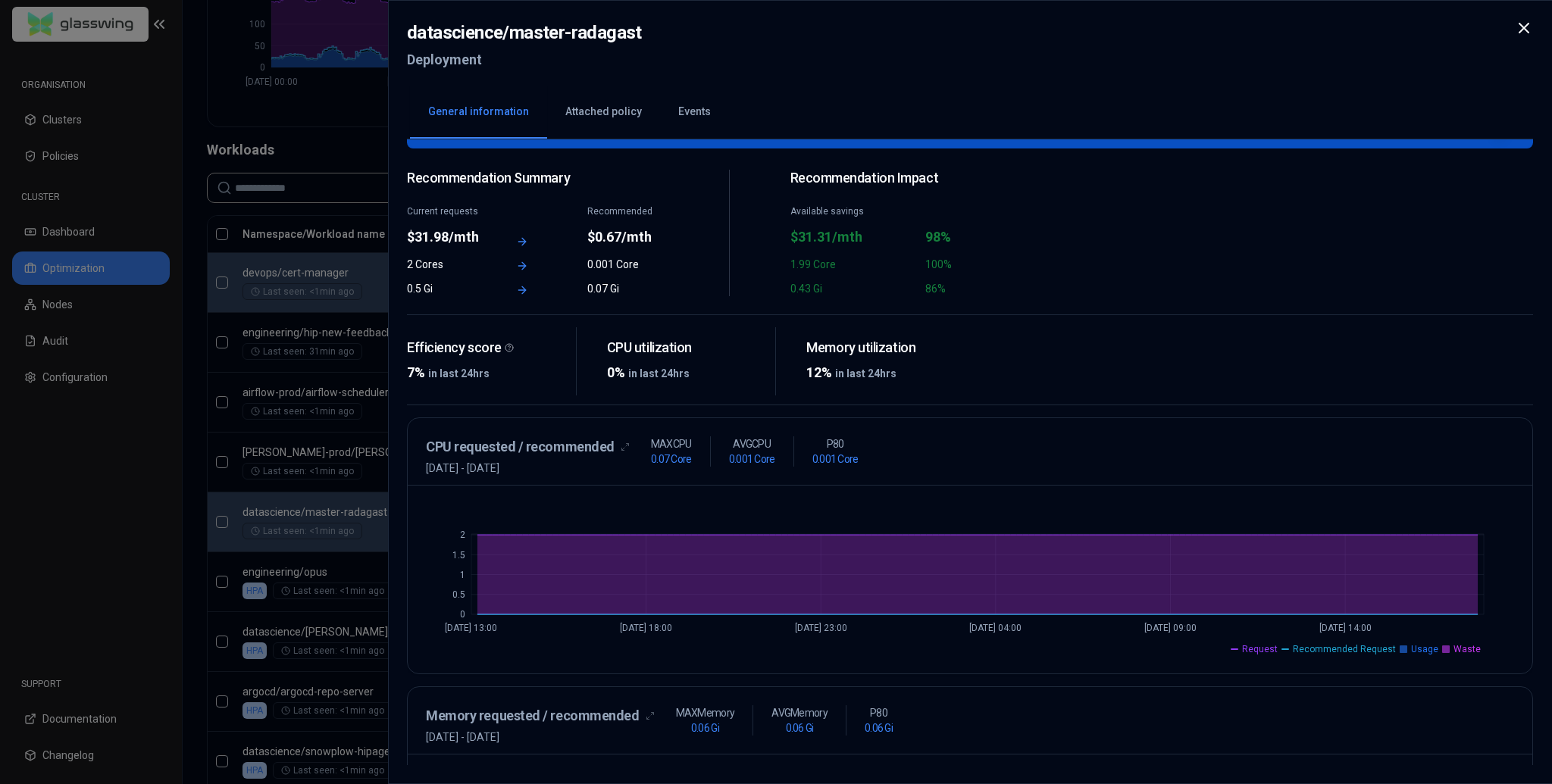
scroll to position [86, 0]
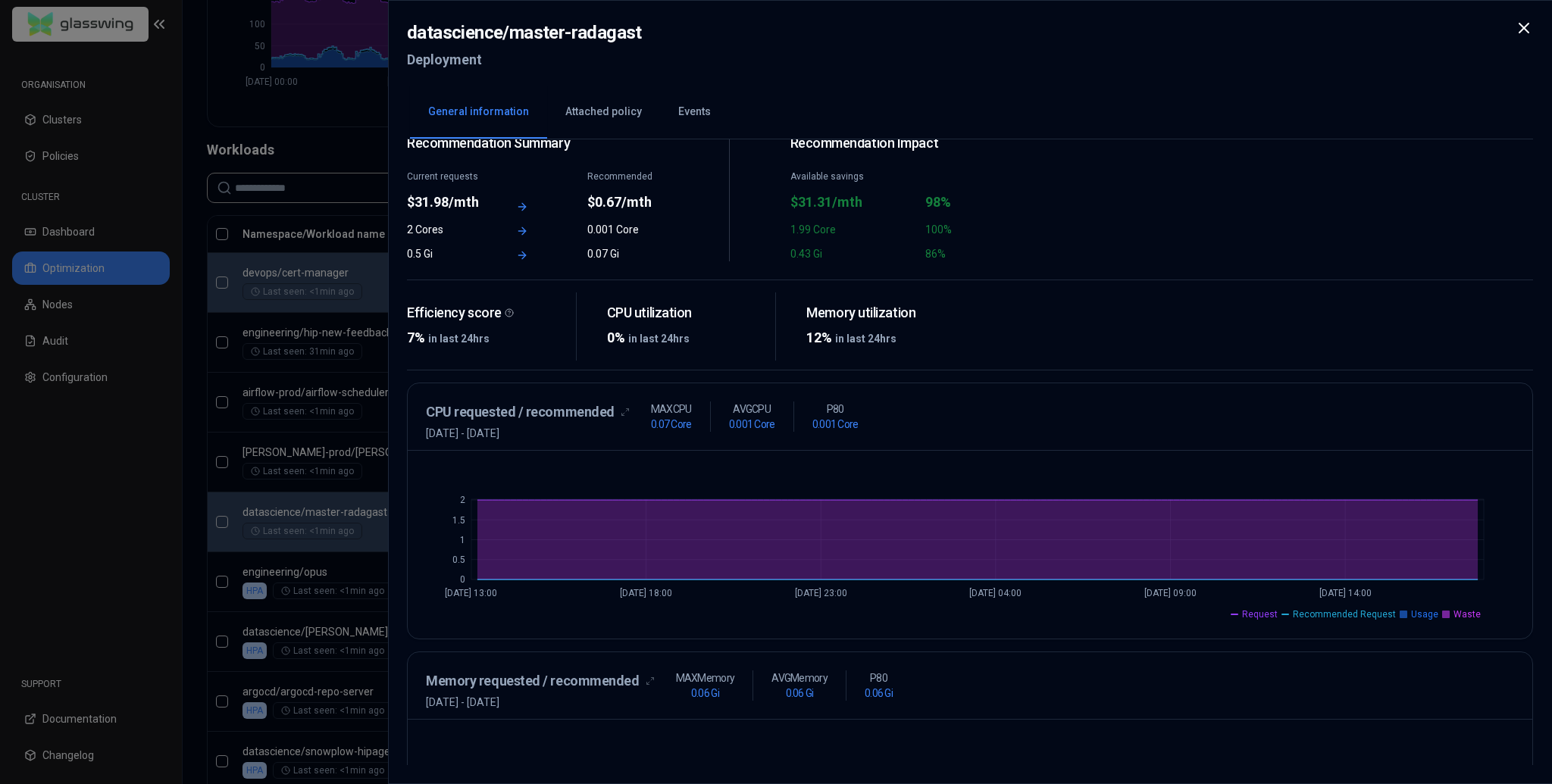
drag, startPoint x: 641, startPoint y: 435, endPoint x: 421, endPoint y: 434, distance: 220.0
click at [420, 434] on div "CPU requested / recommended [DATE] - [DATE] MAX CPU 0.07 Core AVG CPU 0.001 Cor…" at bounding box center [970, 417] width 1125 height 67
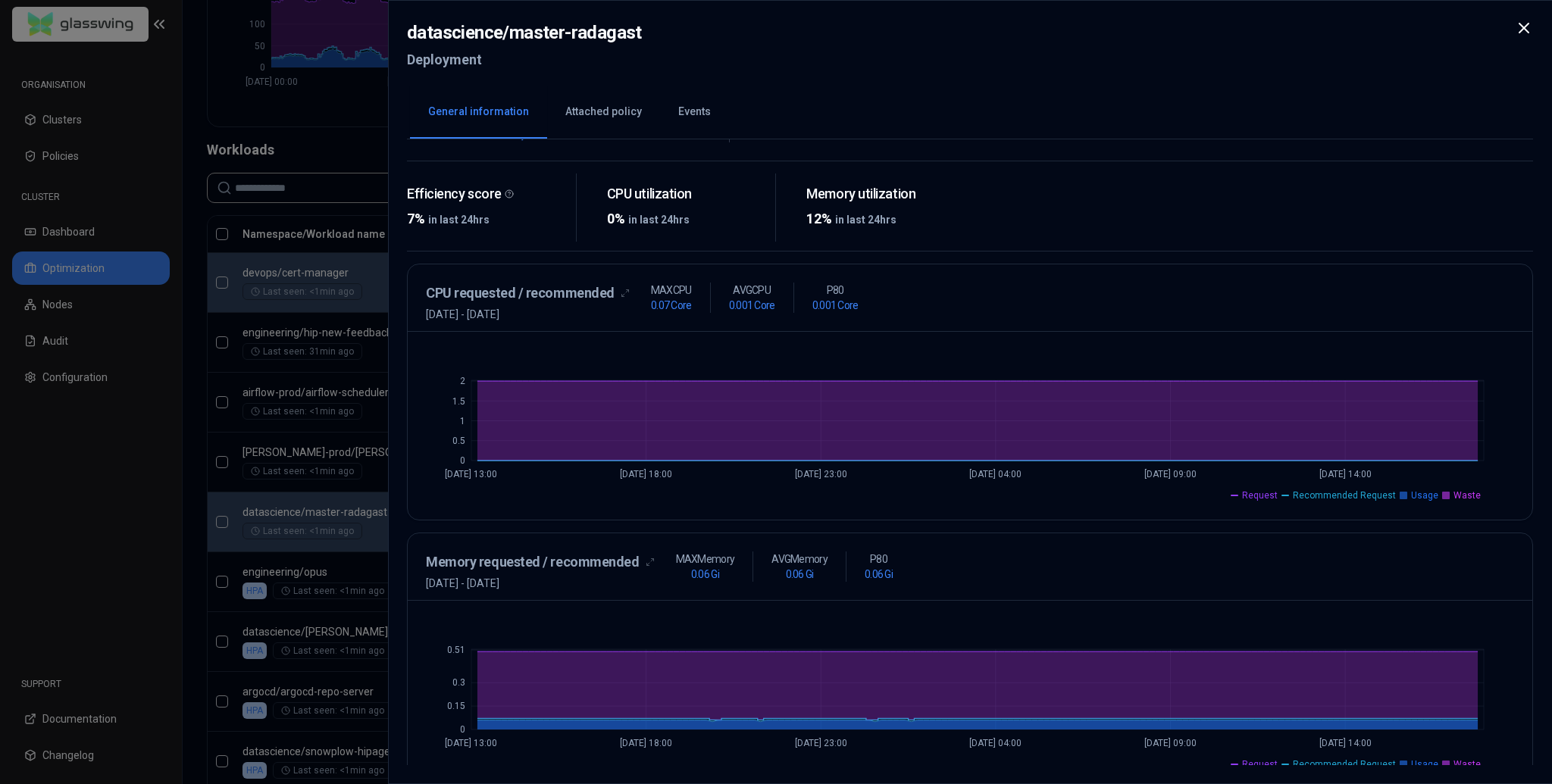
scroll to position [227, 0]
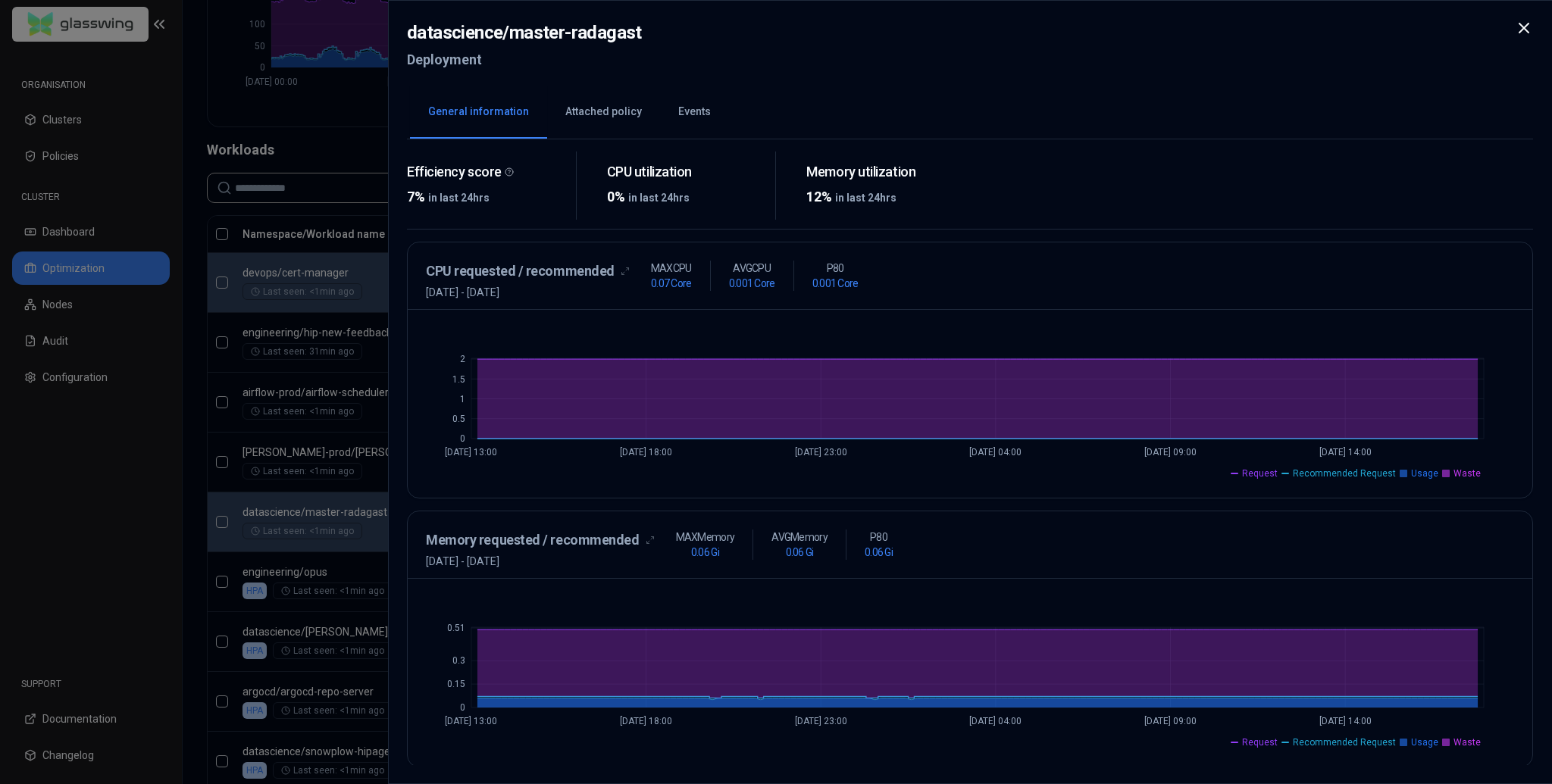
drag, startPoint x: 642, startPoint y: 562, endPoint x: 403, endPoint y: 561, distance: 239.0
click at [403, 561] on div "datascience / master-radagast Deployment General information Attached policy Ev…" at bounding box center [970, 392] width 1164 height 784
click at [519, 567] on div "Memory requested / recommended [DATE] - [DATE] MAX Memory 0.06 Gi AVG Memory 0.…" at bounding box center [970, 545] width 1125 height 67
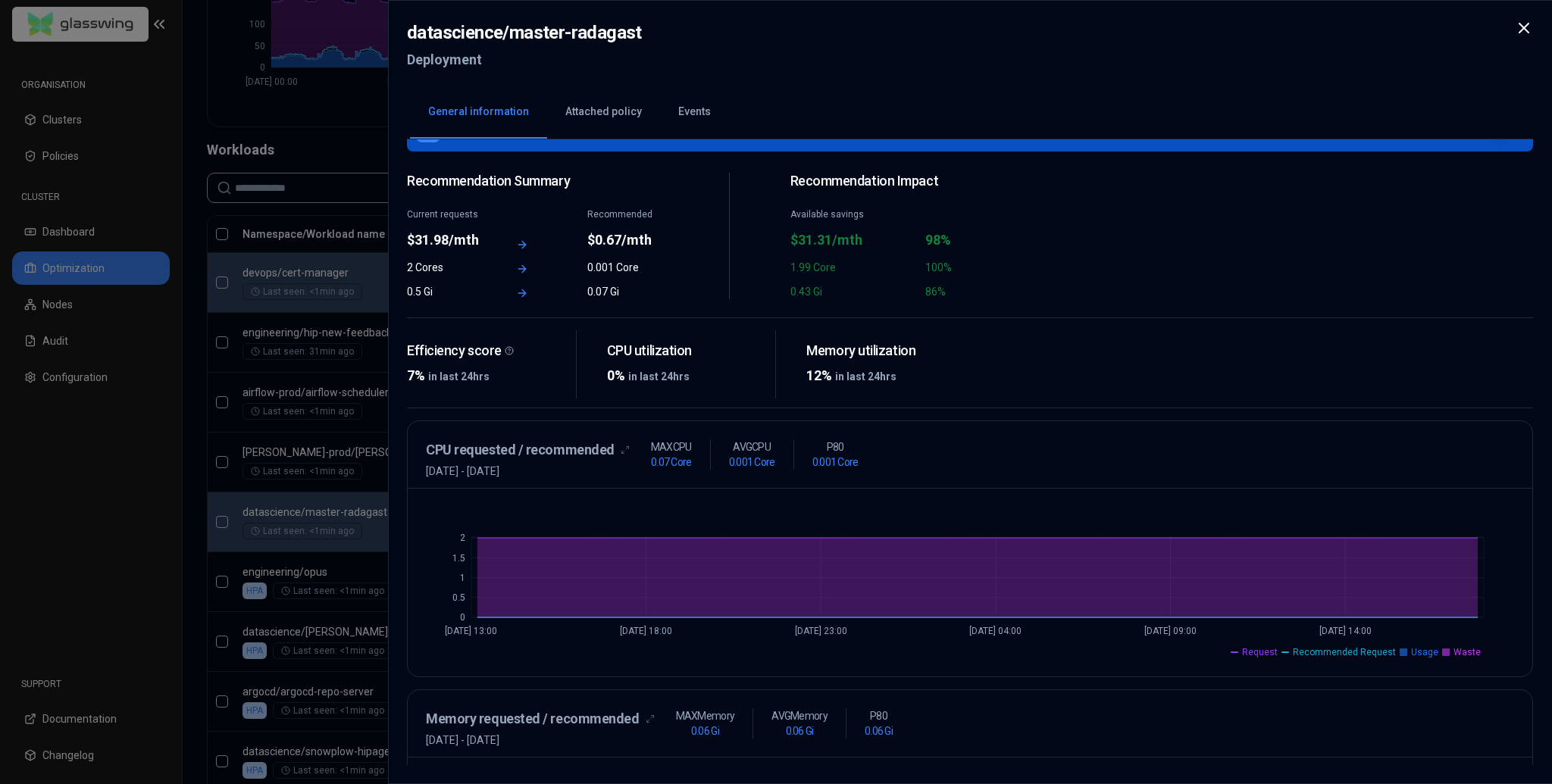
scroll to position [0, 0]
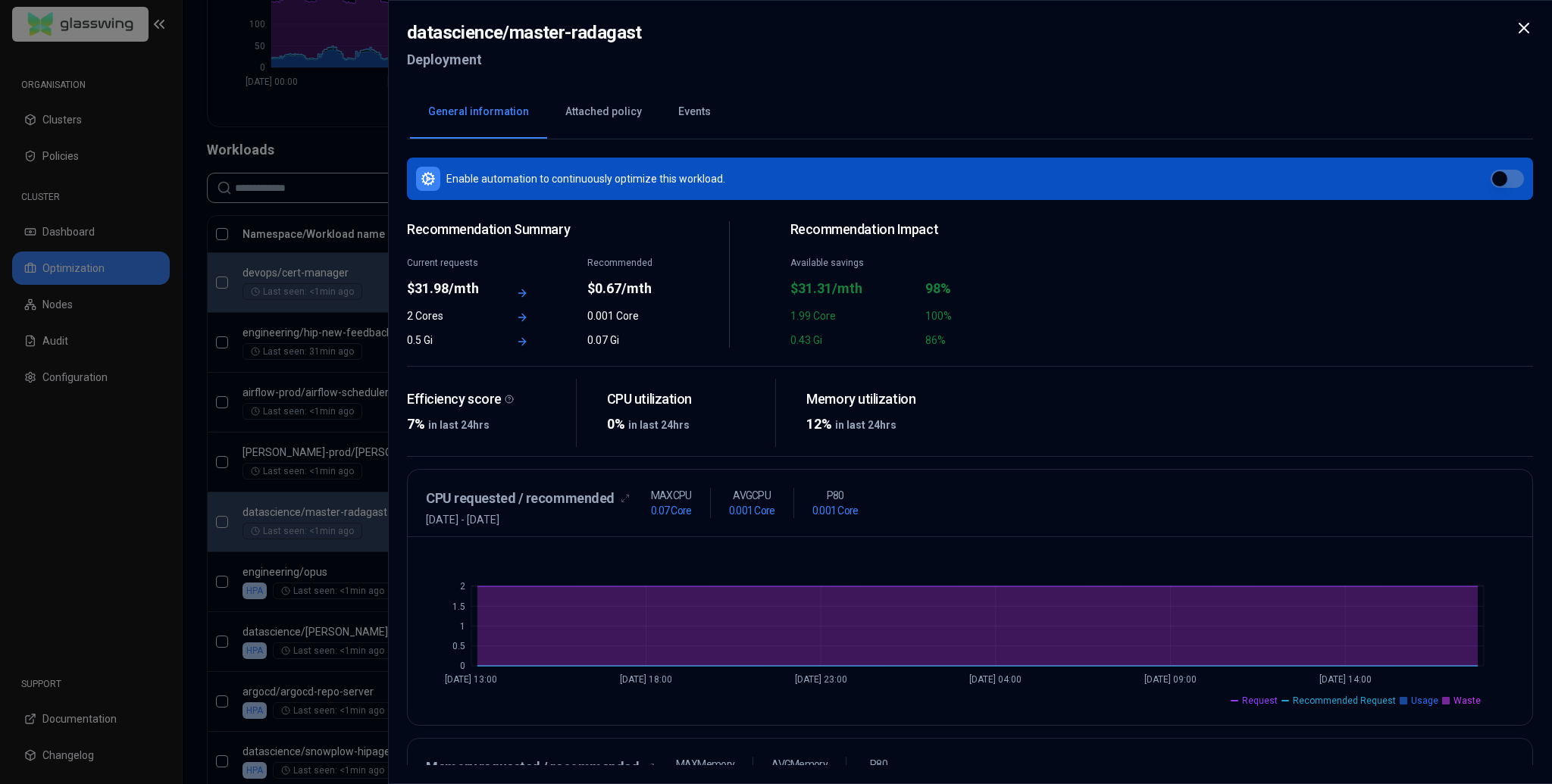
click at [775, 29] on icon at bounding box center [1524, 28] width 9 height 9
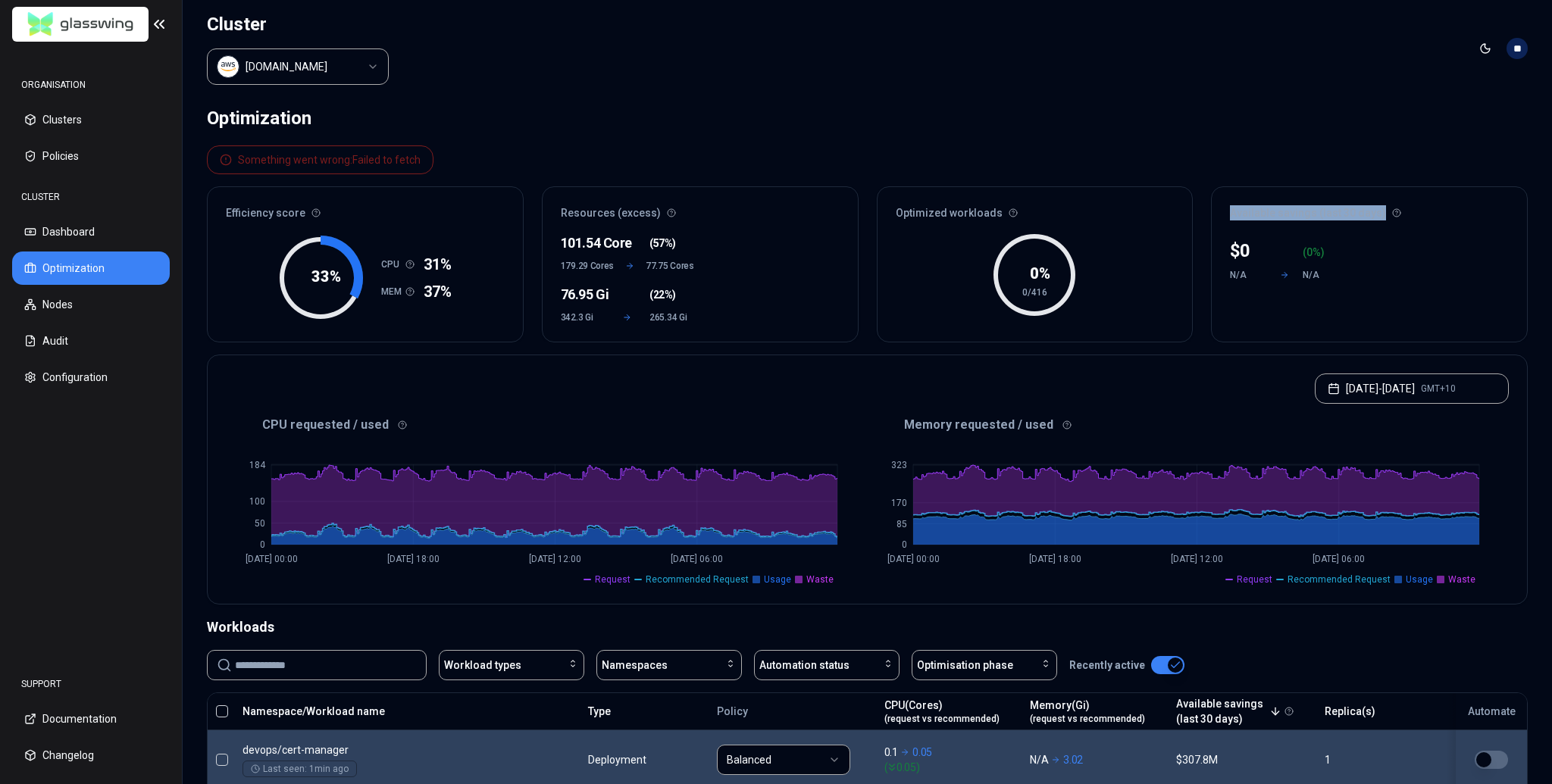
drag, startPoint x: 1233, startPoint y: 212, endPoint x: 1388, endPoint y: 206, distance: 155.1
click at [775, 206] on div "Available savings (last 30 days)" at bounding box center [1369, 207] width 315 height 42
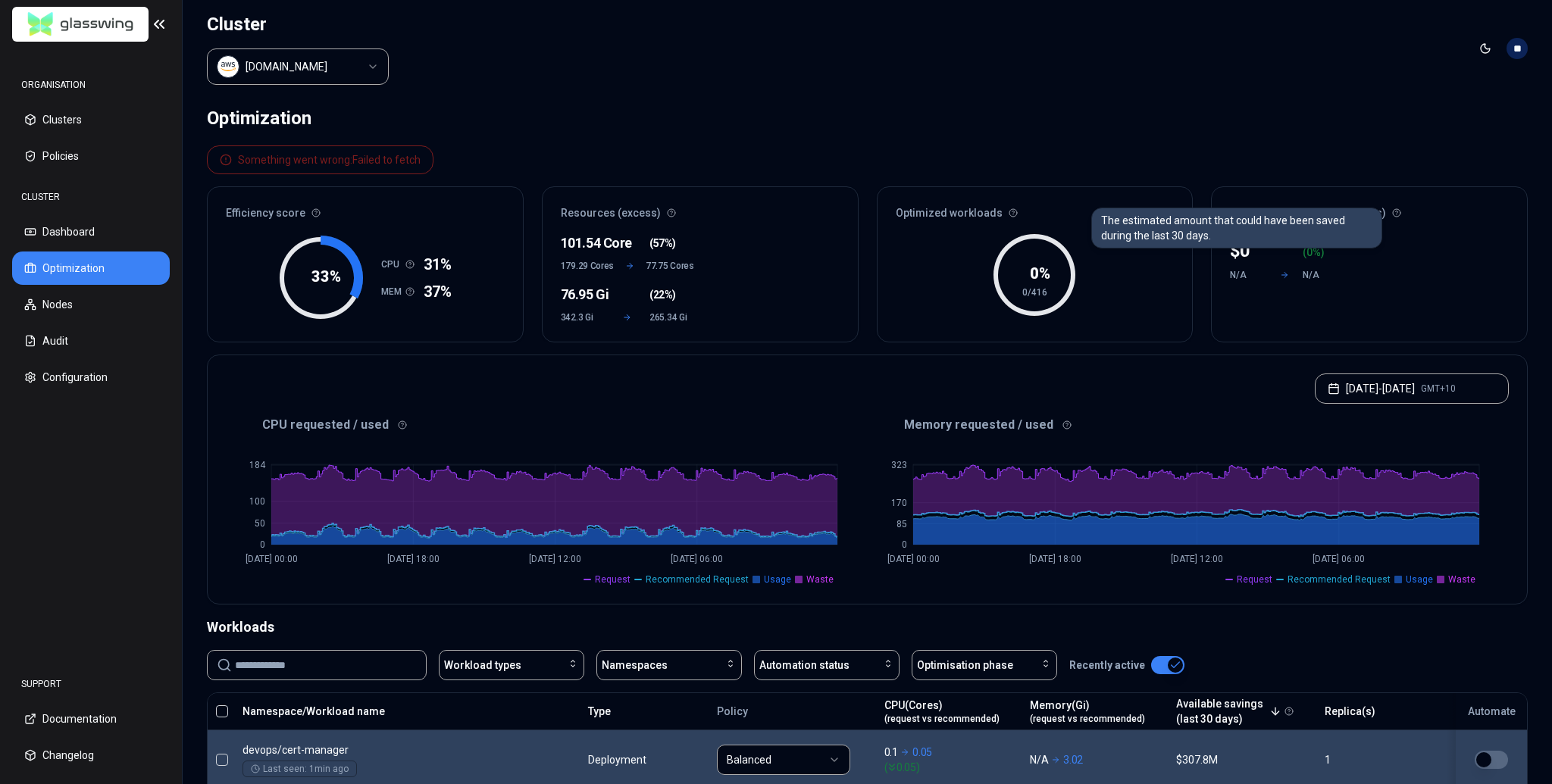
click at [775, 290] on div "$ 0 ( 0 %) N/A N/A" at bounding box center [1369, 286] width 315 height 112
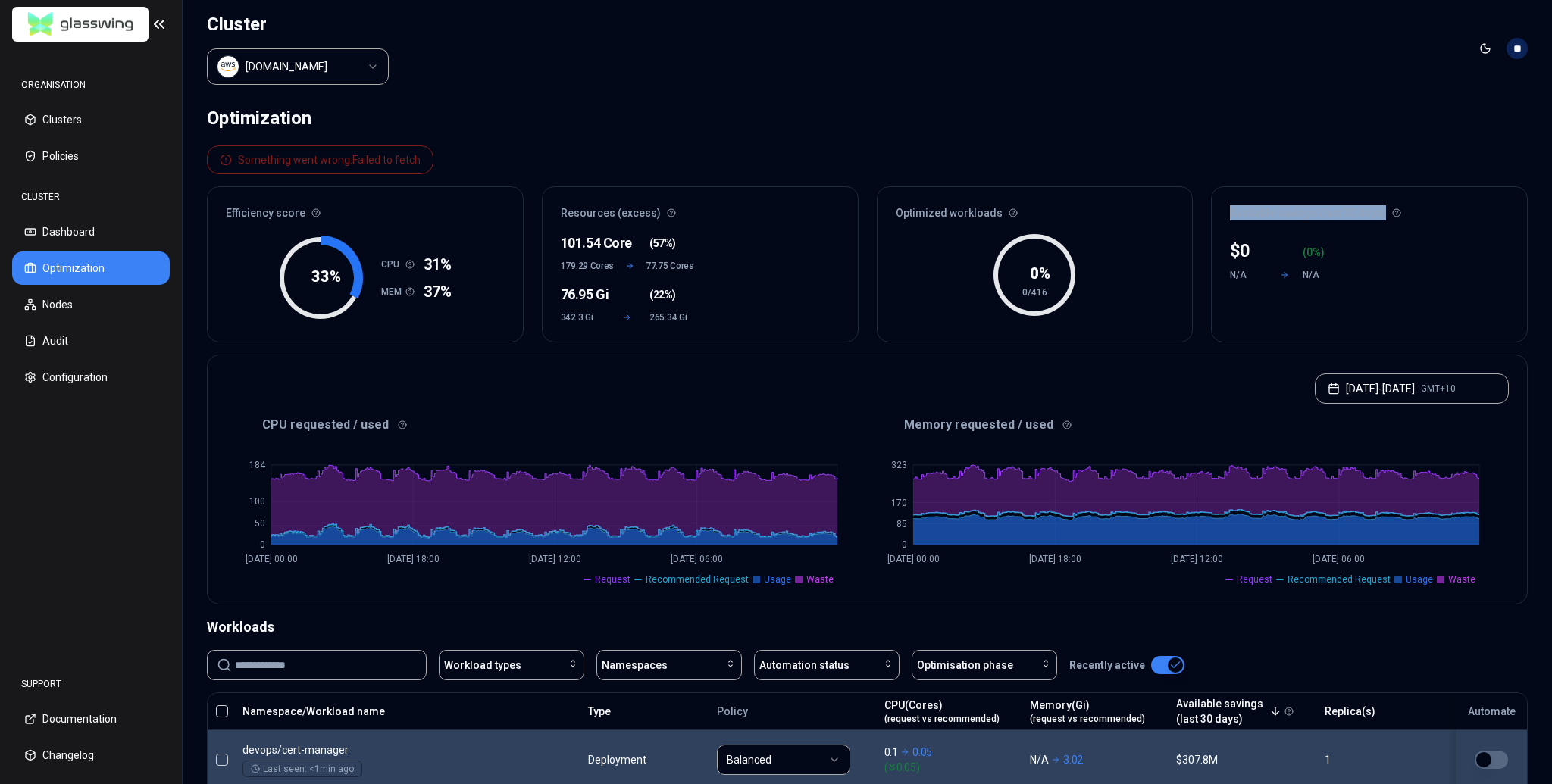
drag, startPoint x: 1227, startPoint y: 204, endPoint x: 1381, endPoint y: 211, distance: 154.2
click at [775, 211] on div "Available savings (last 30 days)" at bounding box center [1369, 207] width 315 height 42
click at [775, 205] on div "Available savings (last 30 days)" at bounding box center [1369, 207] width 315 height 42
click at [775, 262] on div "$ 0 ( 0 %) N/A N/A" at bounding box center [1369, 286] width 315 height 112
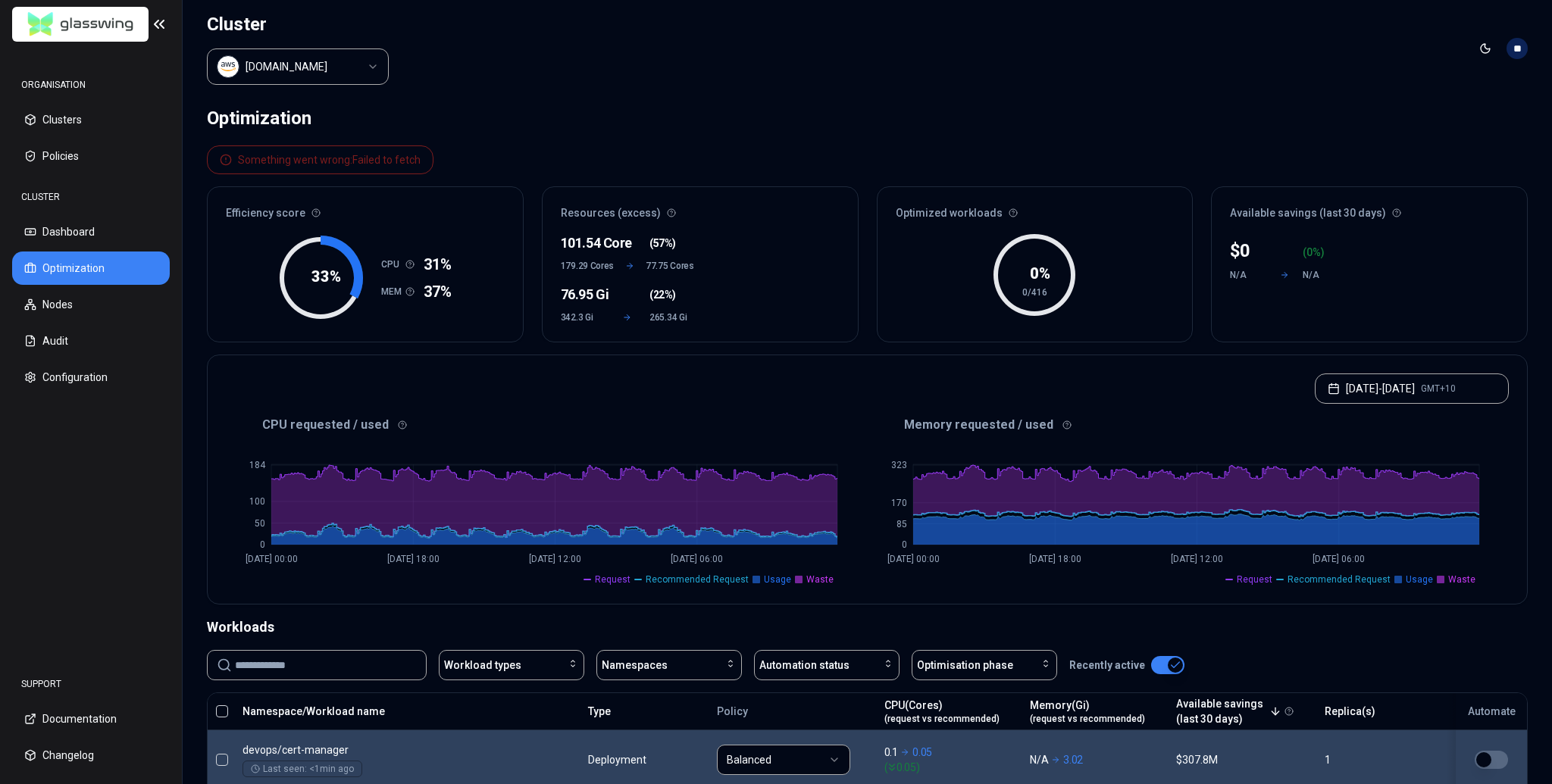
click at [775, 262] on div "$ 0 ( 0 %) N/A N/A" at bounding box center [1369, 286] width 315 height 112
click at [775, 278] on div "$ 0 ( 0 %) N/A N/A" at bounding box center [1369, 286] width 315 height 112
